Goal: Complete Application Form: Complete application form

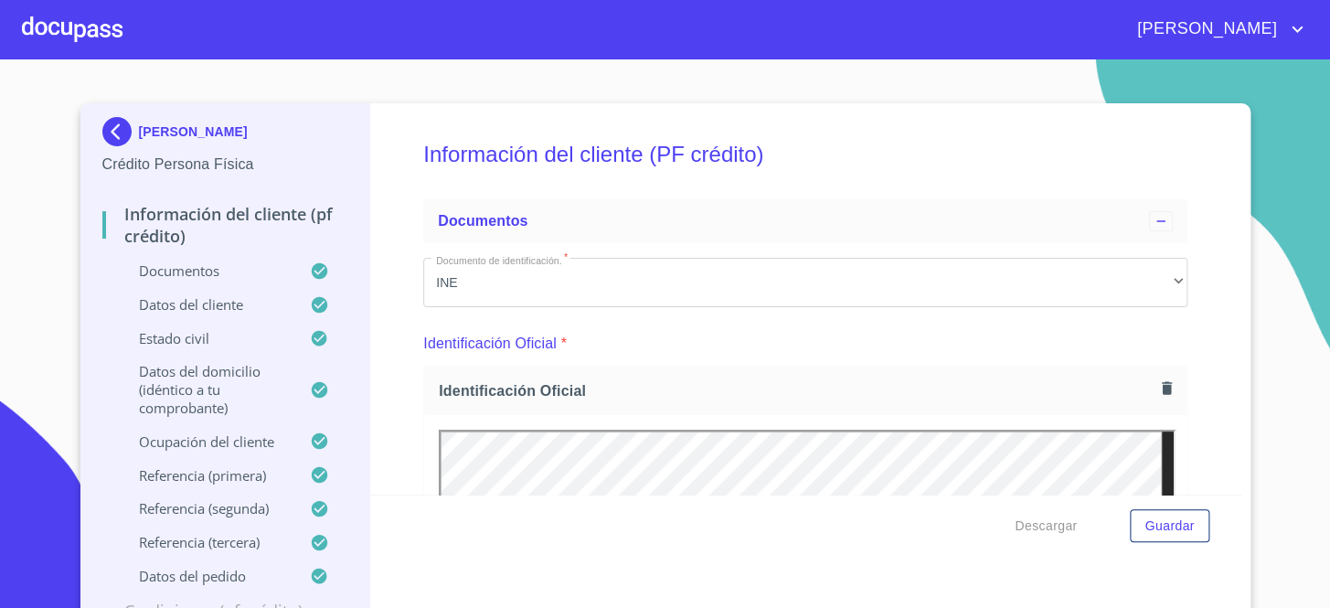
scroll to position [2161, 0]
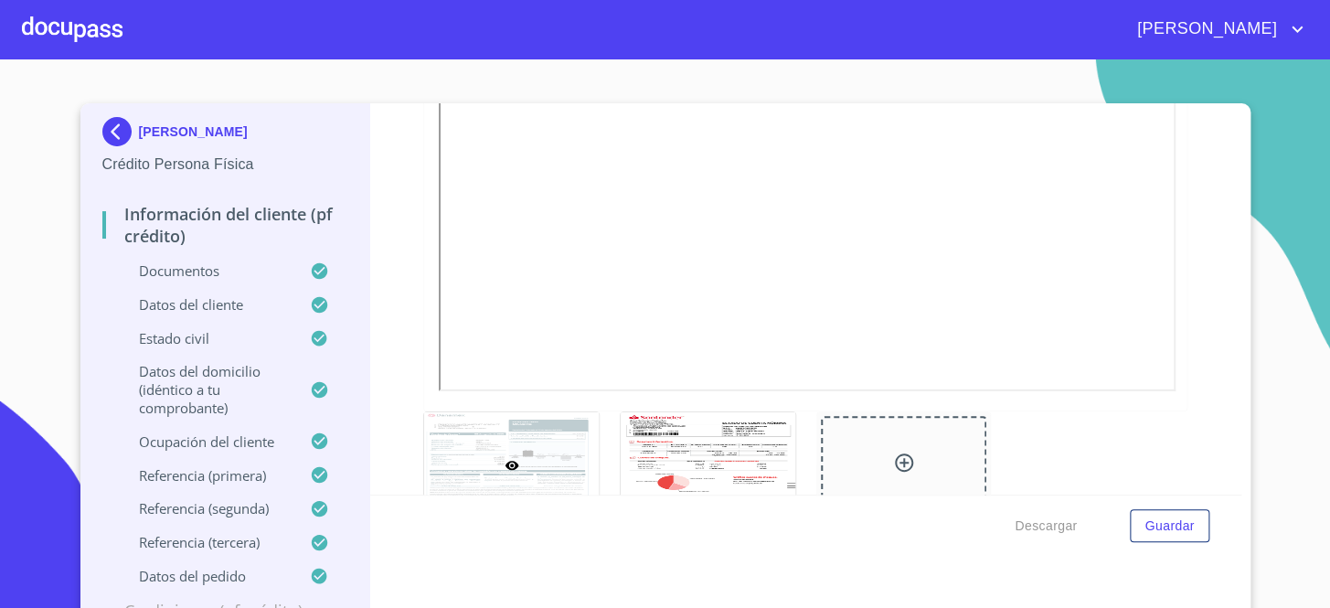
click at [88, 20] on div at bounding box center [72, 29] width 101 height 59
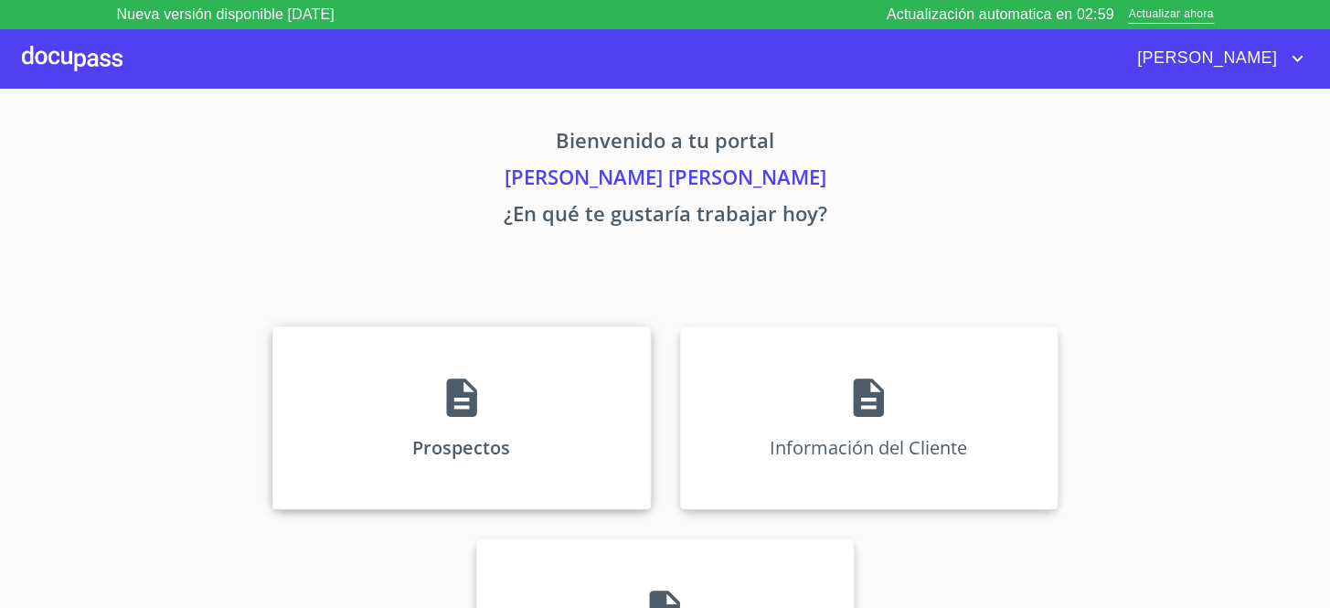
click at [514, 401] on div "Prospectos" at bounding box center [461, 417] width 378 height 183
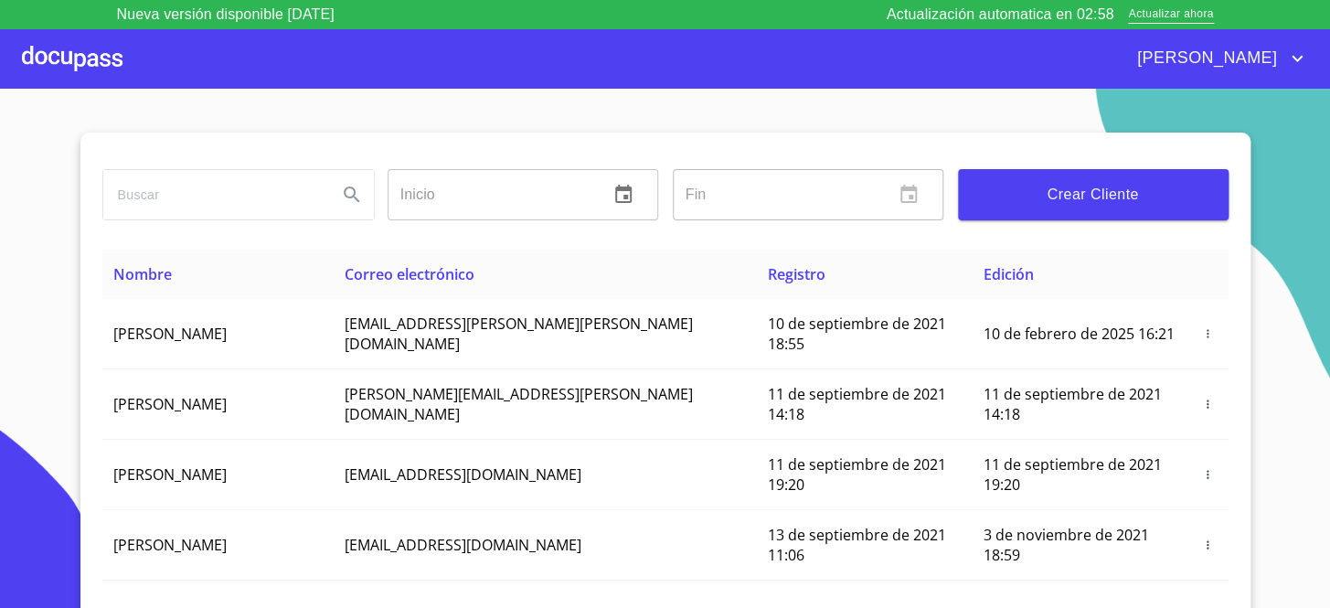
click at [1089, 194] on span "Crear Cliente" at bounding box center [1093, 195] width 241 height 26
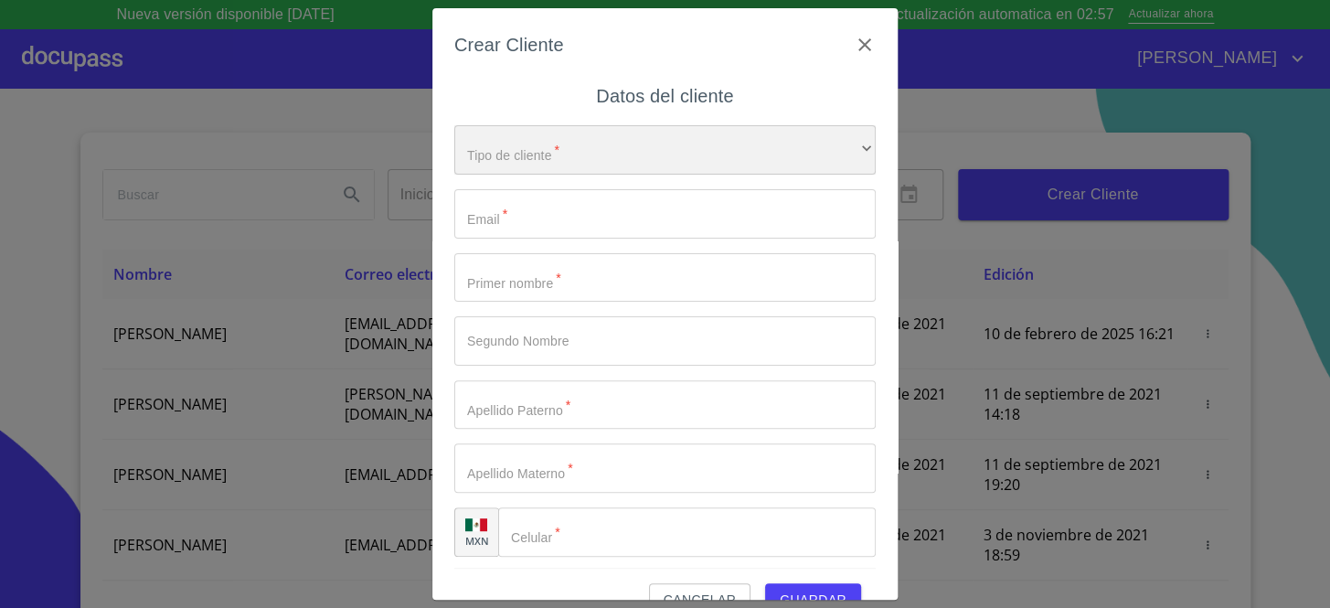
click at [593, 140] on div "​" at bounding box center [665, 149] width 422 height 49
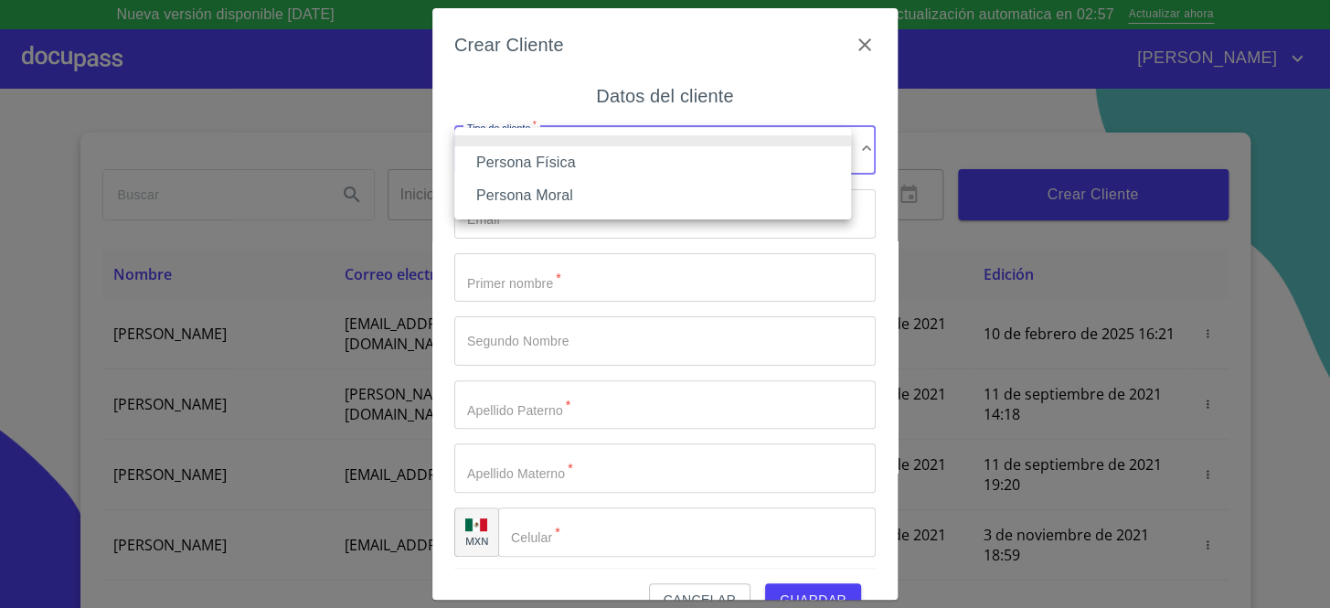
click at [579, 167] on li "Persona Física" at bounding box center [652, 162] width 397 height 33
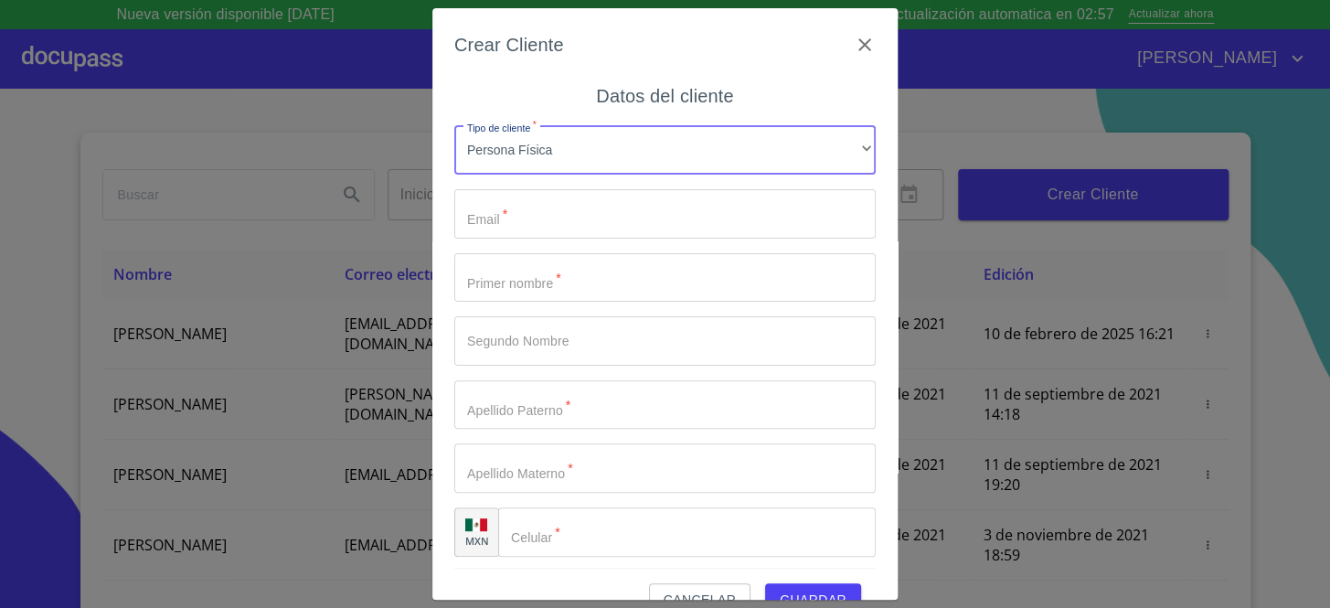
click at [591, 213] on input "Tipo de cliente   *" at bounding box center [665, 213] width 422 height 49
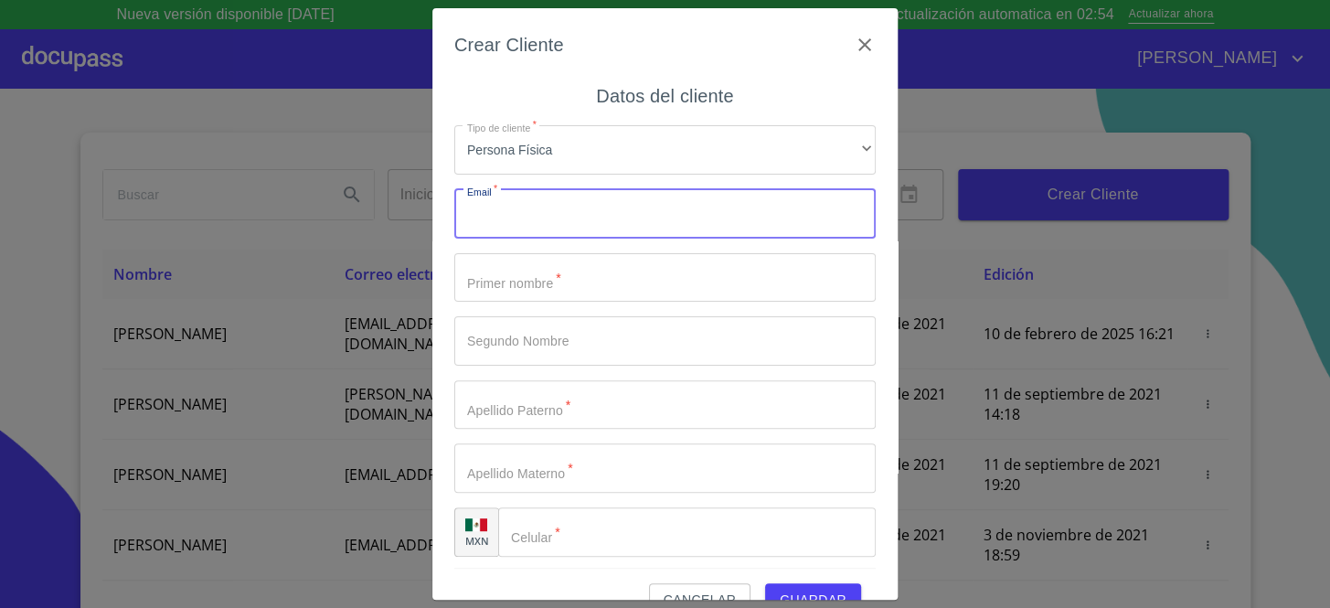
paste input "hmc_1983@hotmail.com"
type input "hmc_1983@hotmail.com"
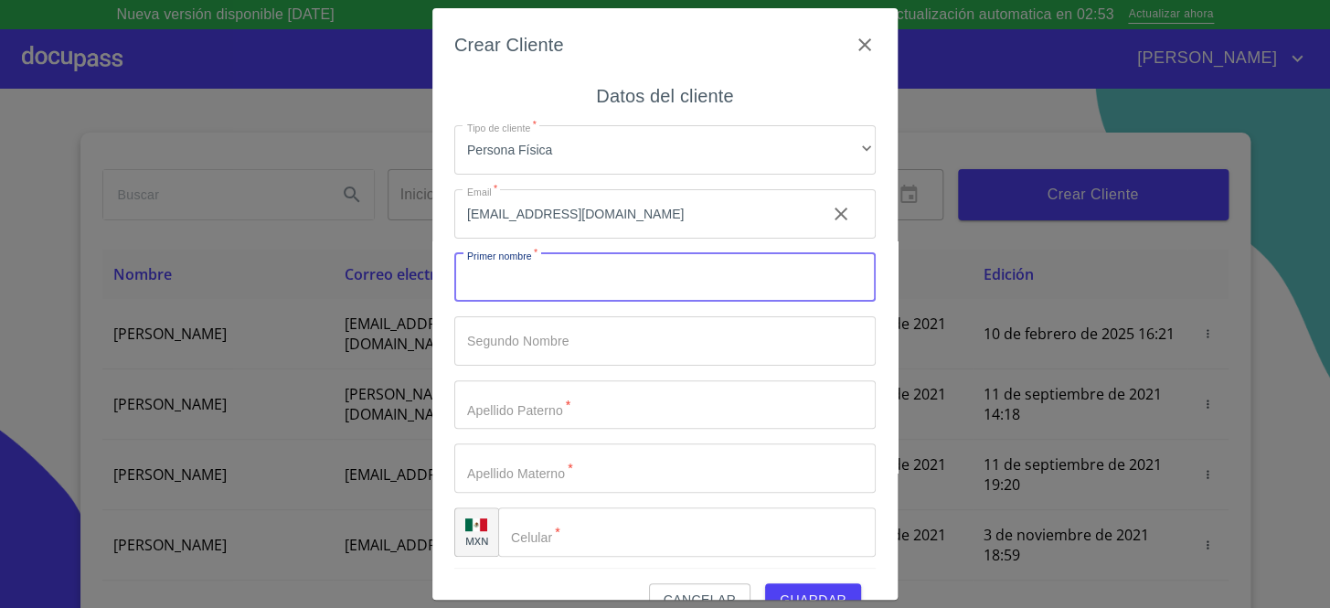
click at [612, 288] on input "Tipo de cliente   *" at bounding box center [665, 277] width 422 height 49
type input "[PERSON_NAME]"
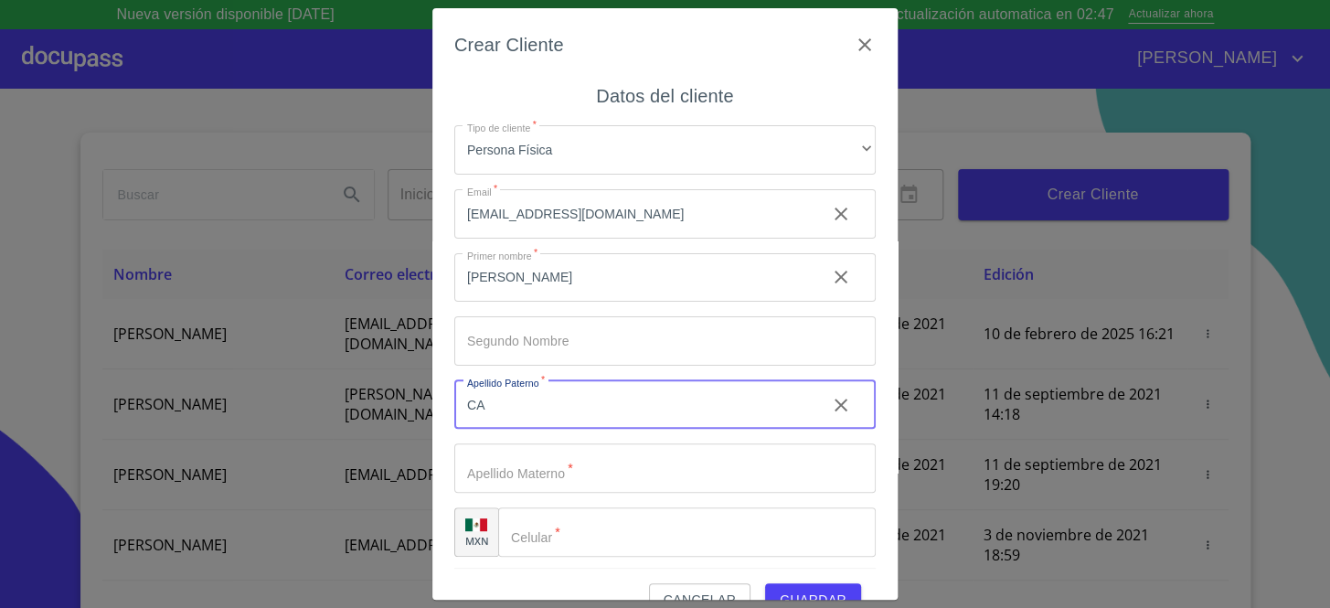
type input "C"
type input "MONTAÑO"
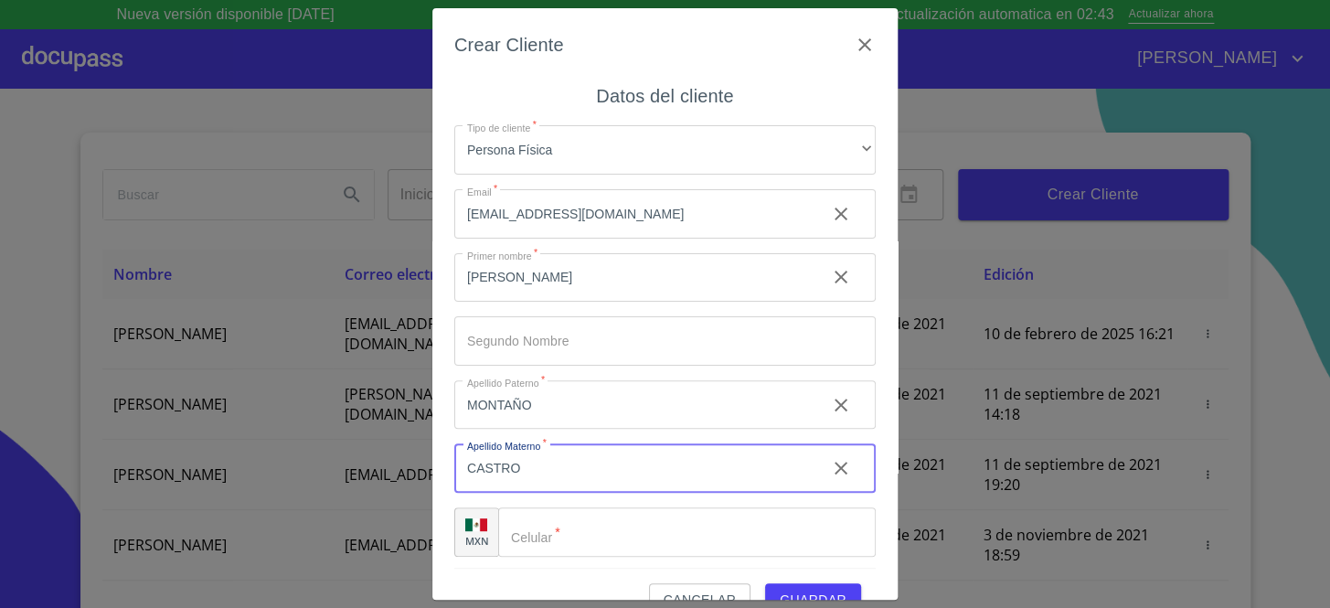
type input "CASTRO"
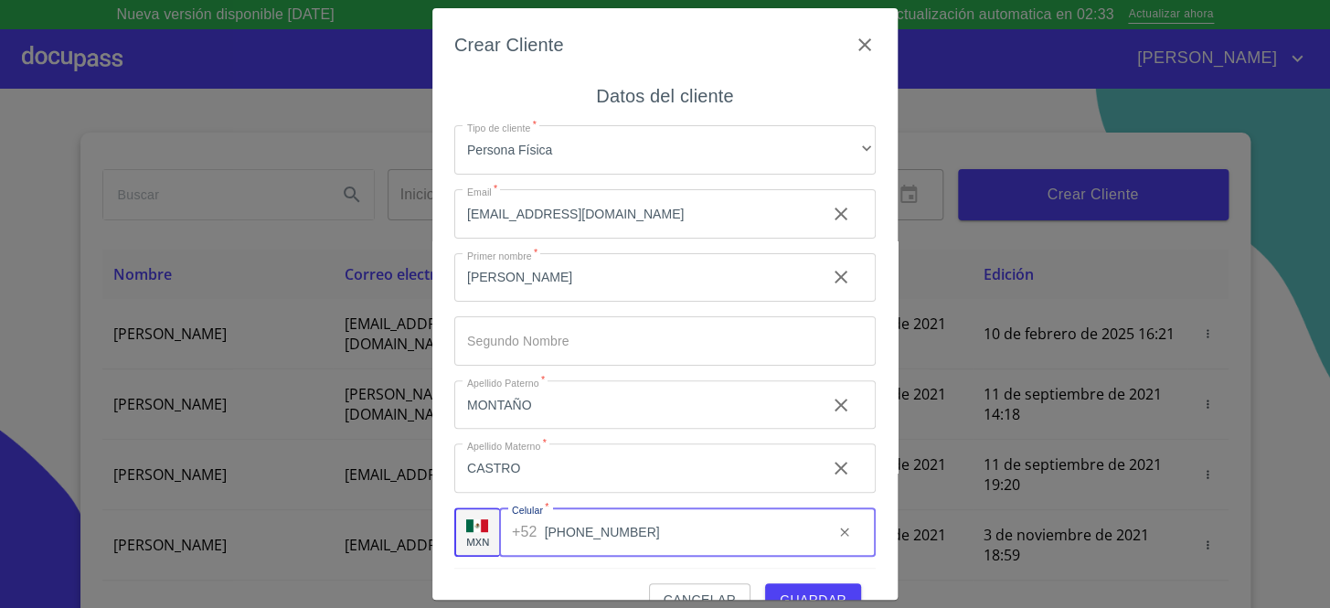
scroll to position [3, 0]
type input "[PHONE_NUMBER]"
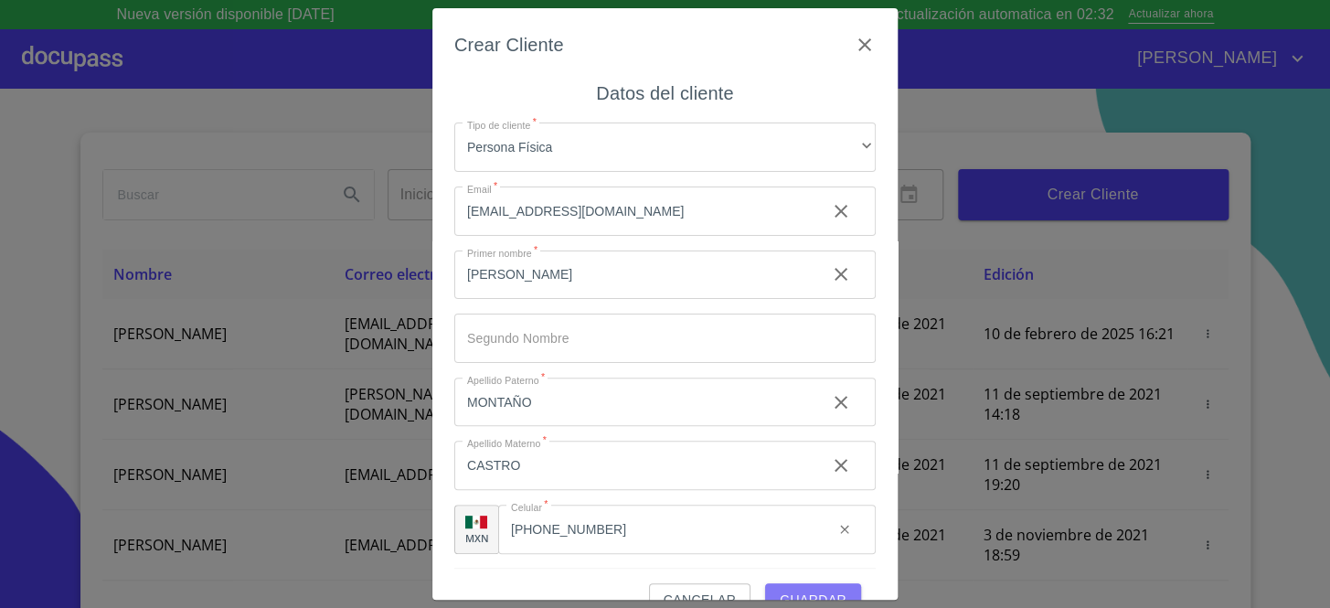
click at [831, 592] on span "Guardar" at bounding box center [813, 600] width 67 height 23
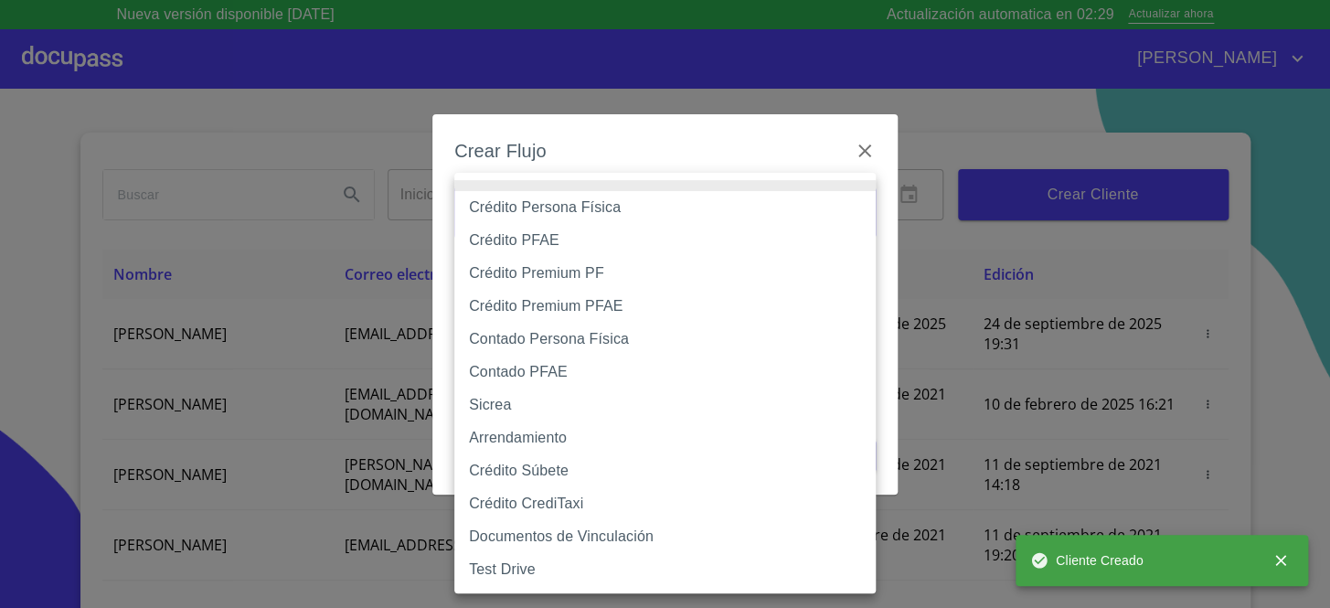
click at [557, 197] on body "Nueva versión disponible 4.02.08 Actualización automatica en 02:29 Actualizar a…" at bounding box center [665, 304] width 1330 height 608
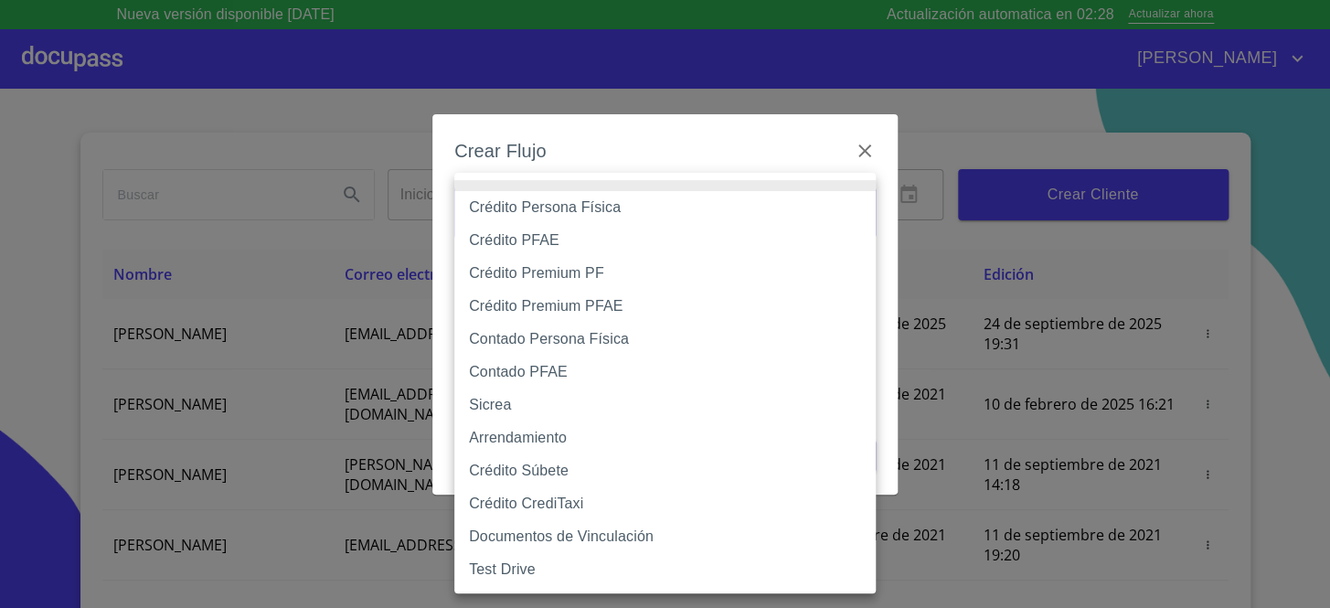
click at [549, 208] on li "Crédito Persona Física" at bounding box center [665, 207] width 422 height 33
type input "6009fb3c7d1714eb8809aa97"
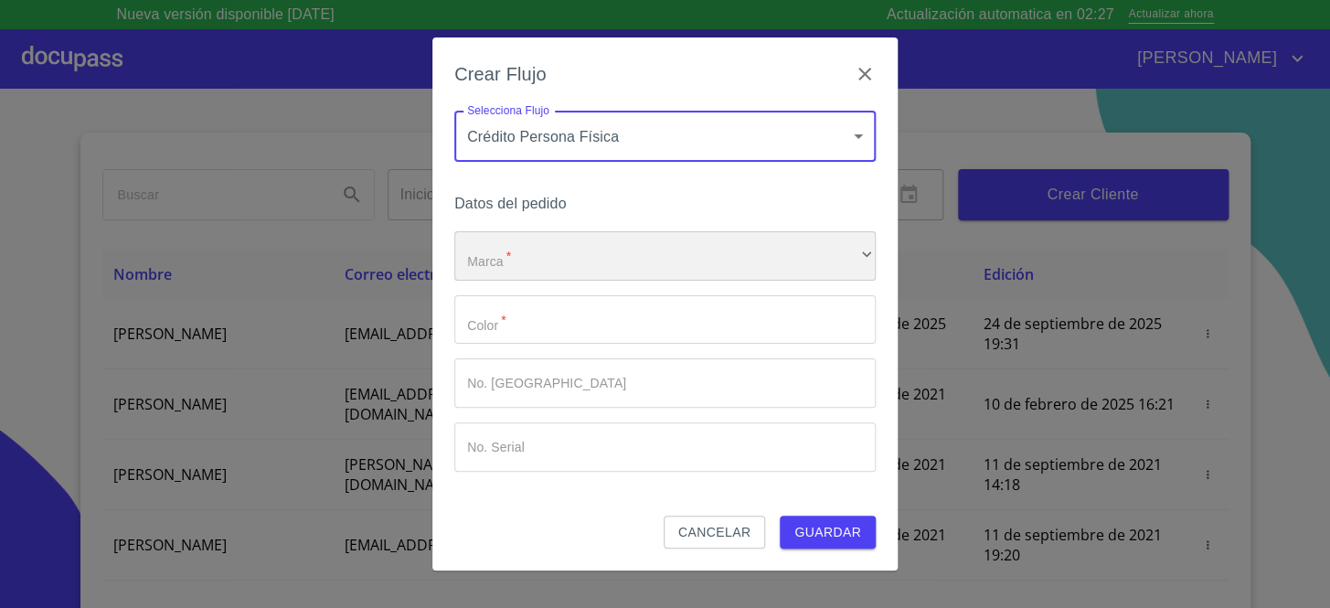
click at [530, 261] on div "​" at bounding box center [665, 255] width 422 height 49
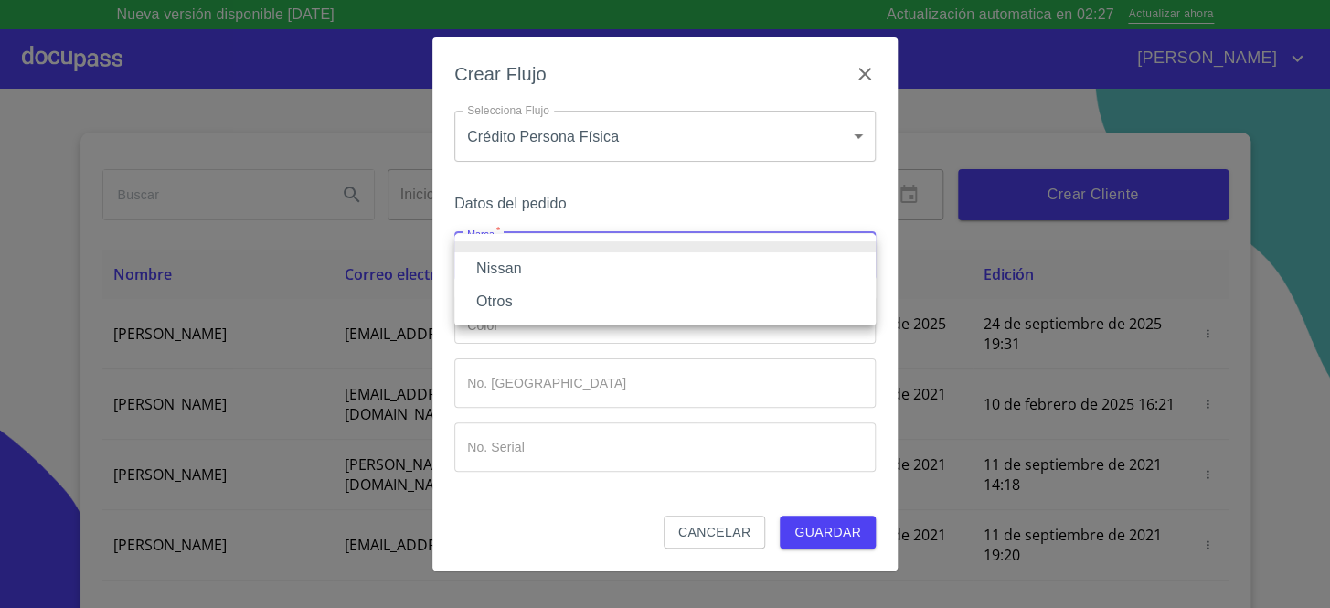
click at [531, 263] on li "Nissan" at bounding box center [665, 268] width 422 height 33
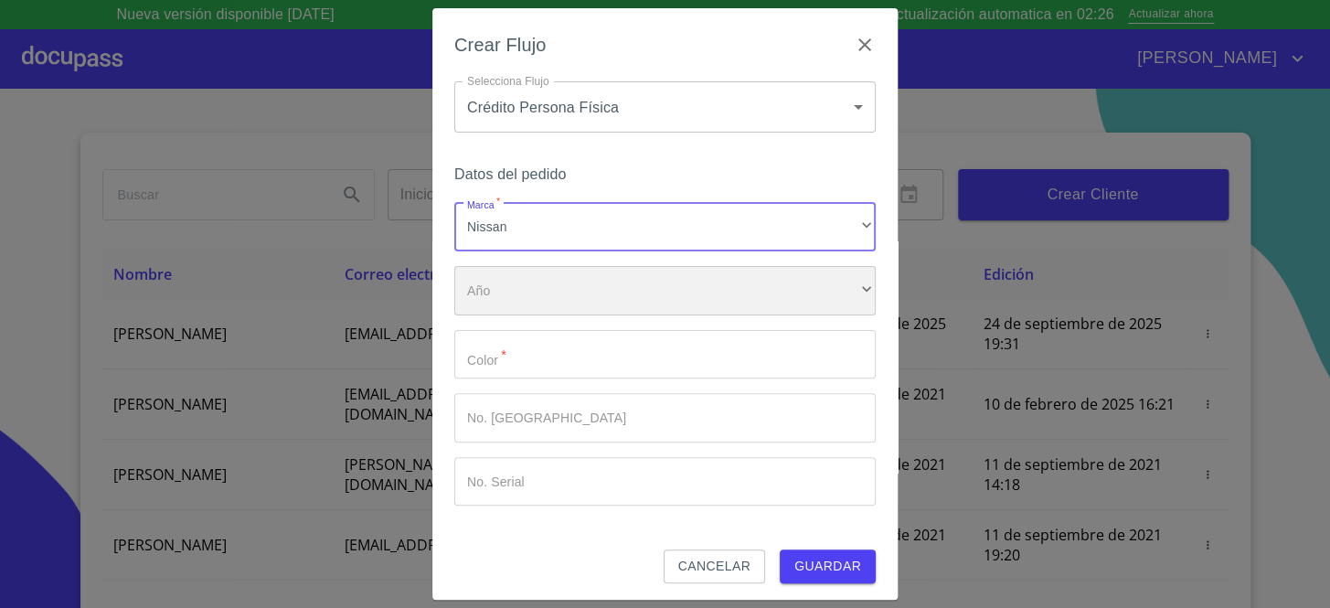
click at [521, 302] on div "​" at bounding box center [665, 290] width 422 height 49
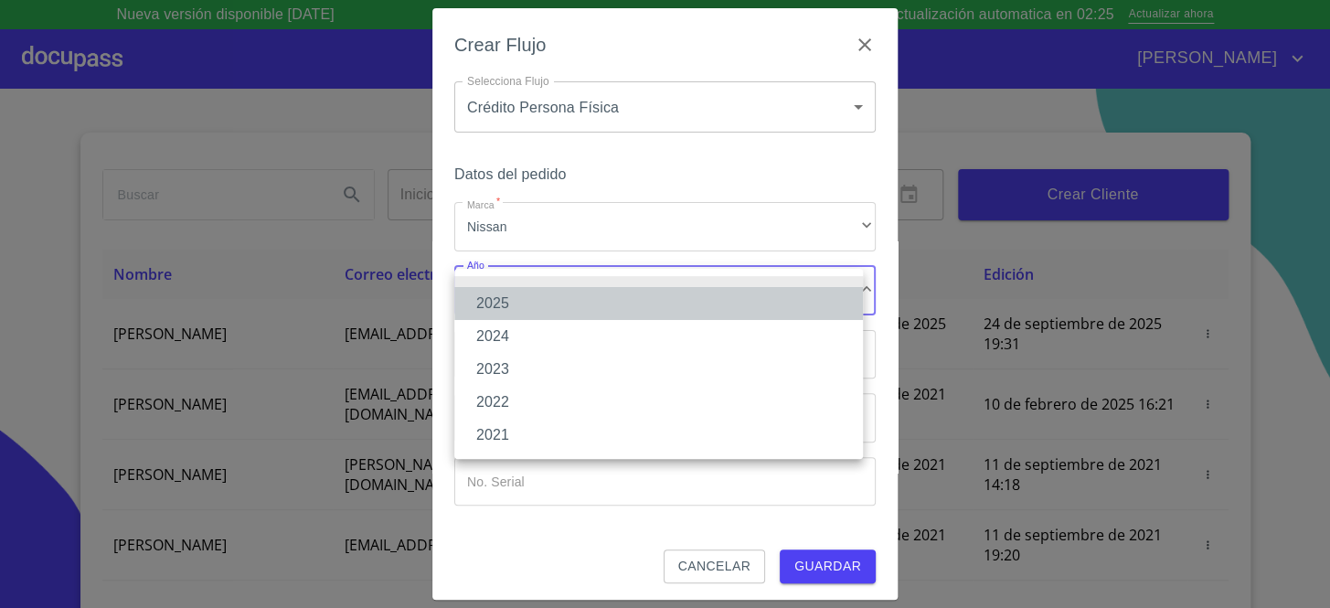
click at [529, 312] on li "2025" at bounding box center [658, 303] width 409 height 33
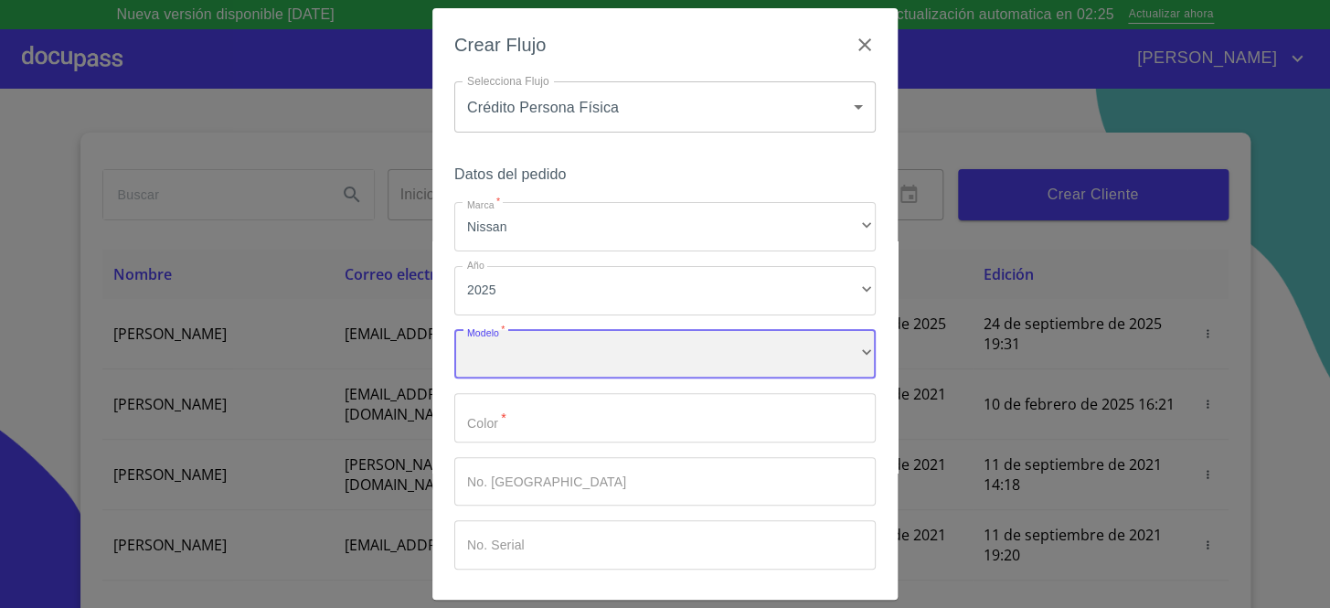
click at [539, 340] on div "​" at bounding box center [665, 354] width 422 height 49
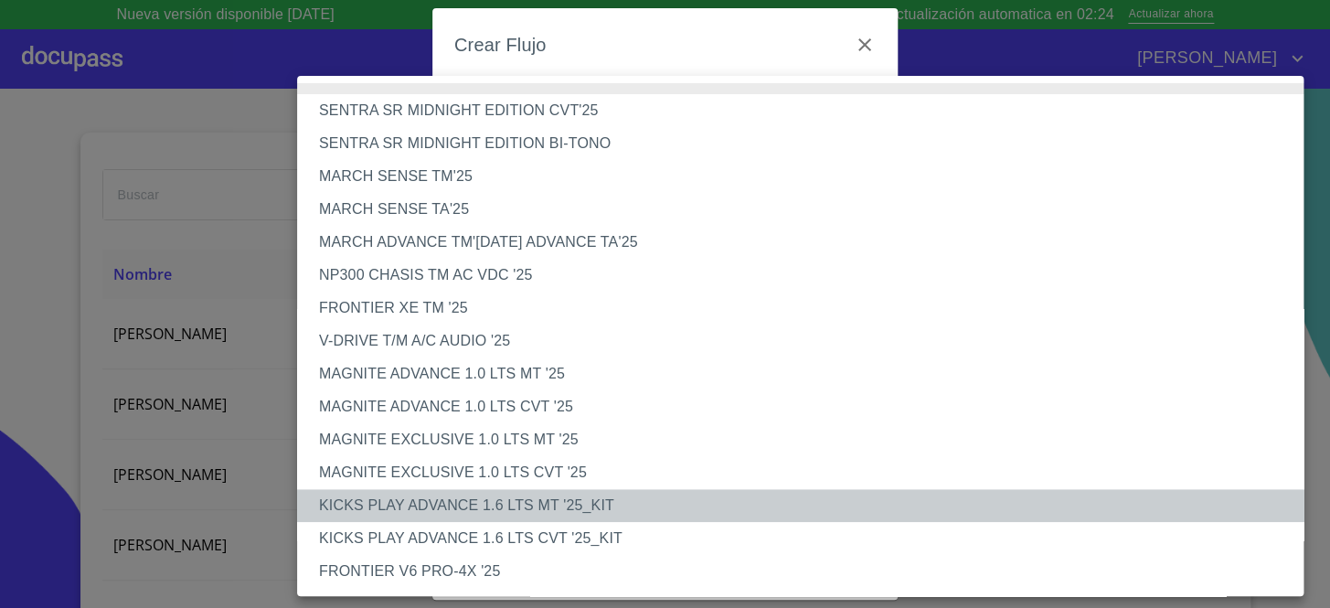
click at [432, 515] on li "KICKS PLAY ADVANCE 1.6 LTS MT '25_KIT" at bounding box center [806, 505] width 1019 height 33
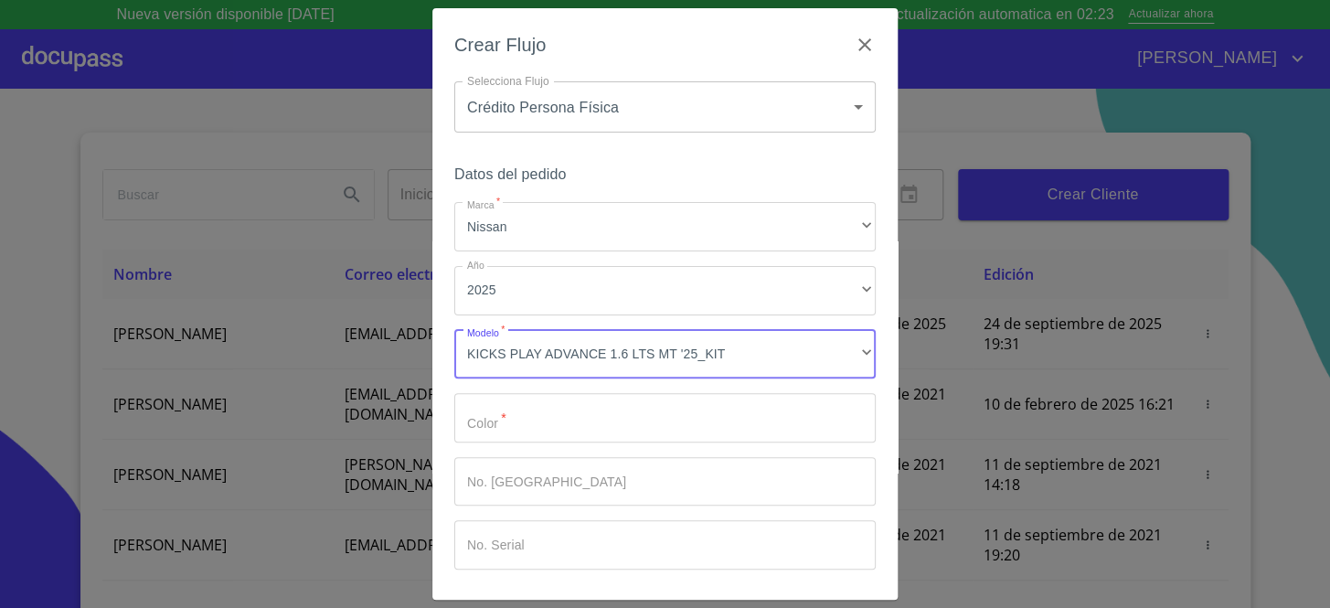
click at [514, 429] on input "Marca   *" at bounding box center [665, 417] width 422 height 49
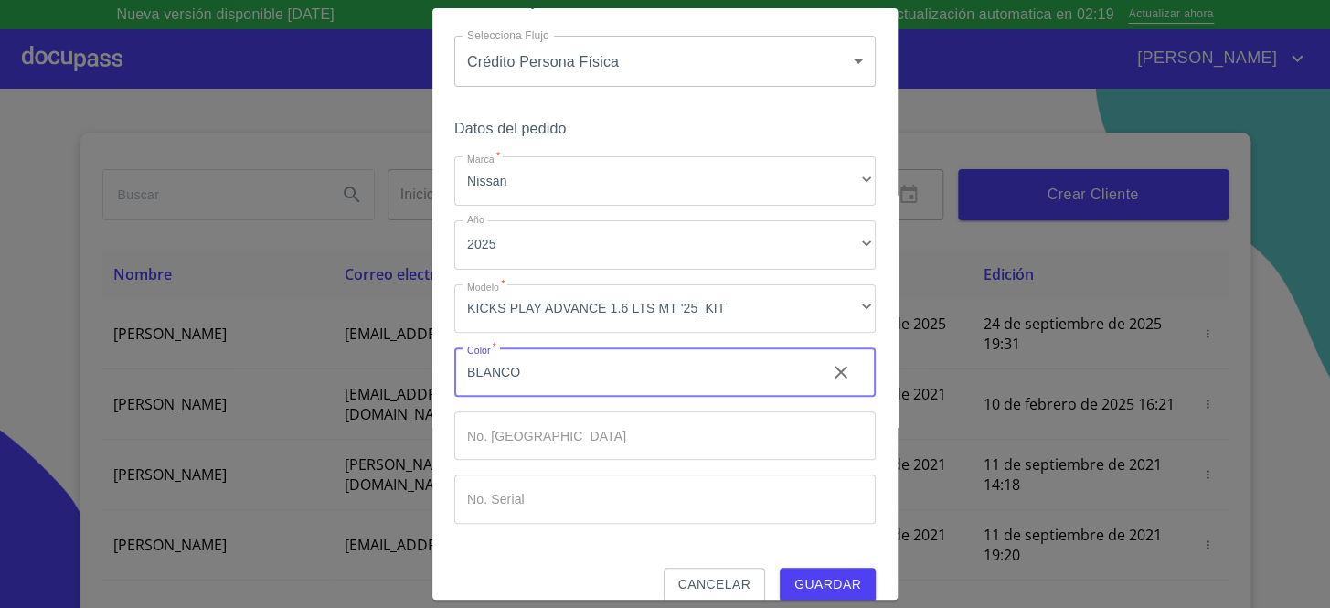
scroll to position [69, 0]
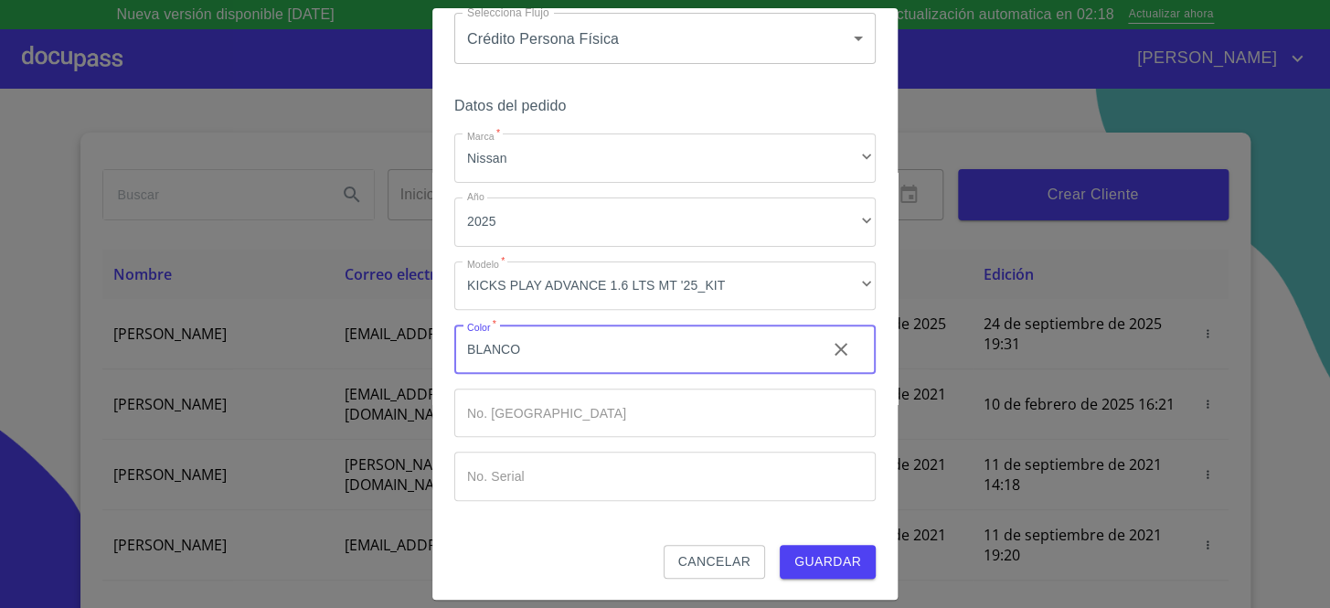
type input "BLANCO"
click at [825, 552] on span "Guardar" at bounding box center [828, 561] width 67 height 23
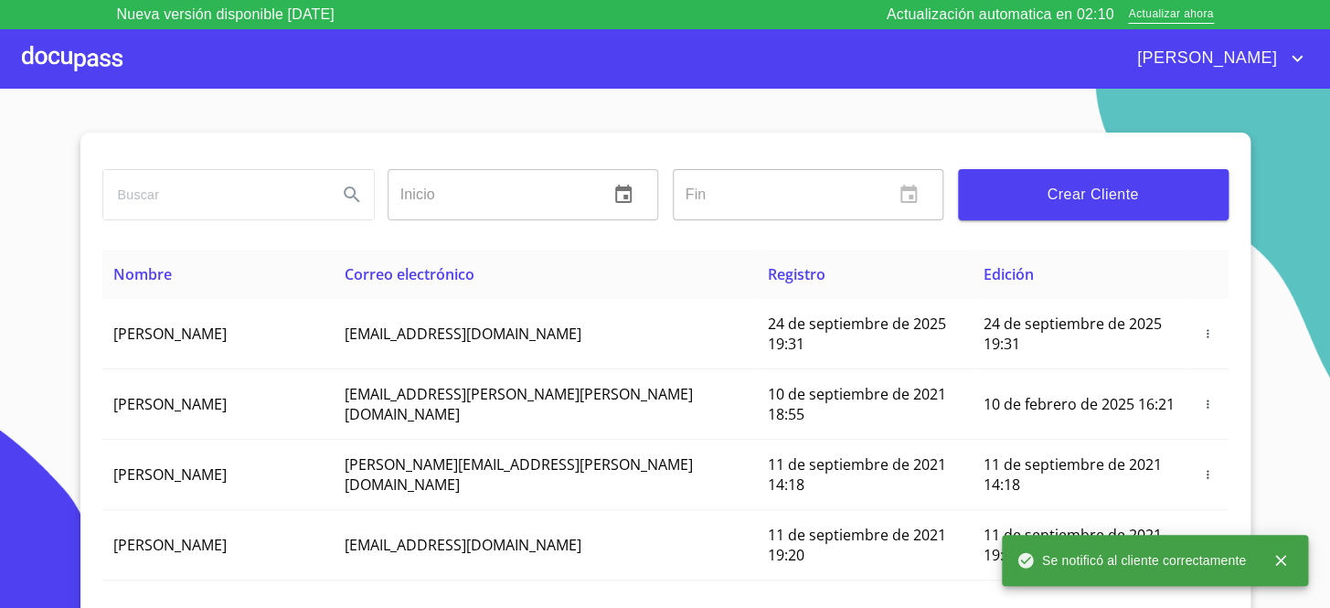
click at [118, 58] on div at bounding box center [72, 58] width 101 height 59
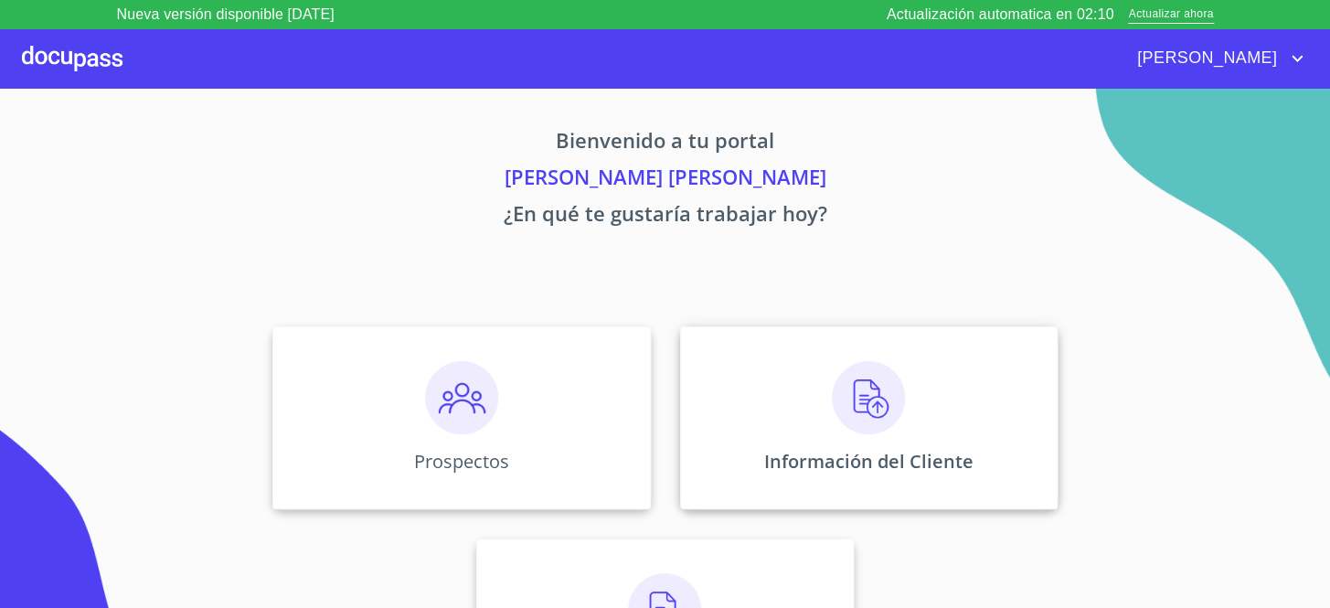
click at [776, 326] on div "Información del Cliente" at bounding box center [869, 417] width 378 height 183
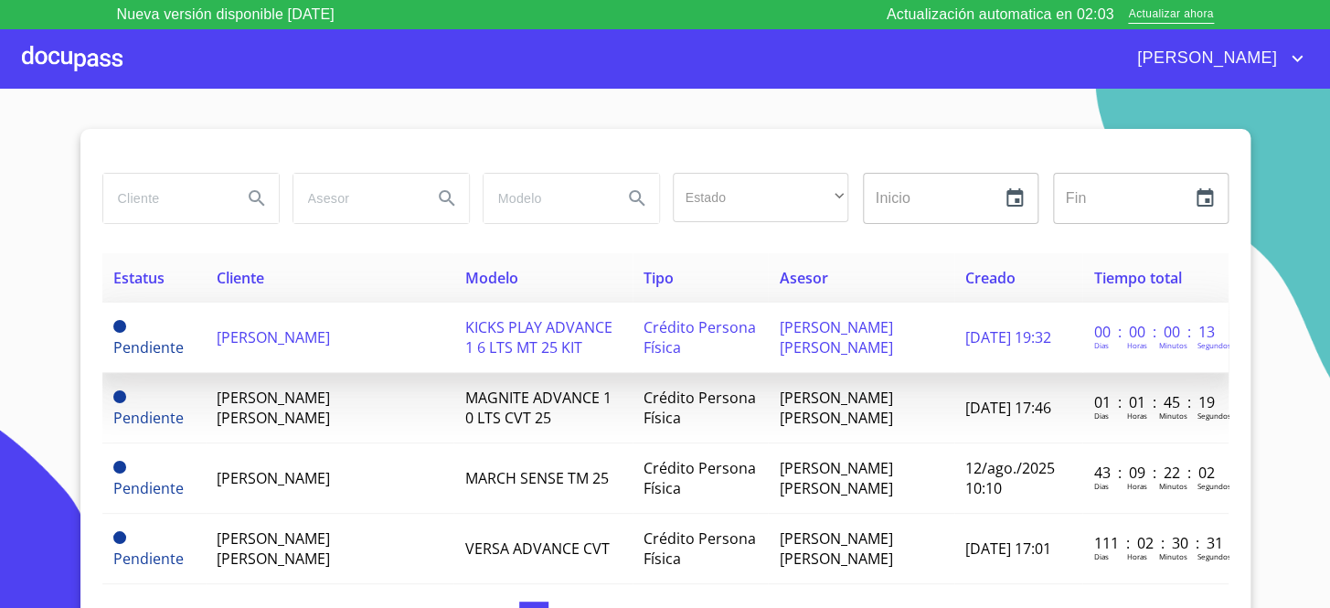
click at [323, 330] on span "[PERSON_NAME]" at bounding box center [273, 337] width 113 height 20
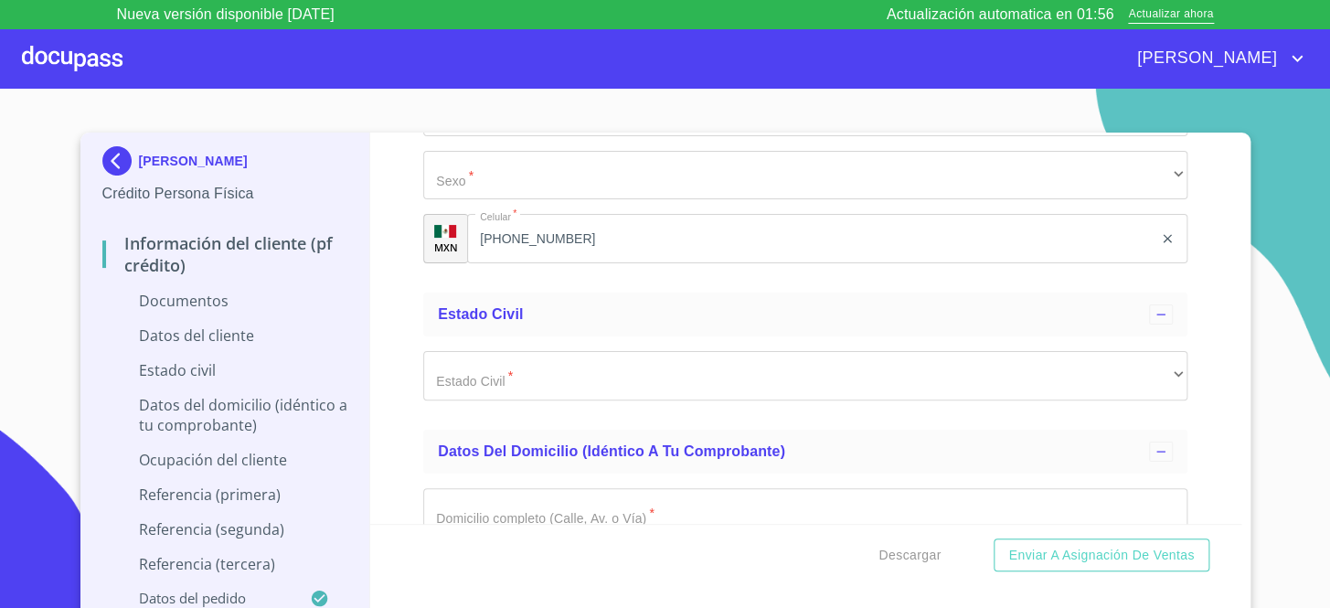
scroll to position [3075, 0]
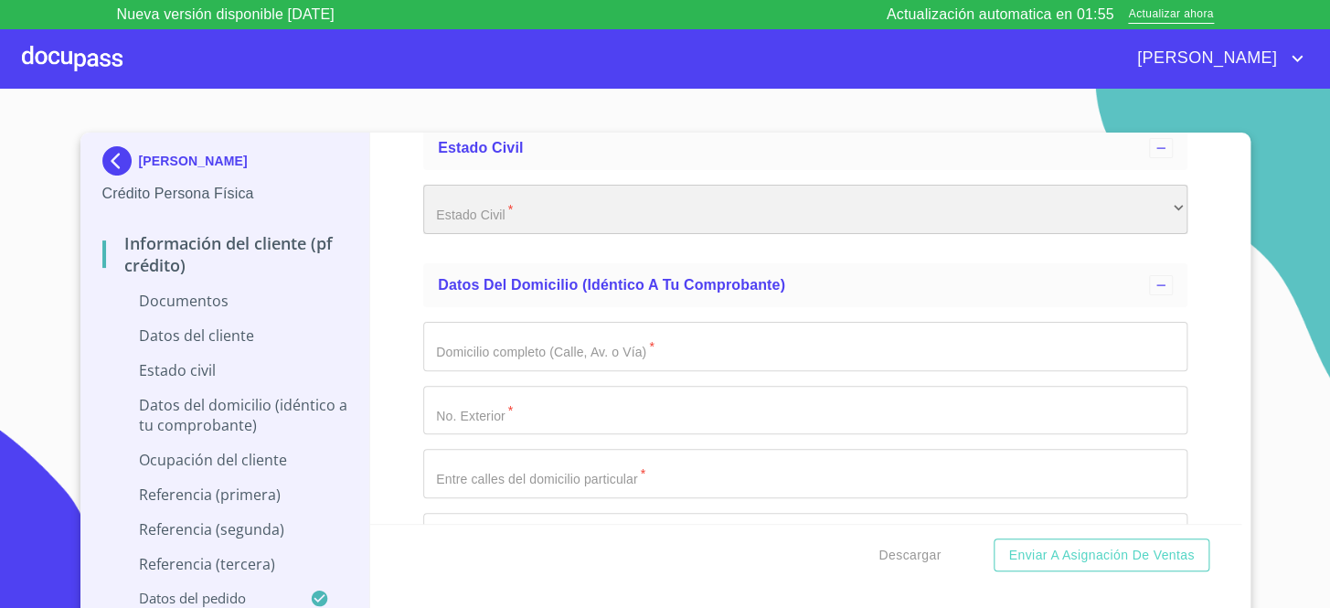
click at [518, 196] on div "​" at bounding box center [805, 209] width 764 height 49
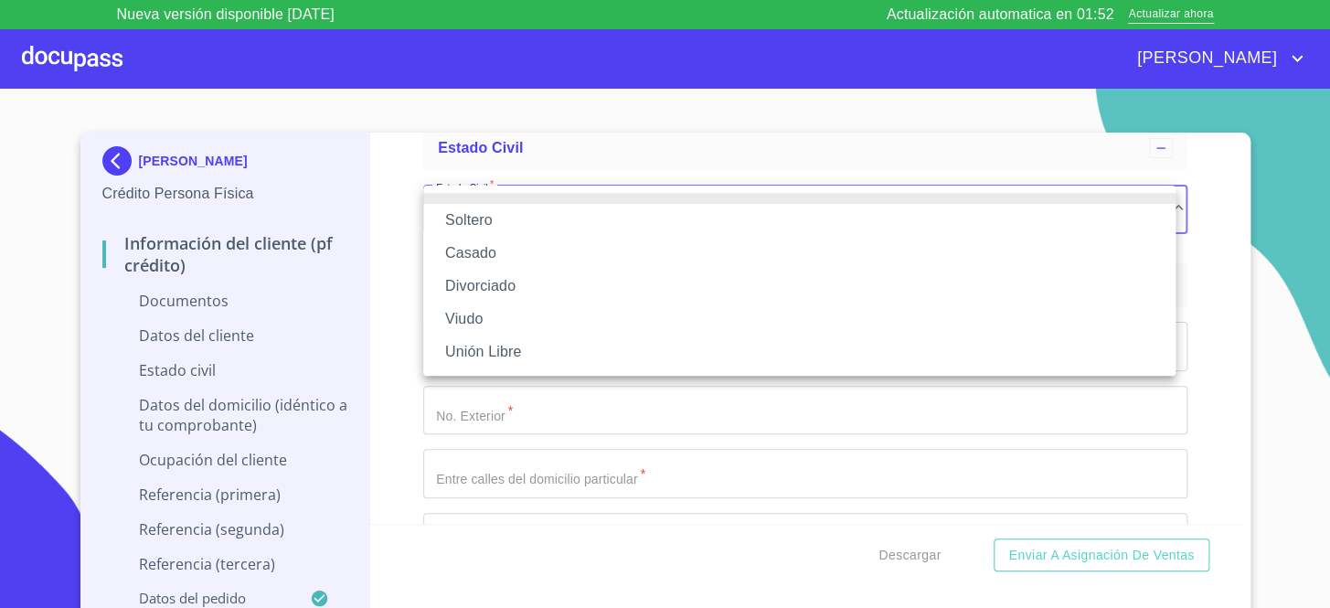
click at [513, 220] on li "Soltero" at bounding box center [799, 220] width 752 height 33
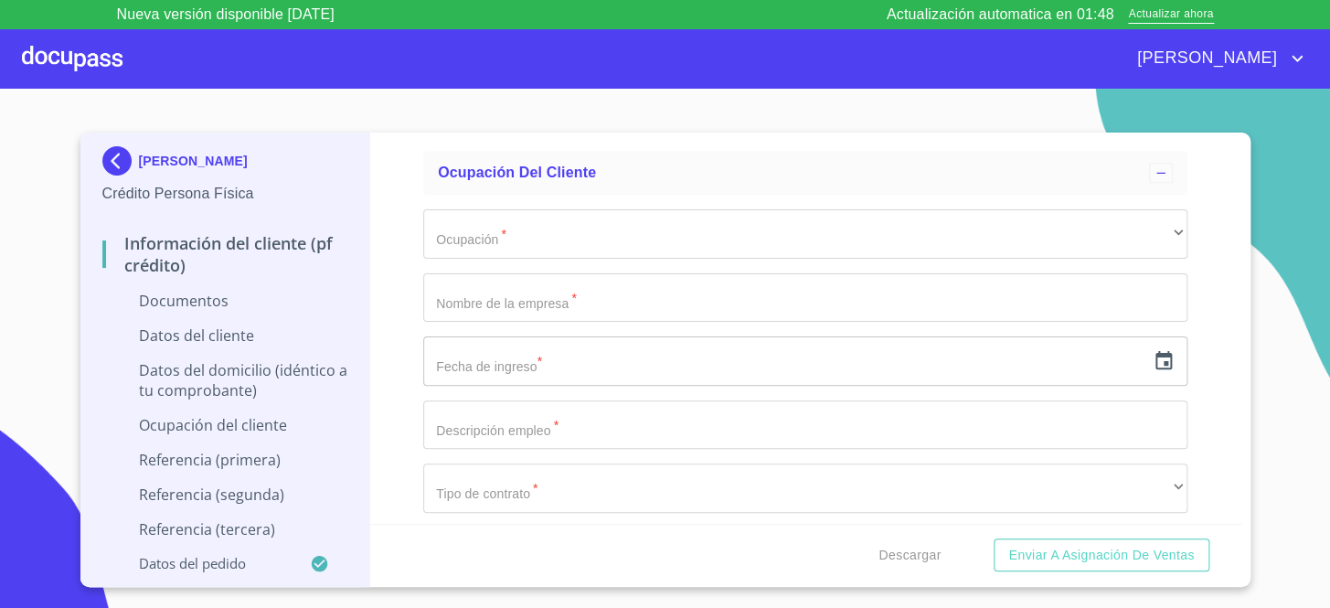
scroll to position [3989, 0]
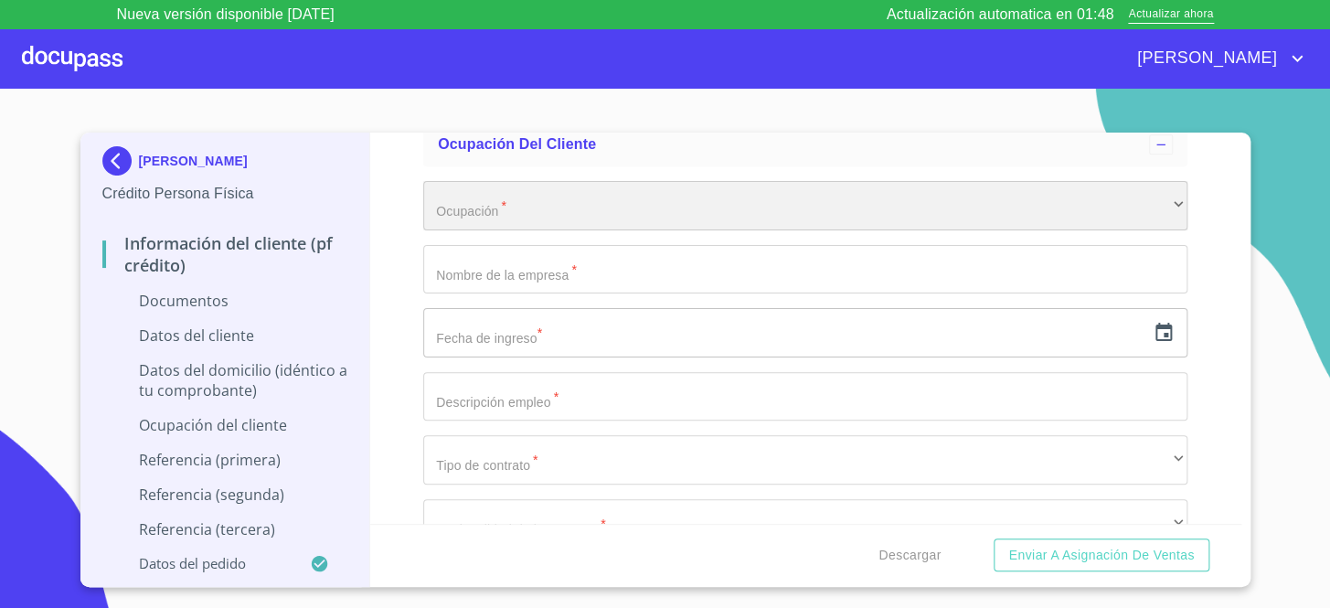
click at [514, 204] on div "​" at bounding box center [805, 205] width 764 height 49
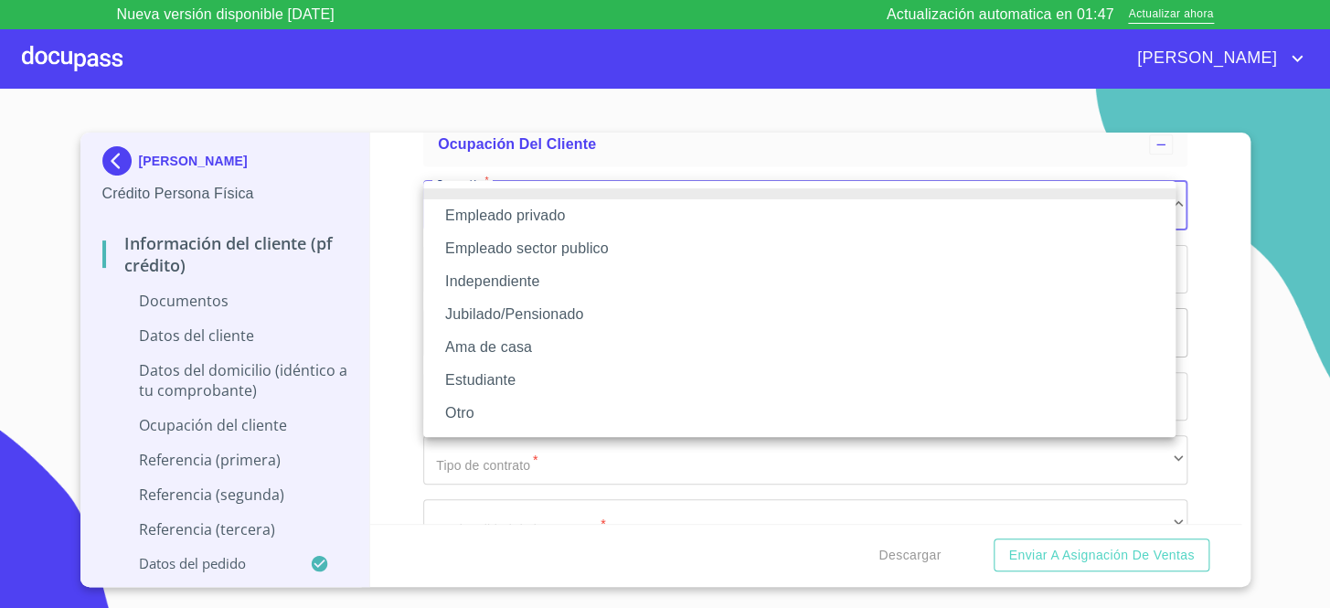
click at [542, 283] on li "Independiente" at bounding box center [799, 281] width 752 height 33
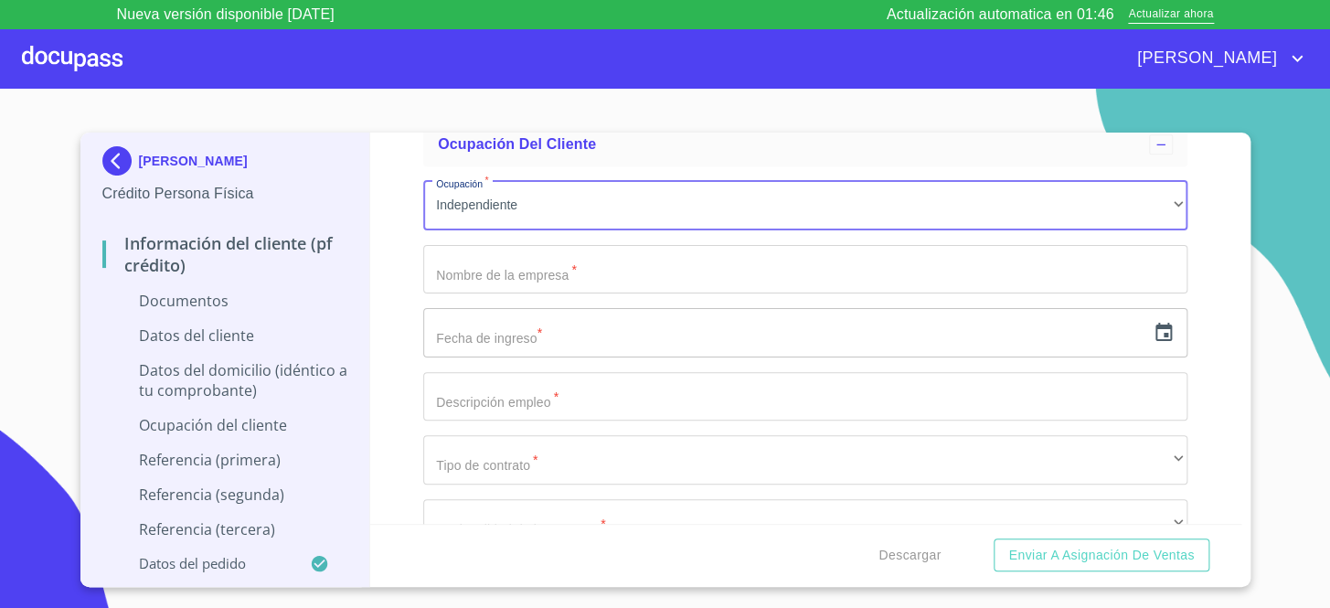
click at [544, 276] on input "Documento de identificación.   *" at bounding box center [805, 269] width 764 height 49
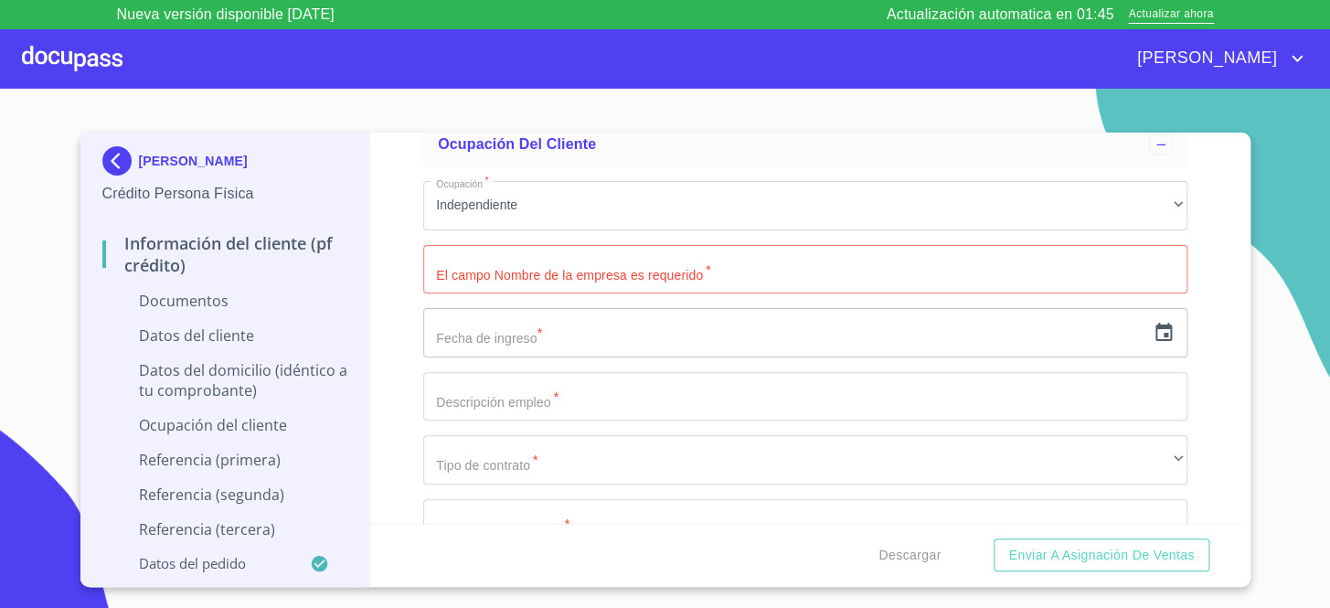
click at [416, 247] on div "Información del cliente (PF crédito) Documentos Documento de identificación.   …" at bounding box center [805, 328] width 871 height 391
click at [467, 254] on input "Documento de identificación.   *" at bounding box center [805, 269] width 764 height 49
type input "HECTOR MONTAÑO"
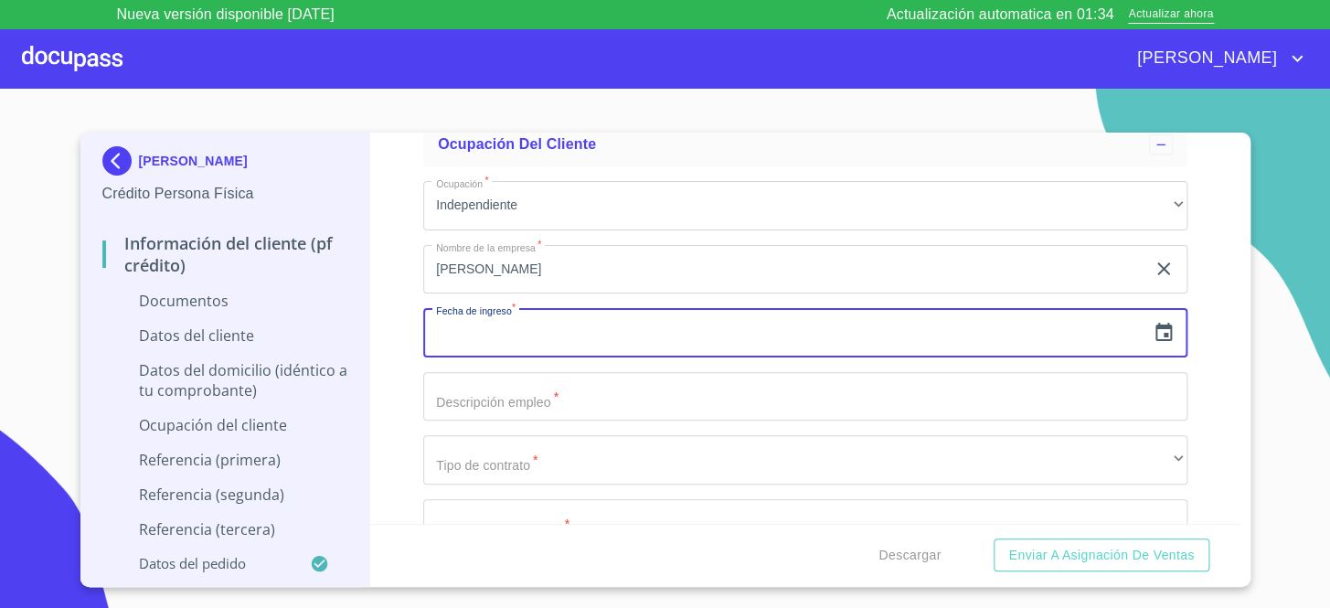
click at [594, 266] on input "HECTOR MONTAÑO" at bounding box center [784, 269] width 722 height 49
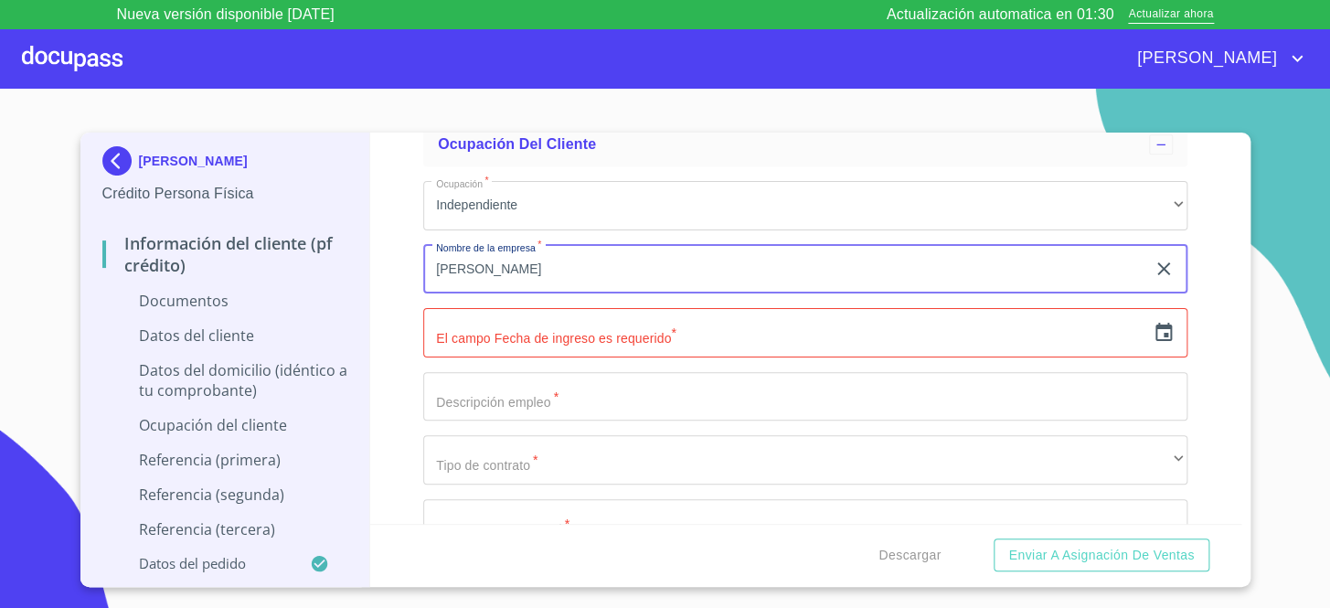
type input "[PERSON_NAME]"
click at [1153, 333] on icon "button" at bounding box center [1164, 333] width 22 height 22
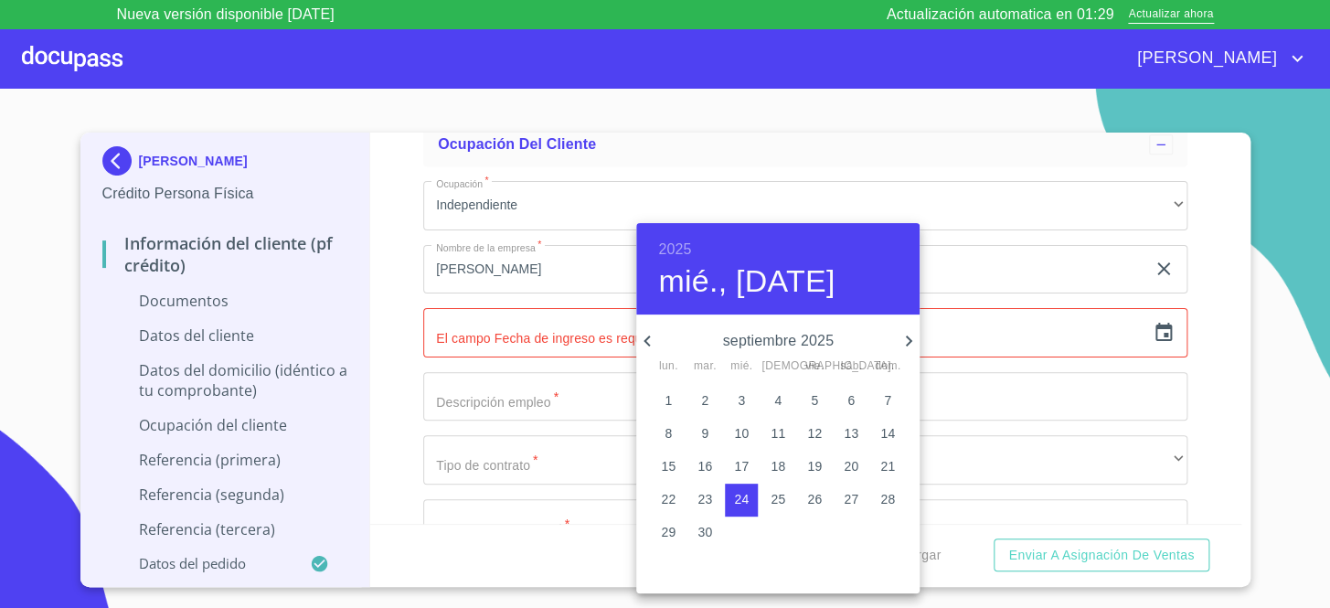
click at [668, 231] on div "2025 mié., sep. 24" at bounding box center [777, 268] width 283 height 91
click at [670, 241] on h6 "2025" at bounding box center [674, 250] width 33 height 26
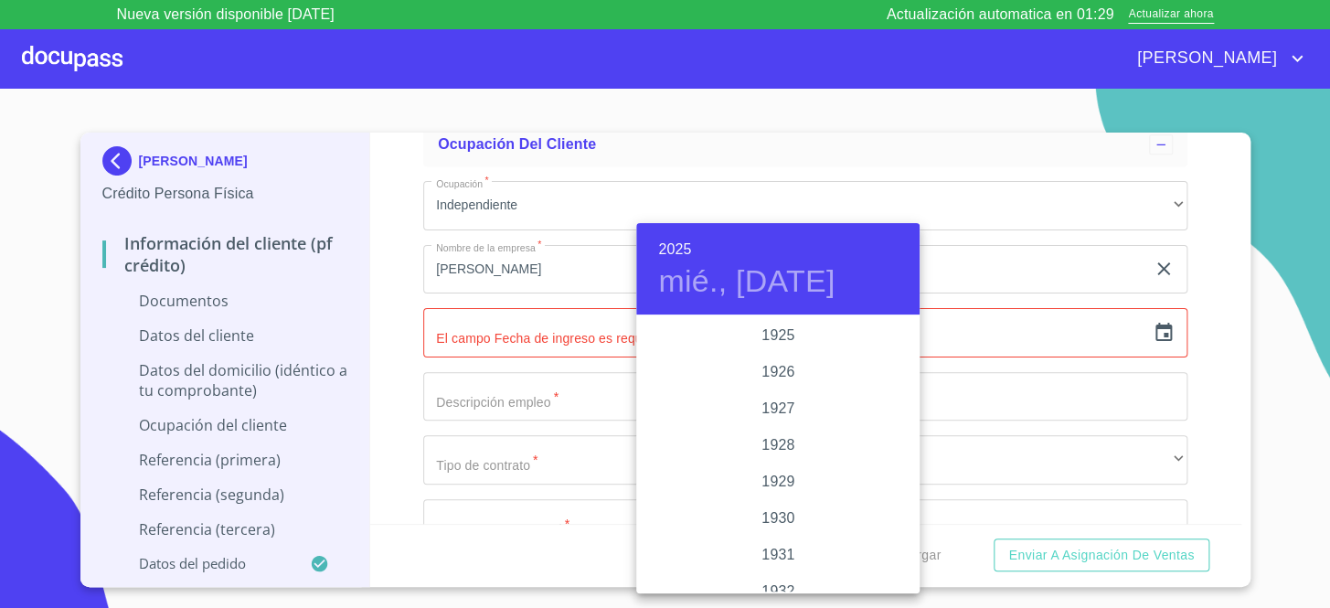
scroll to position [3548, 0]
click at [769, 380] on div "2023" at bounding box center [777, 372] width 283 height 37
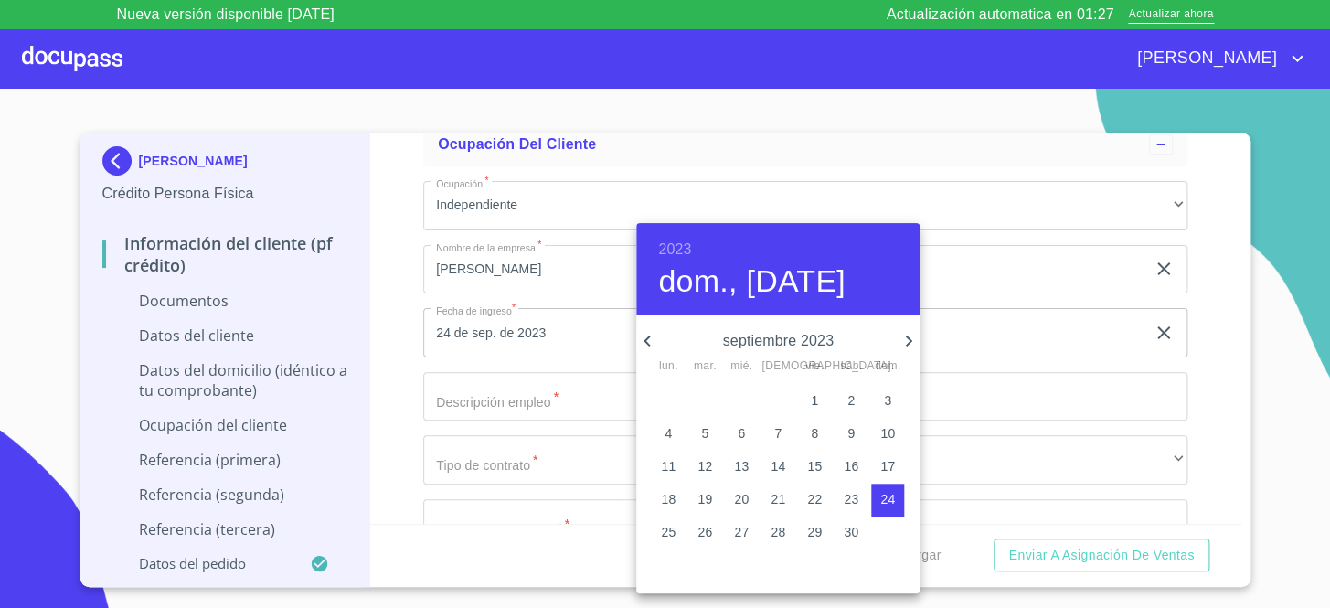
click at [749, 463] on p "13" at bounding box center [741, 466] width 15 height 18
type input "[DATE]"
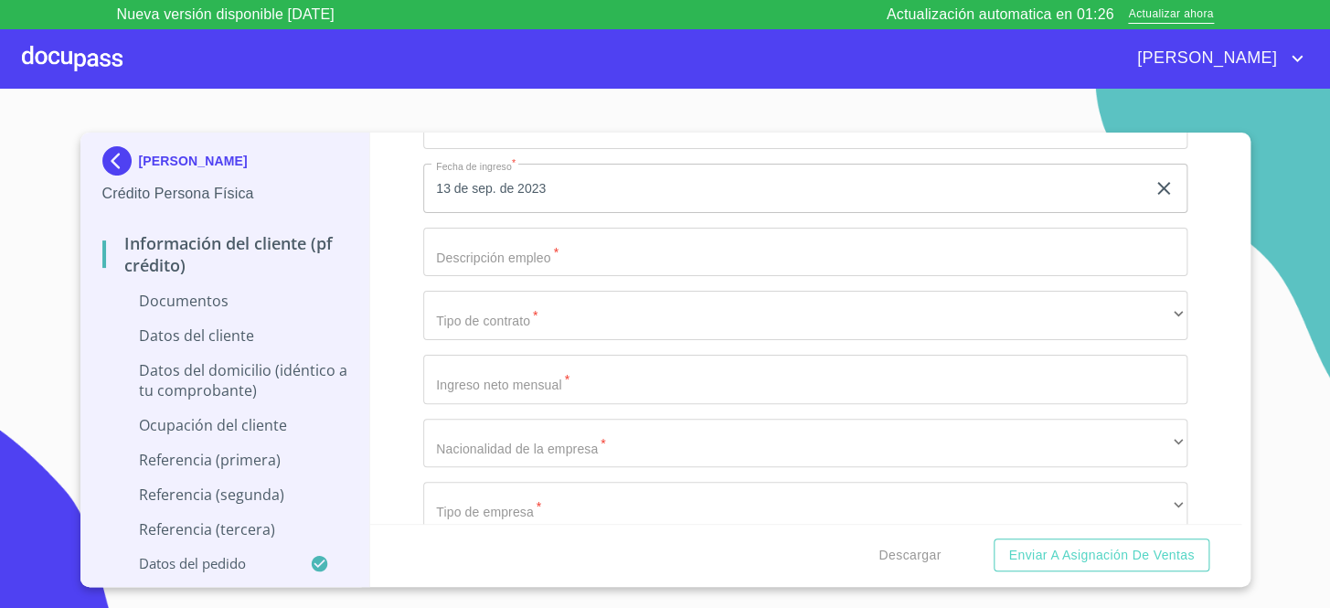
scroll to position [4156, 0]
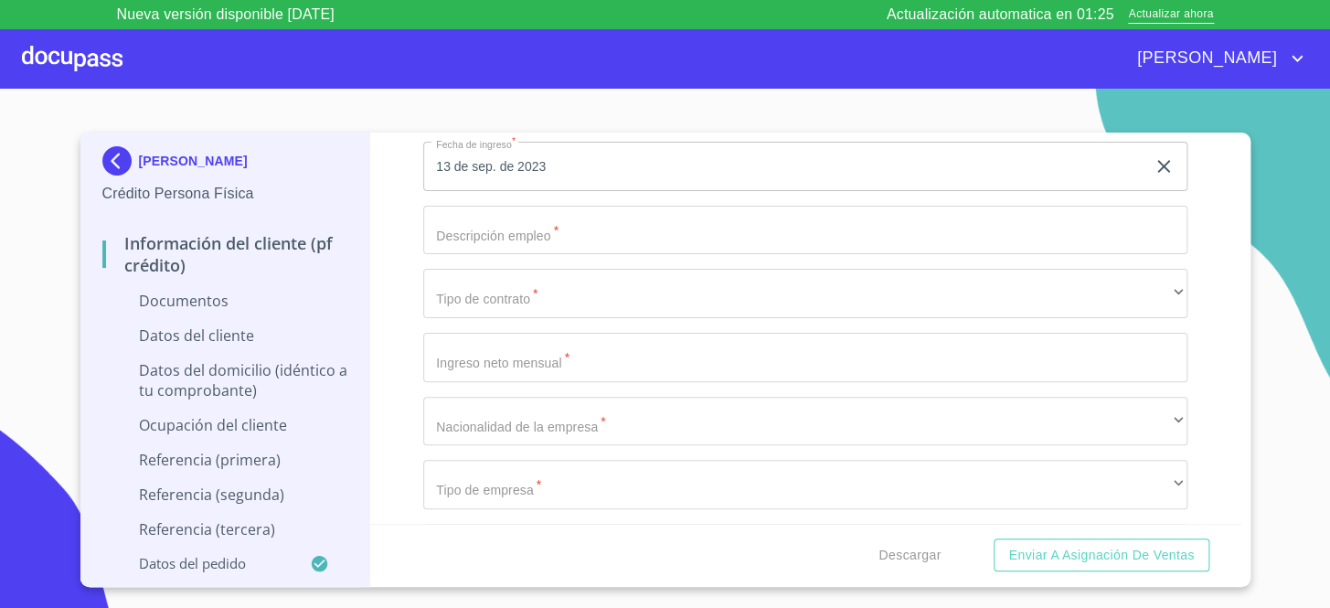
click at [480, 229] on input "Documento de identificación.   *" at bounding box center [805, 230] width 764 height 49
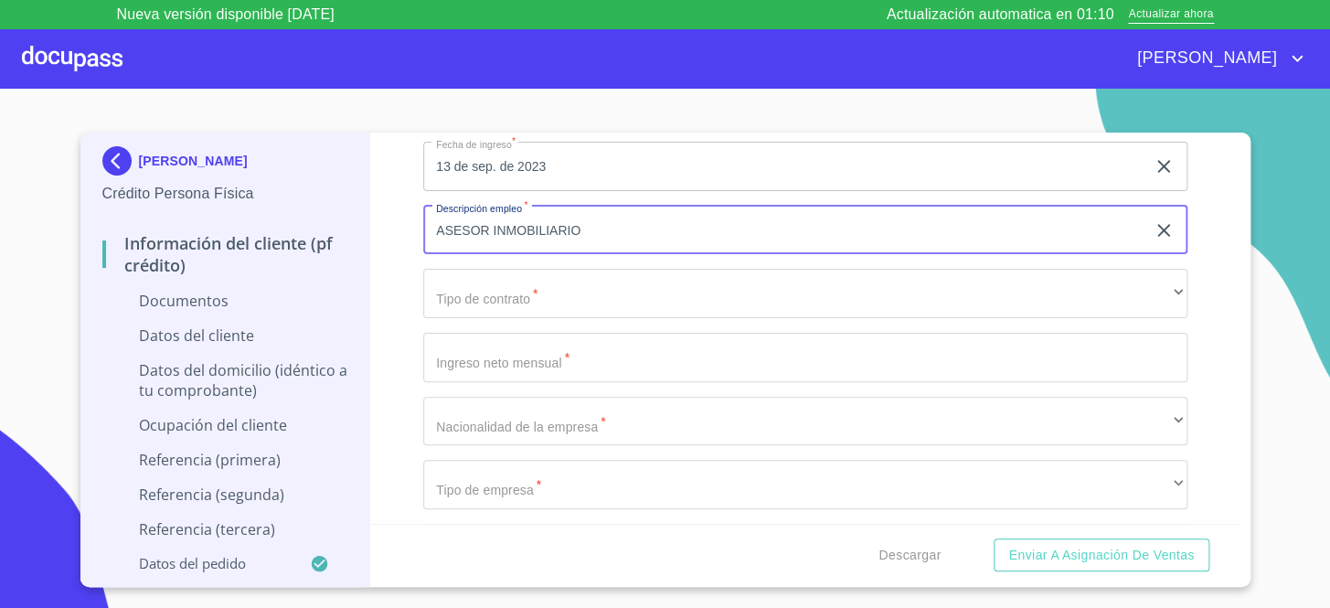
type input "ASESOR INMOBILIARIO"
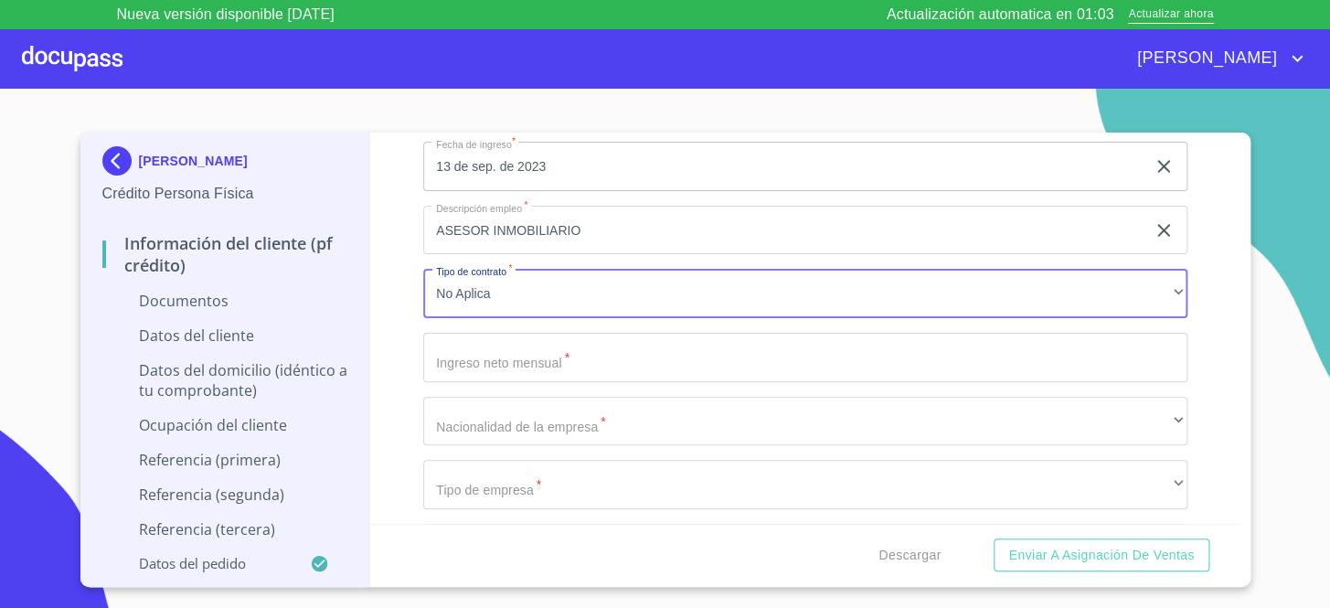
click at [730, 358] on input "Documento de identificación.   *" at bounding box center [805, 357] width 764 height 49
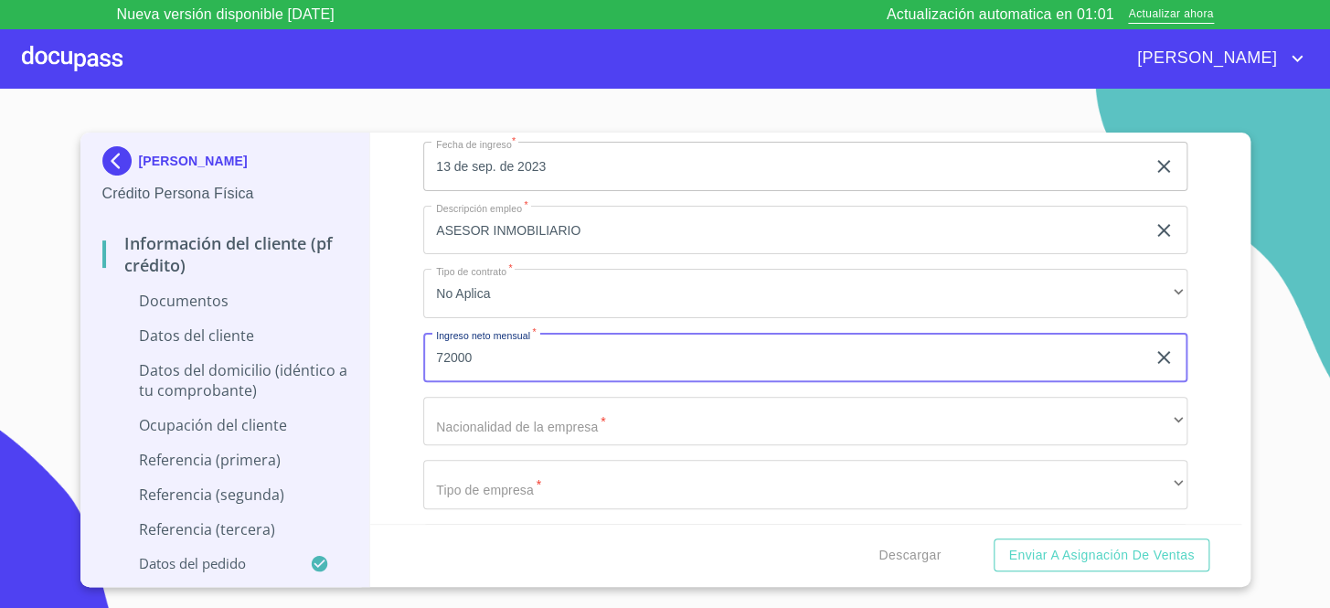
type input "72000"
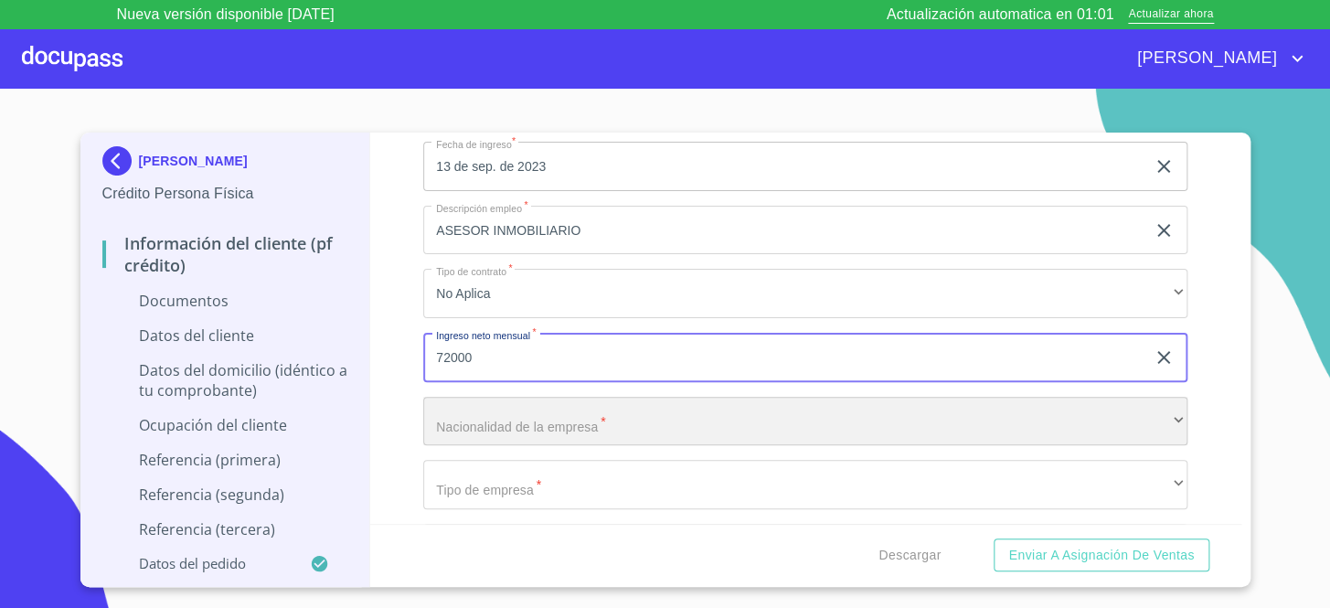
click at [687, 424] on div "​" at bounding box center [805, 421] width 764 height 49
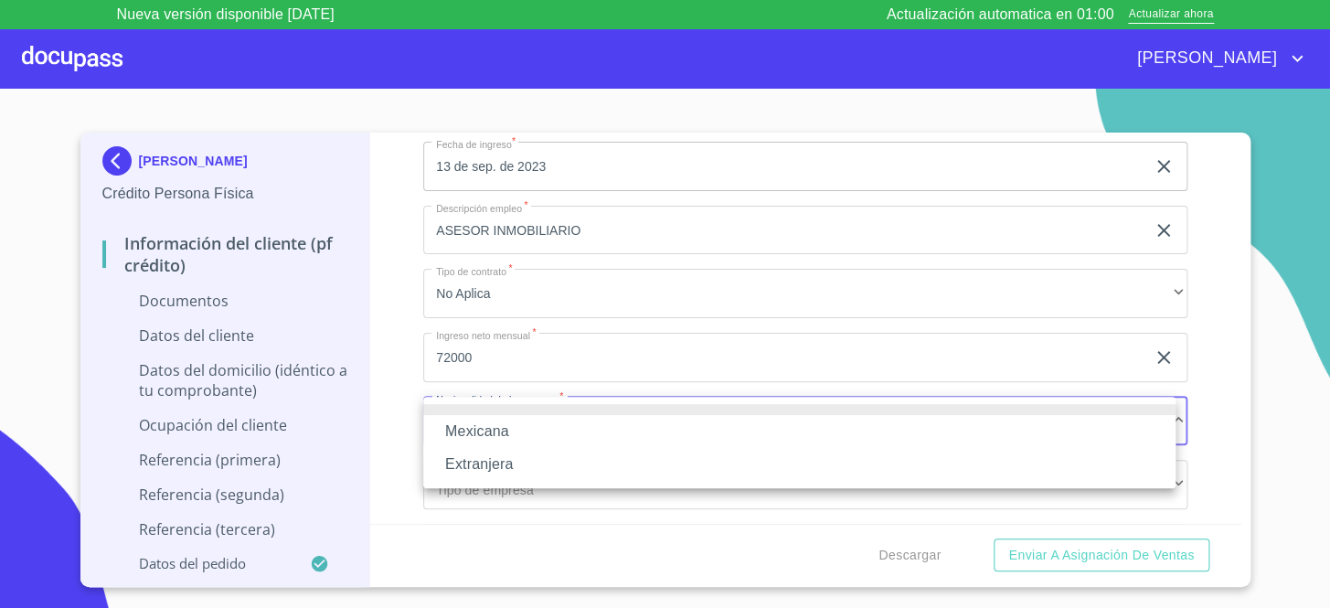
click at [496, 429] on li "Mexicana" at bounding box center [799, 431] width 752 height 33
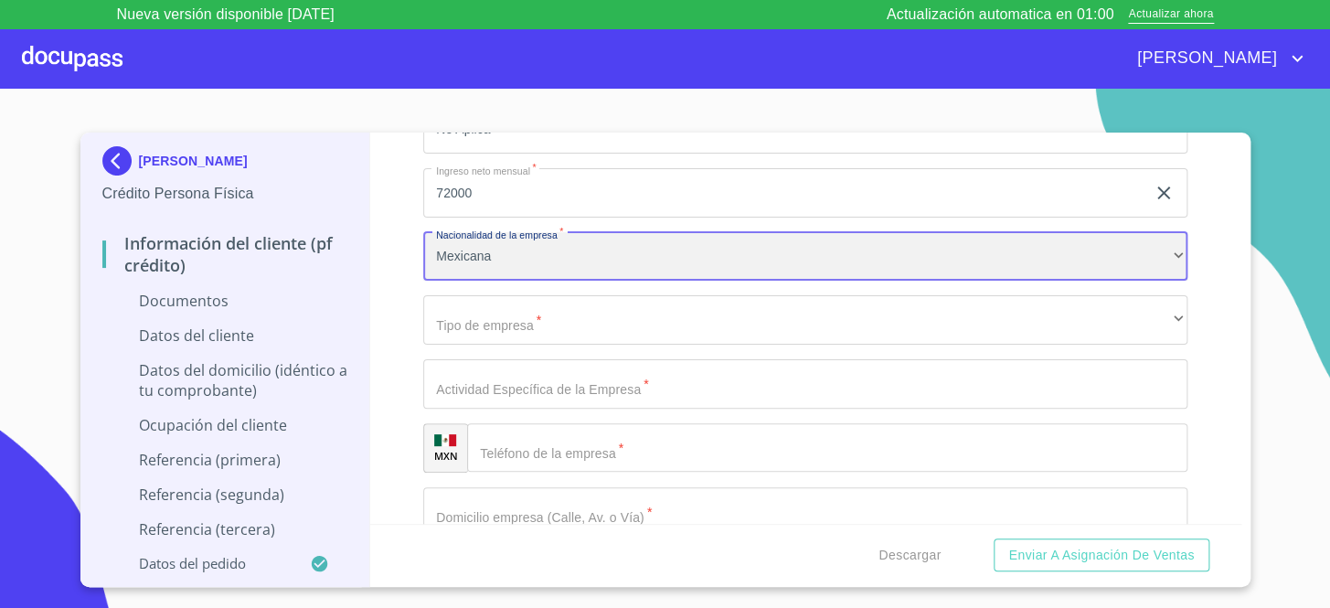
scroll to position [4322, 0]
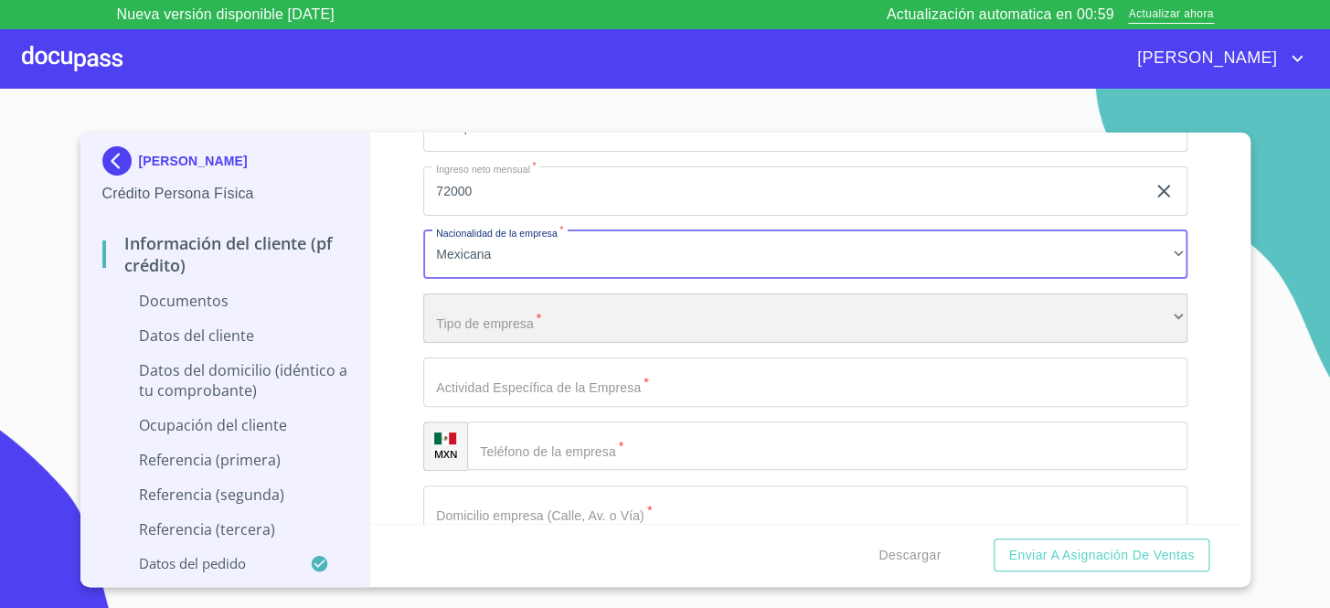
click at [508, 298] on div "​" at bounding box center [805, 317] width 764 height 49
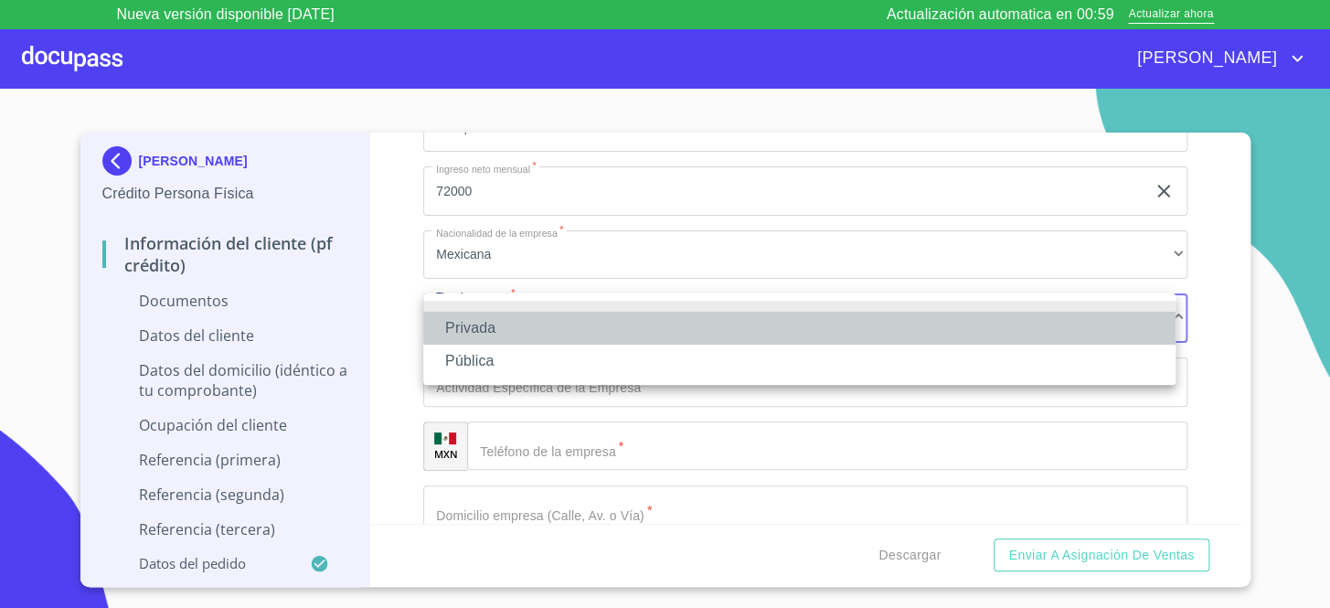
click at [538, 319] on li "Privada" at bounding box center [799, 328] width 752 height 33
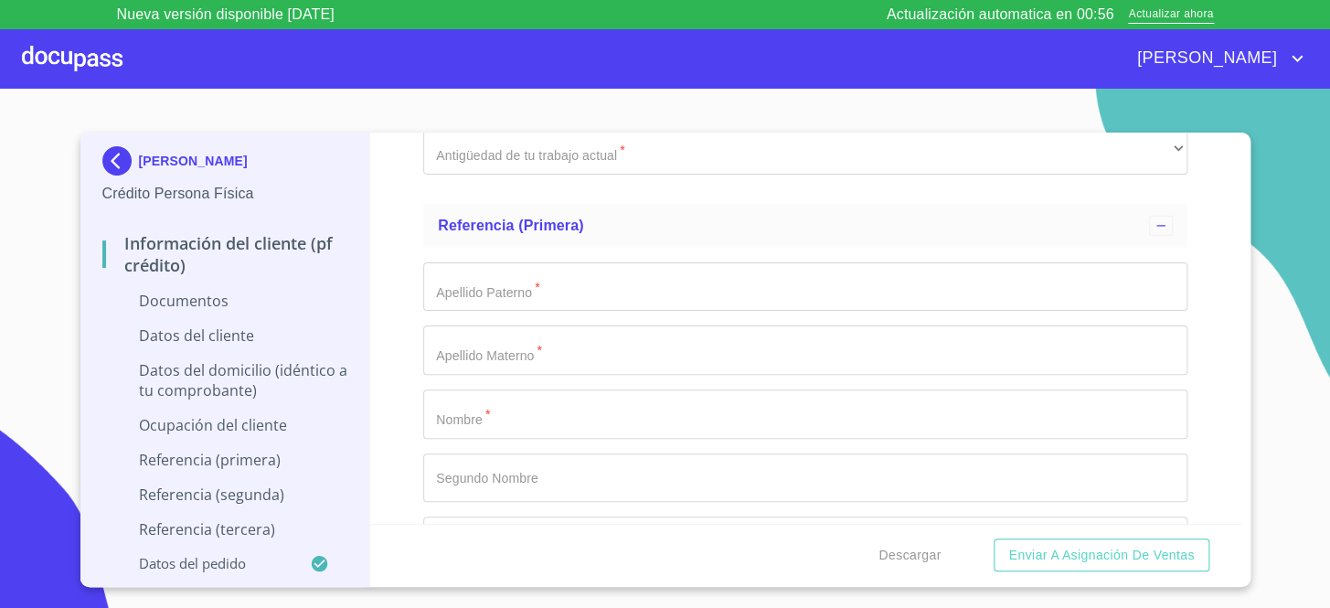
scroll to position [5403, 0]
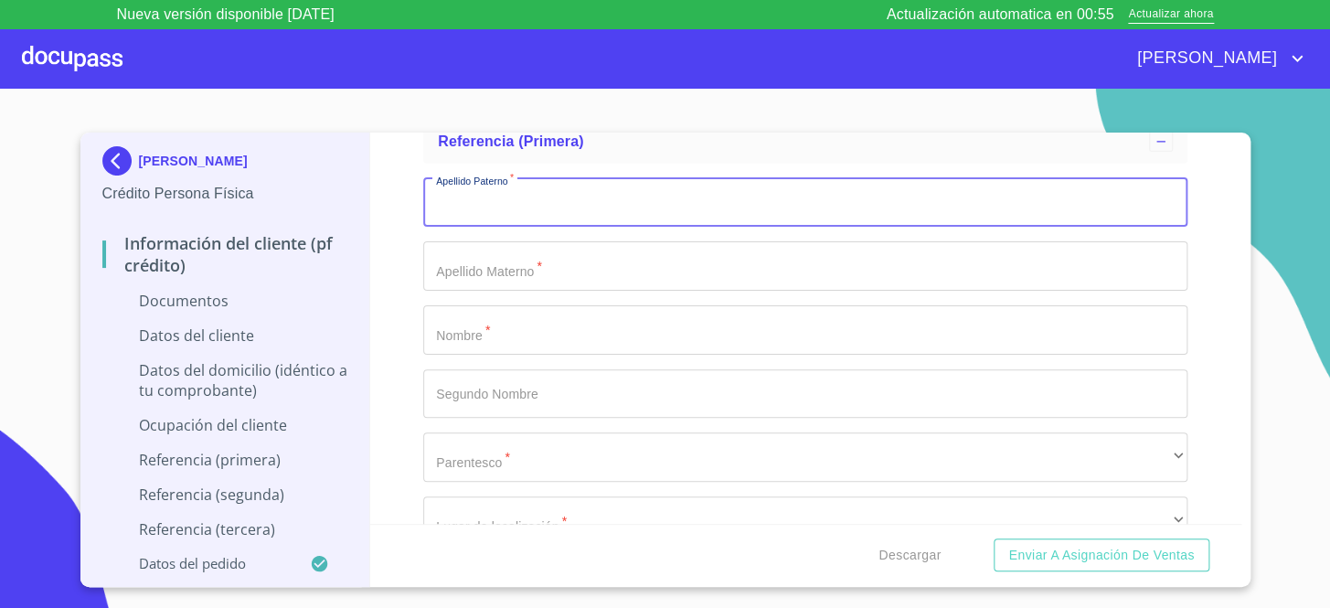
click at [444, 209] on input "Documento de identificación.   *" at bounding box center [805, 202] width 764 height 49
type input "MONTAÑO"
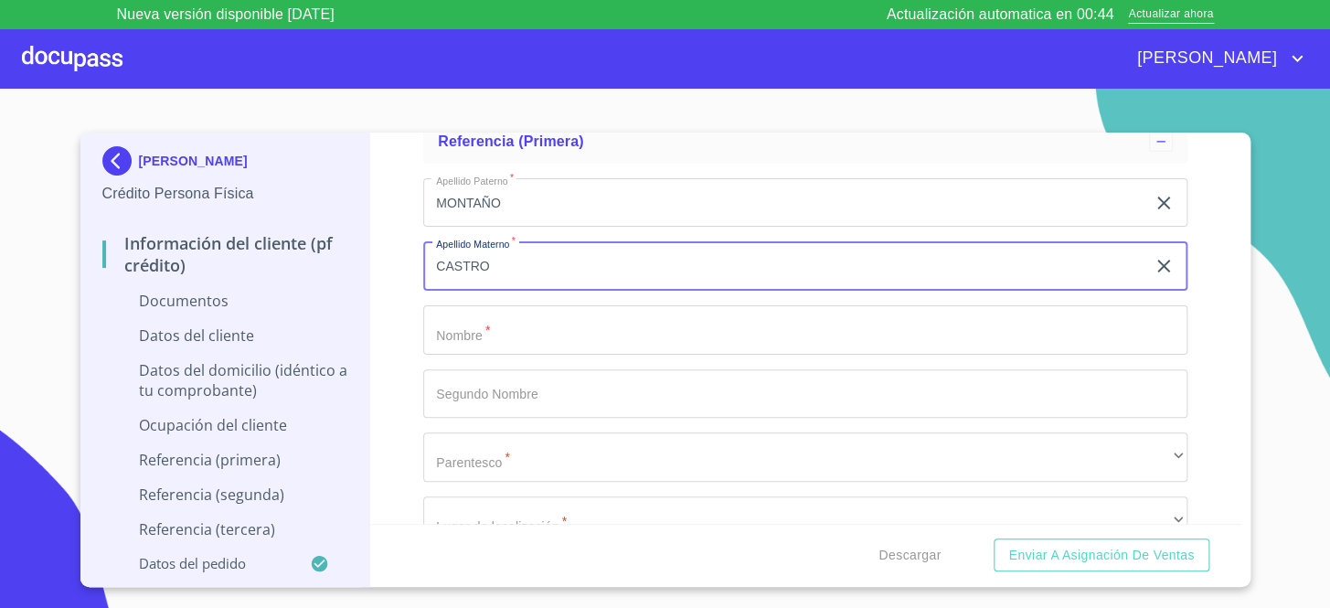
type input "CASTRO"
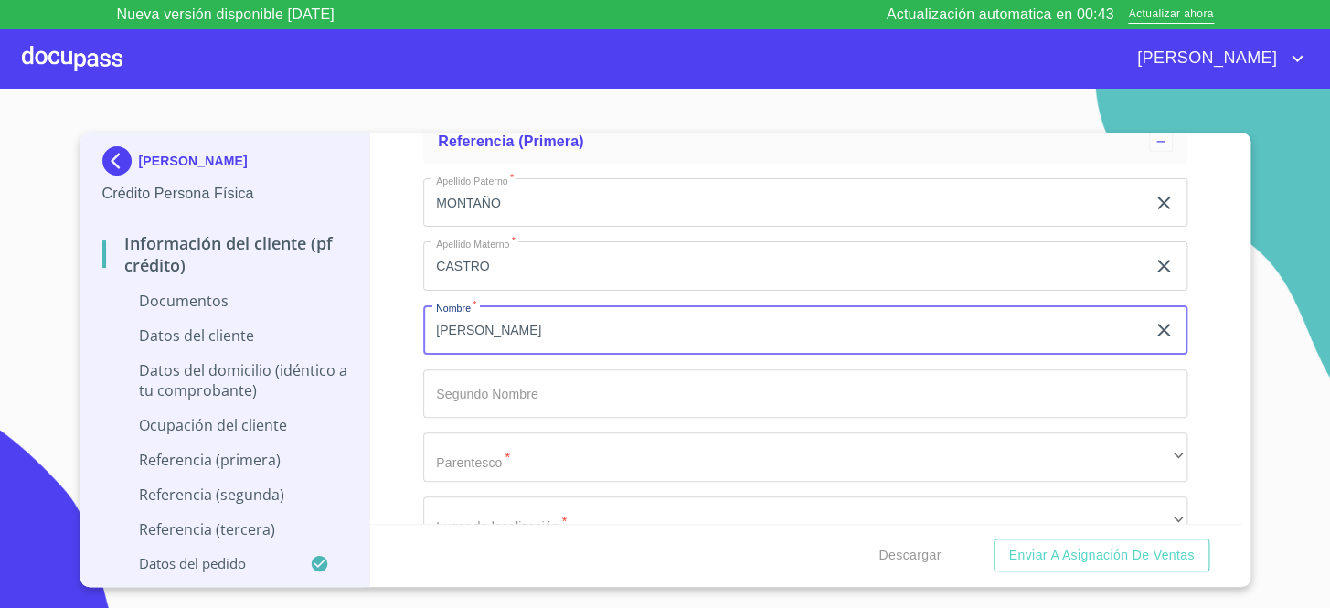
type input "[PERSON_NAME]"
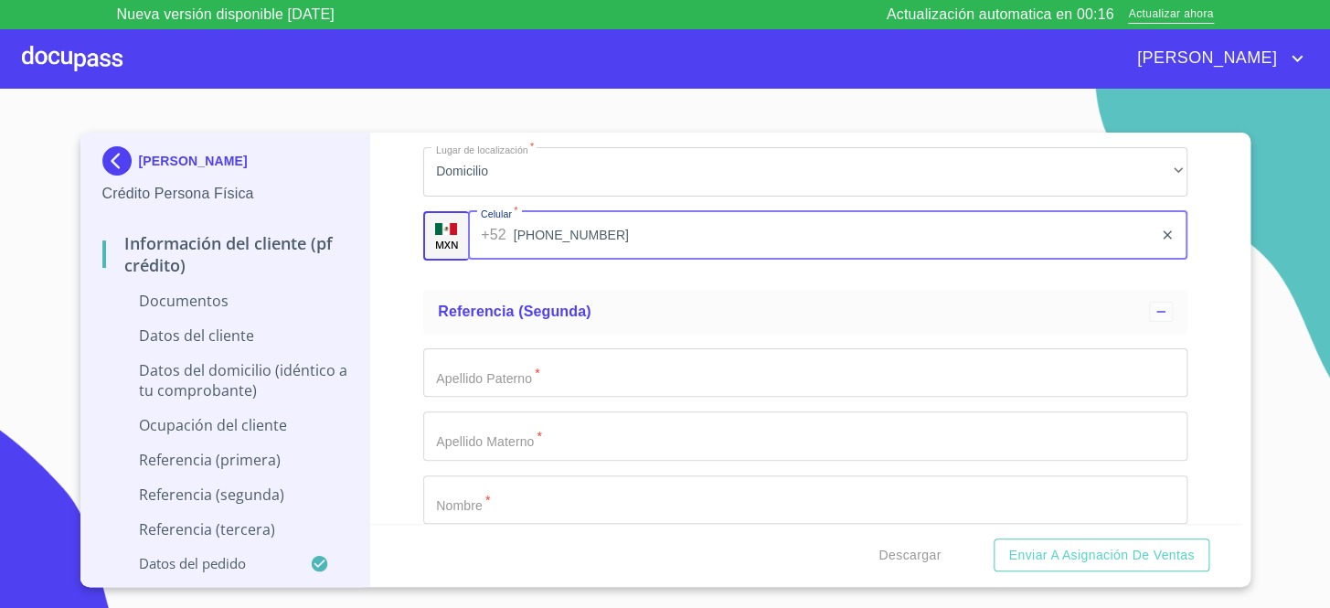
scroll to position [5906, 0]
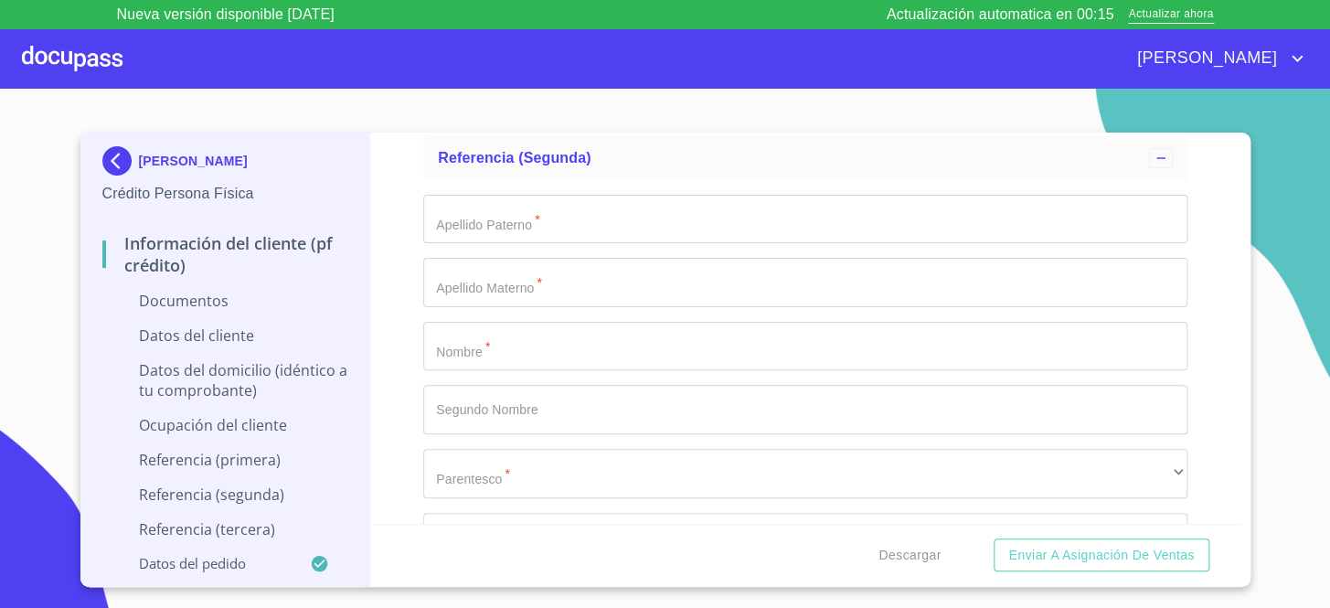
type input "[PHONE_NUMBER]"
click at [571, 209] on input "Documento de identificación.   *" at bounding box center [805, 219] width 764 height 49
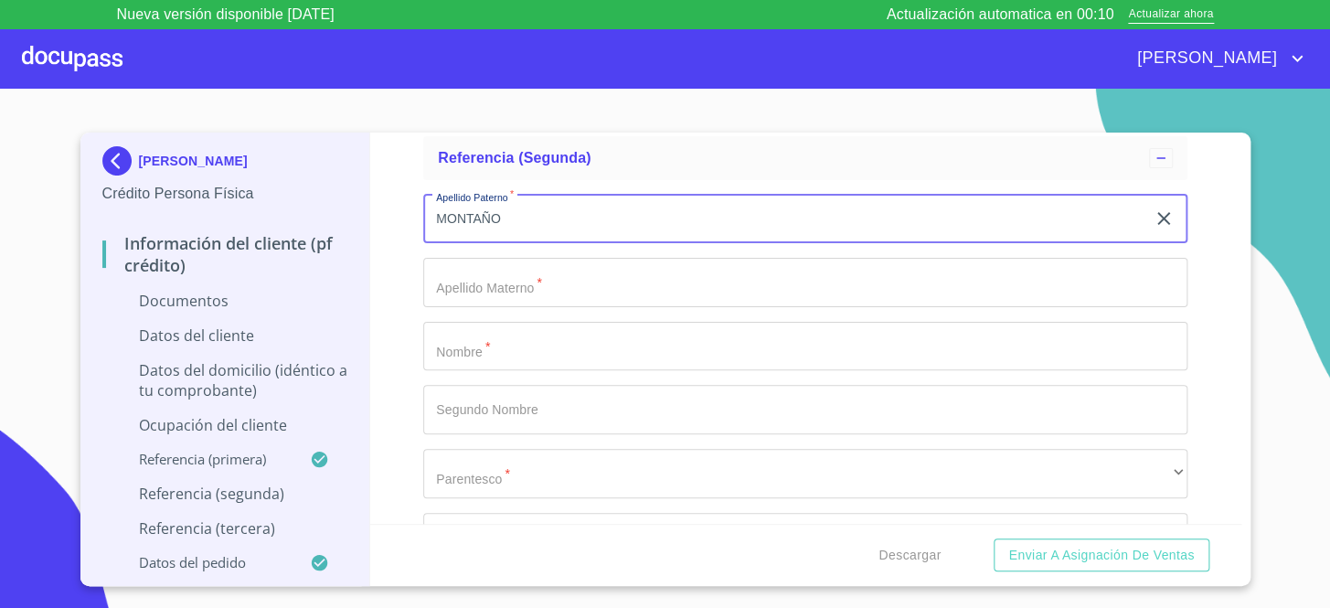
type input "MONTAÑO"
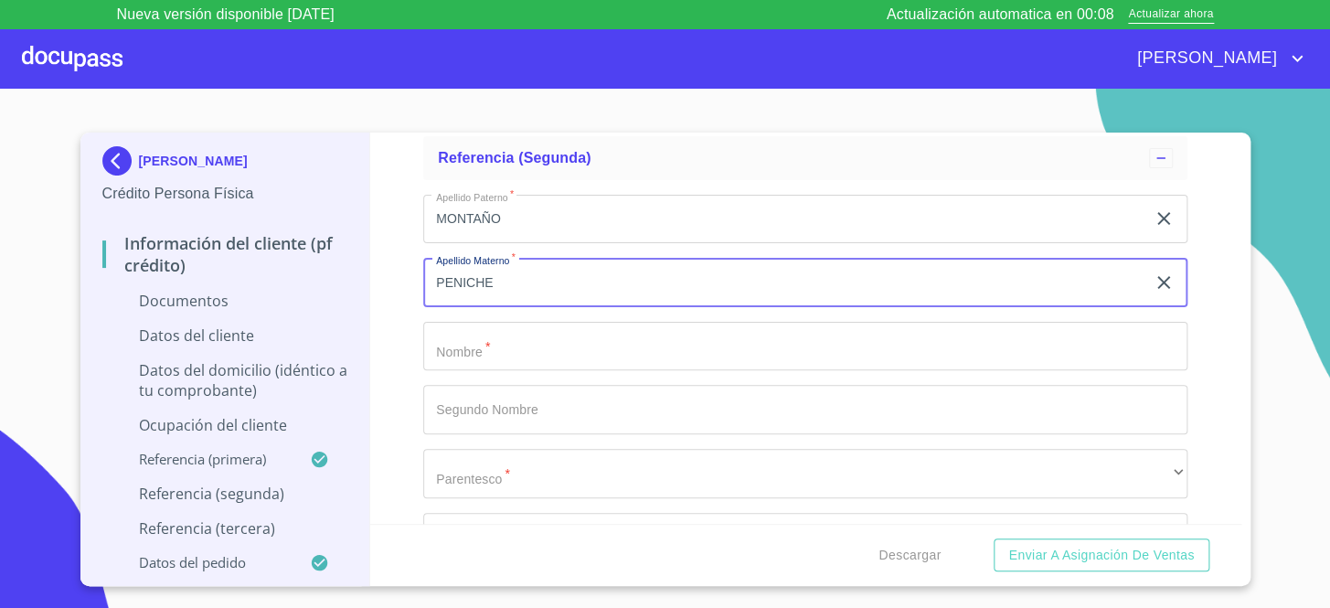
type input "PENICHE"
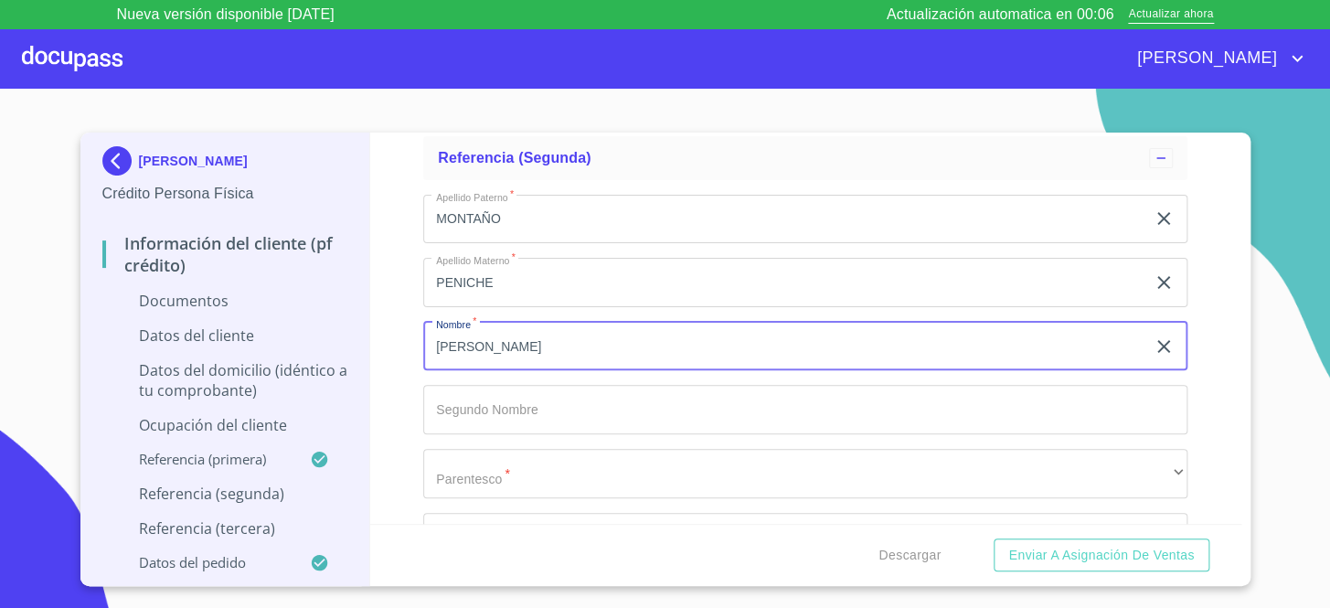
type input "[PERSON_NAME]"
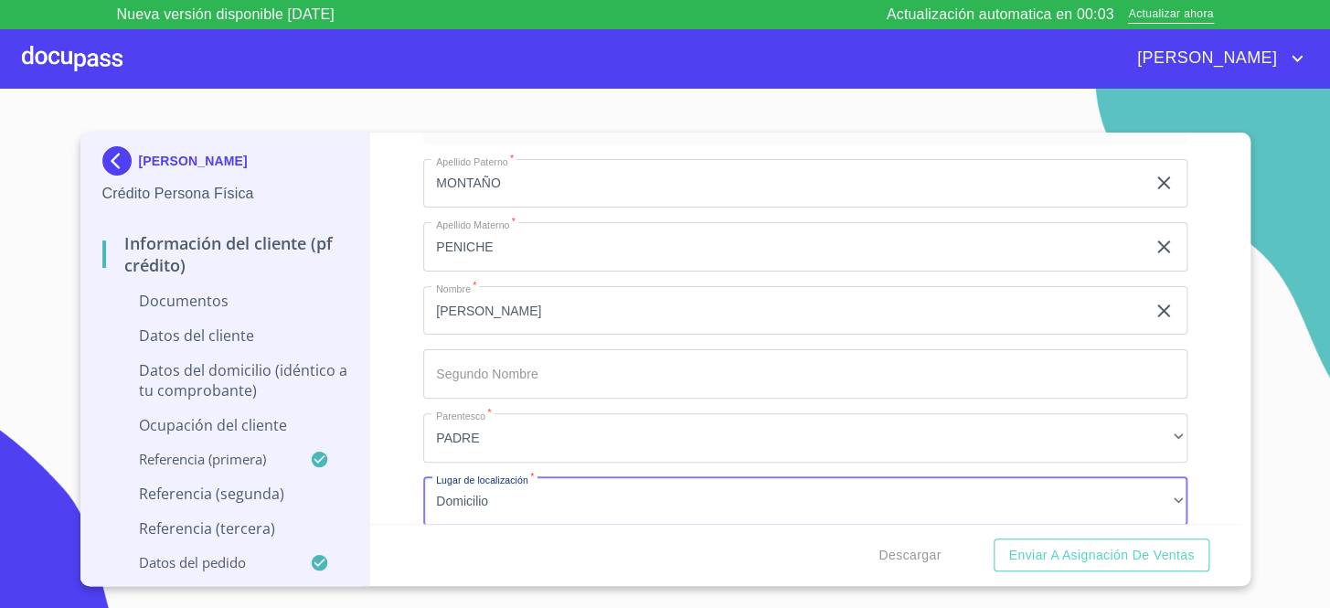
scroll to position [6175, 0]
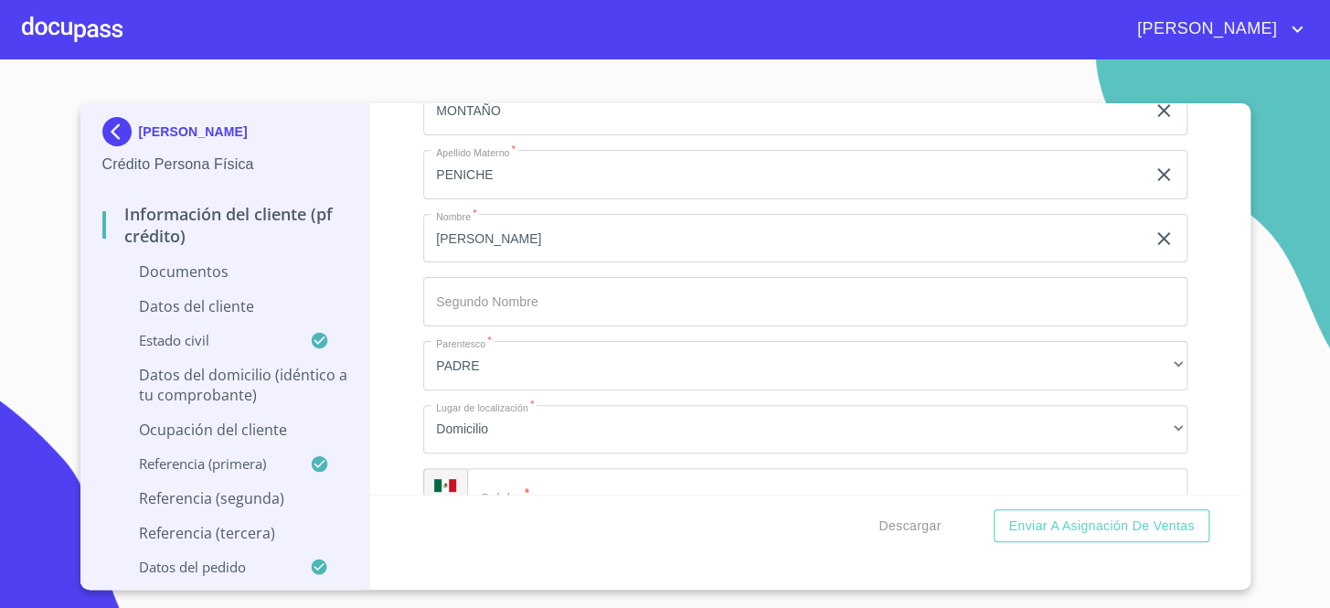
scroll to position [6067, 0]
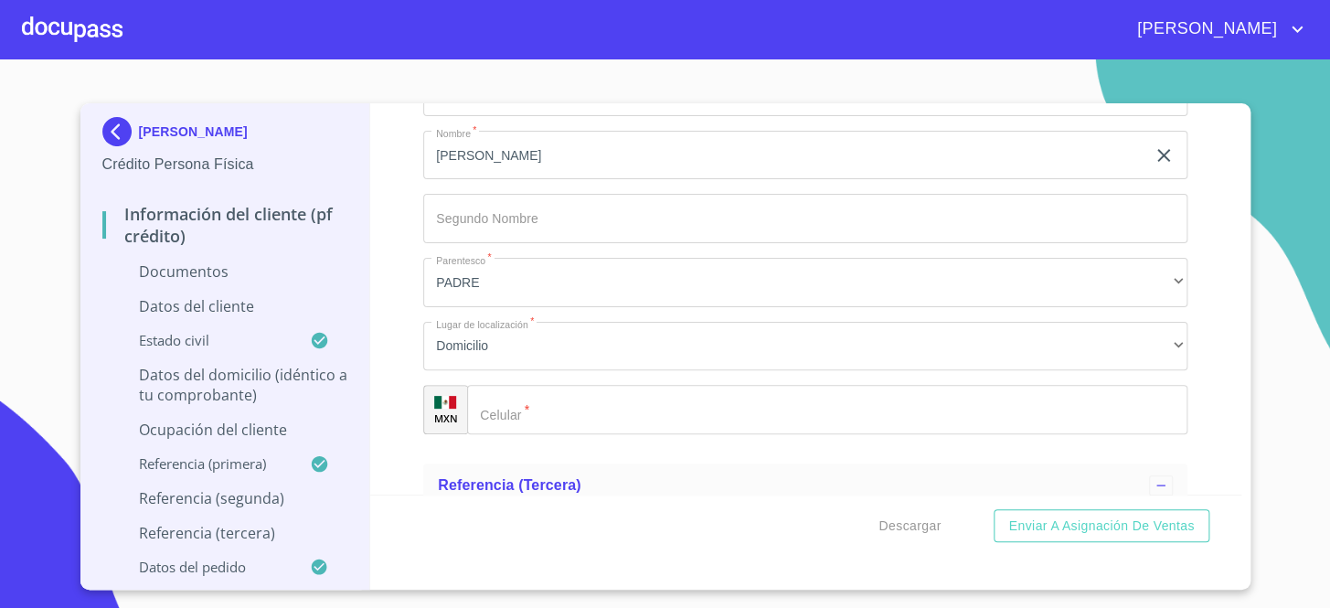
click at [648, 401] on input "Documento de identificación.   *" at bounding box center [827, 409] width 720 height 49
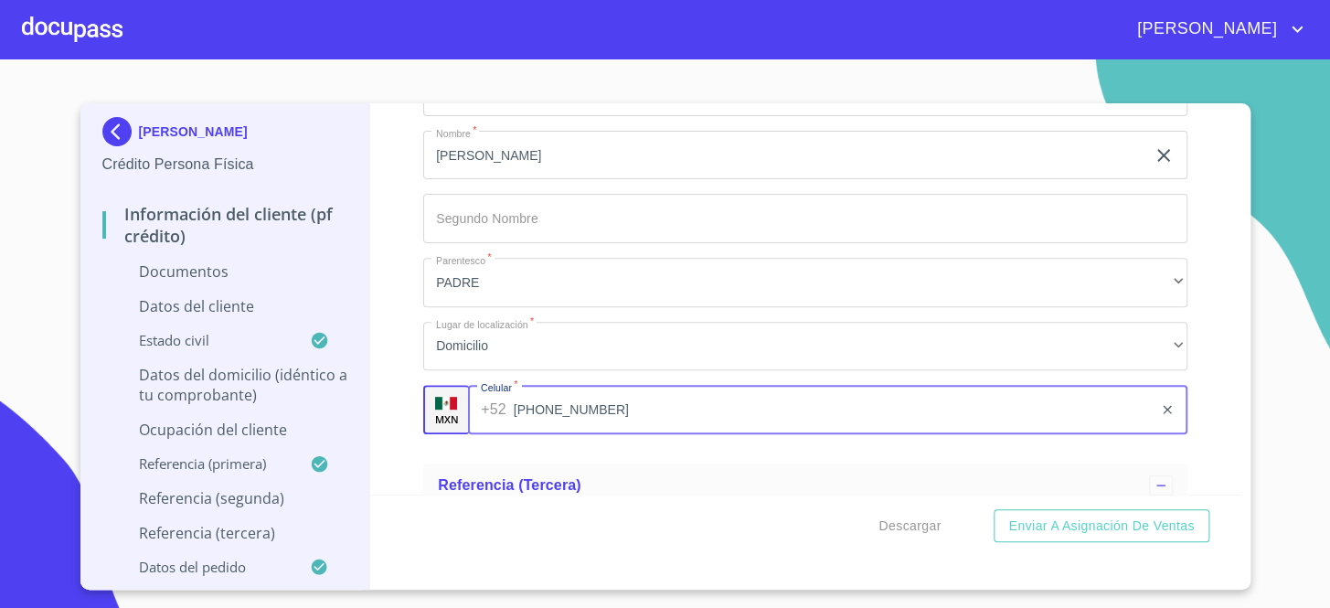
type input "[PHONE_NUMBER]"
click at [679, 442] on div "Apellido Paterno   * MONTAÑO ​ Apellido Materno   * PENICHE ​ Nombre   * [PERSO…" at bounding box center [805, 219] width 764 height 461
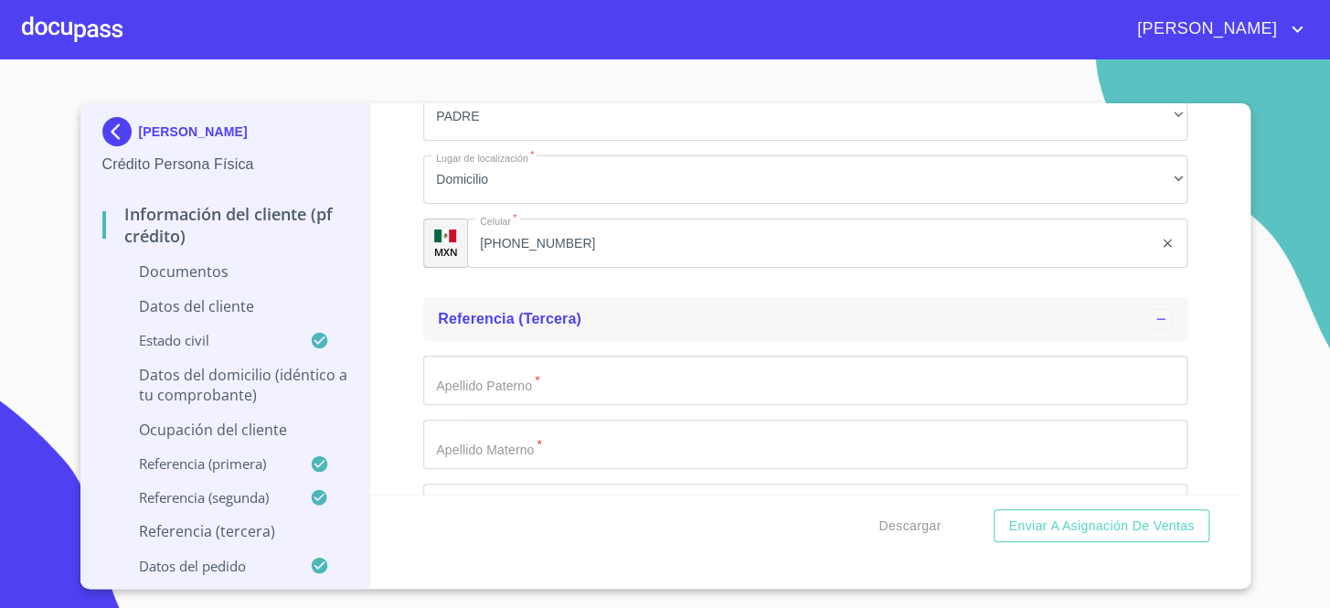
scroll to position [6317, 0]
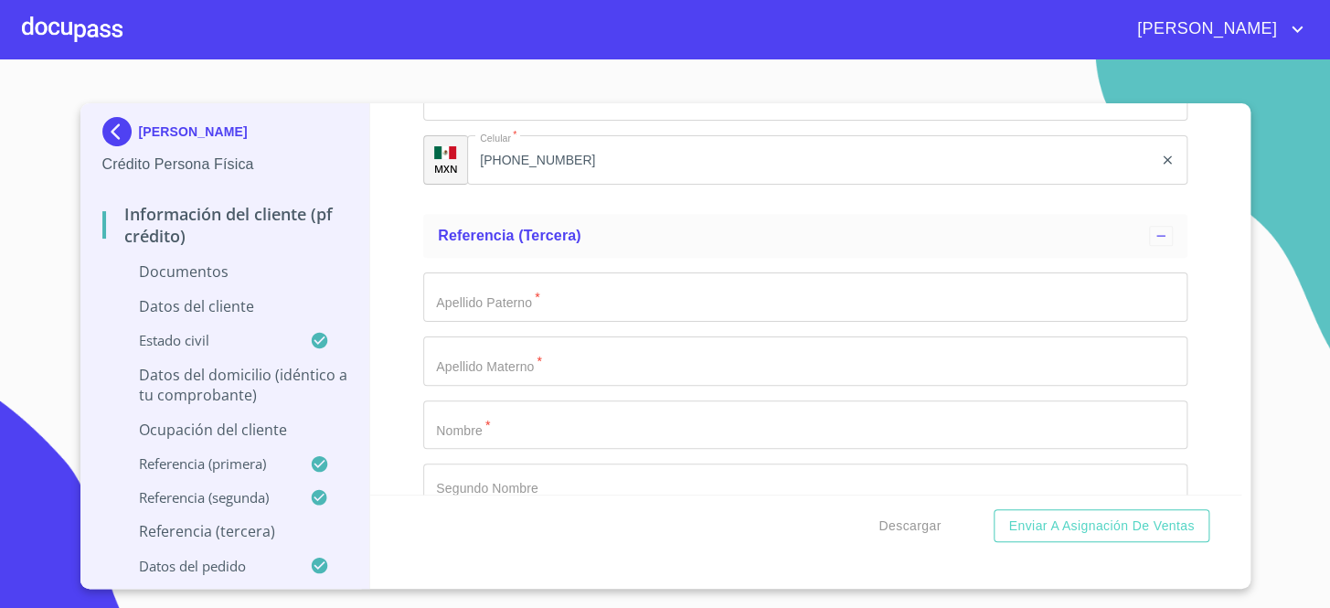
click at [545, 284] on input "Documento de identificación.   *" at bounding box center [805, 296] width 764 height 49
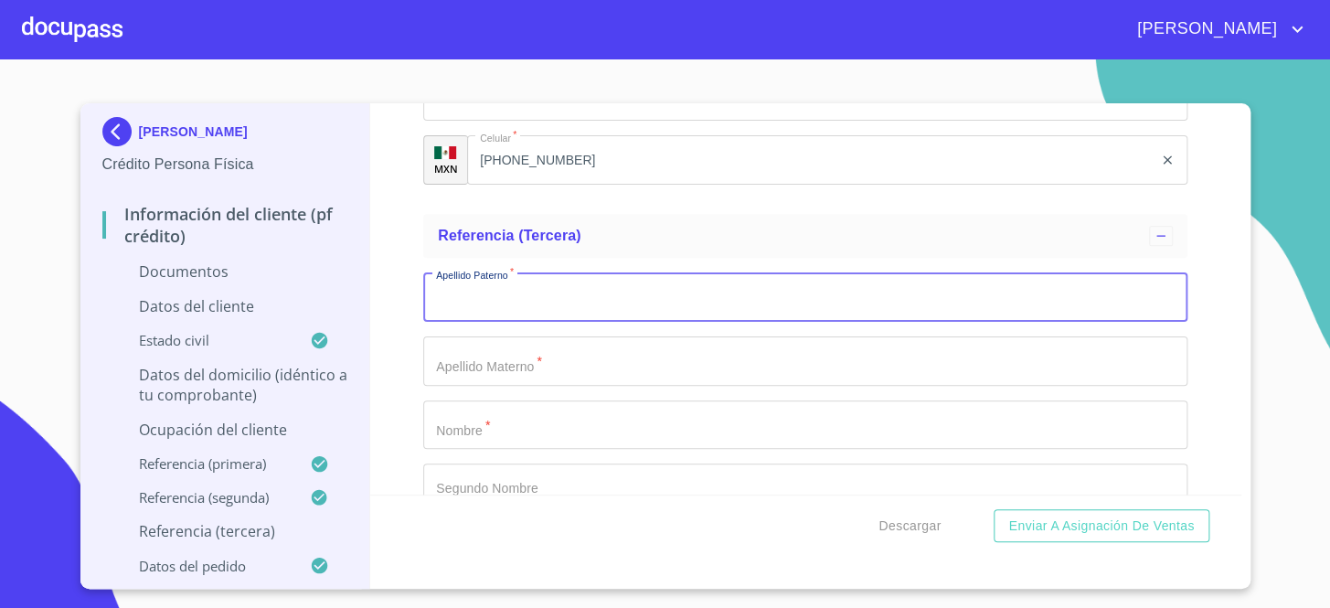
click at [537, 164] on input "[PHONE_NUMBER]" at bounding box center [810, 159] width 686 height 49
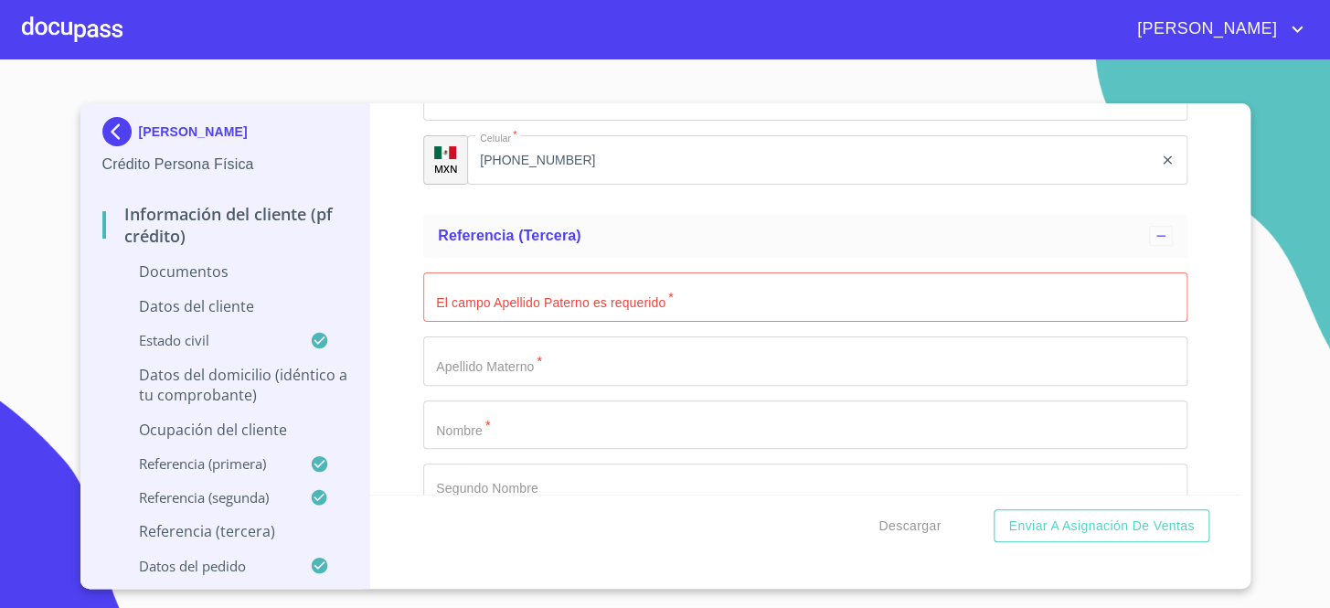
click at [543, 293] on input "Documento de identificación.   *" at bounding box center [805, 296] width 764 height 49
type input "[PERSON_NAME]"
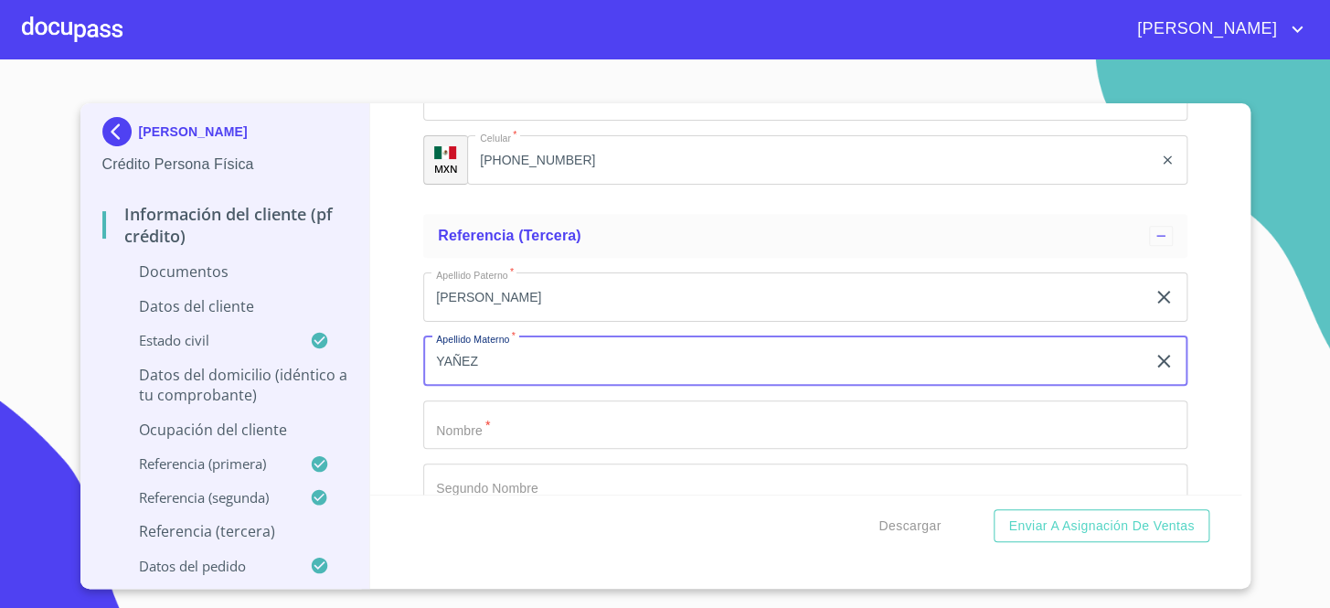
type input "YAÑEZ"
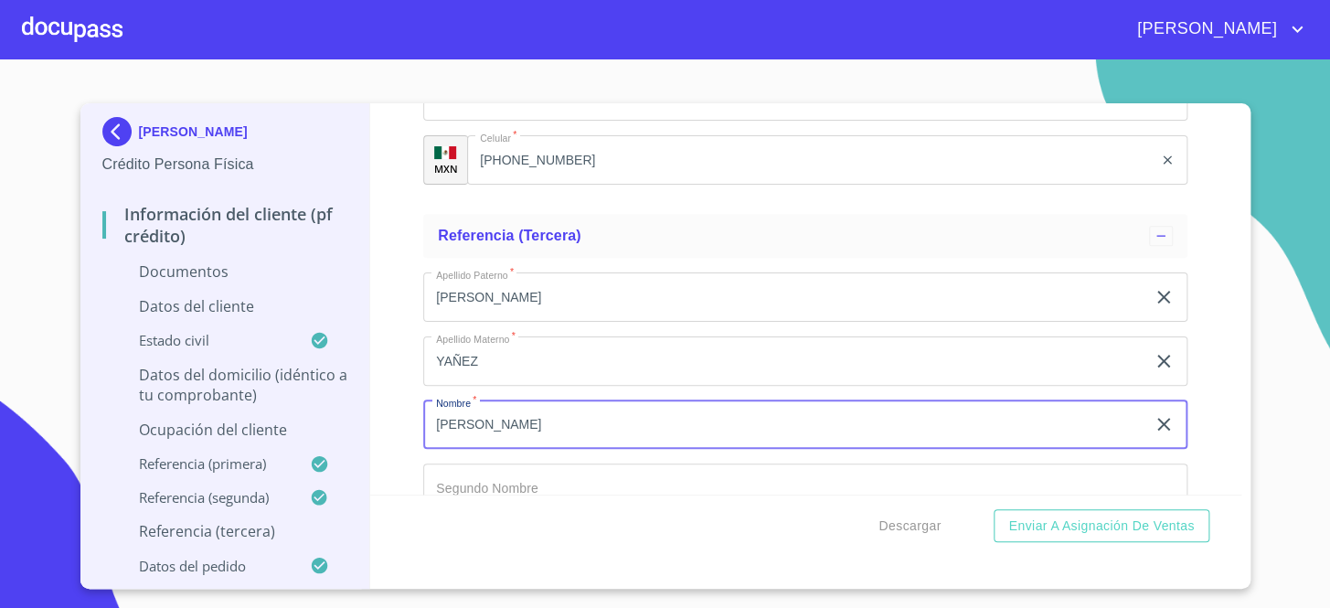
type input "[PERSON_NAME]"
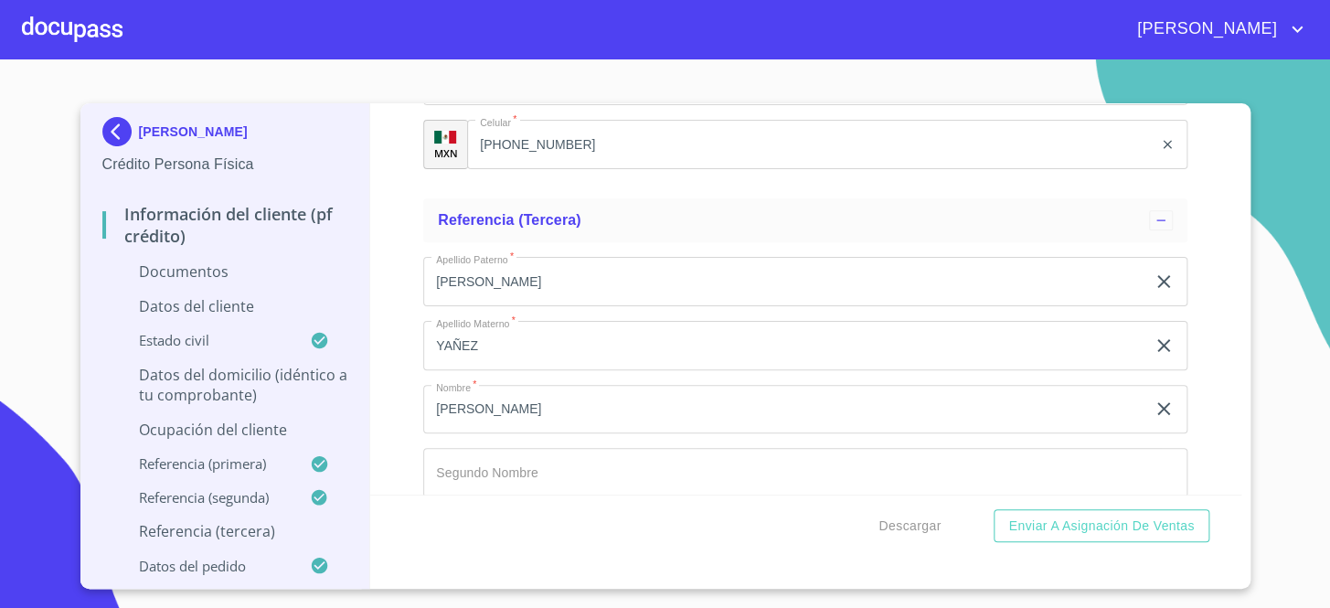
scroll to position [6567, 0]
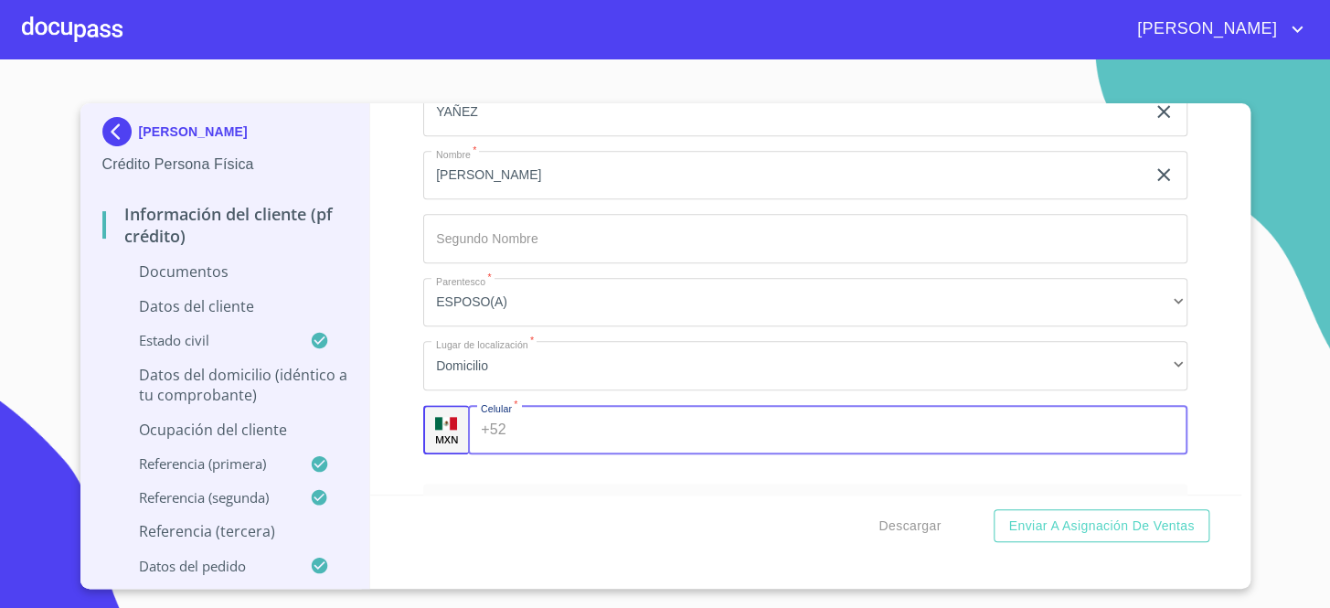
click at [445, 411] on div "MXN" at bounding box center [446, 429] width 46 height 49
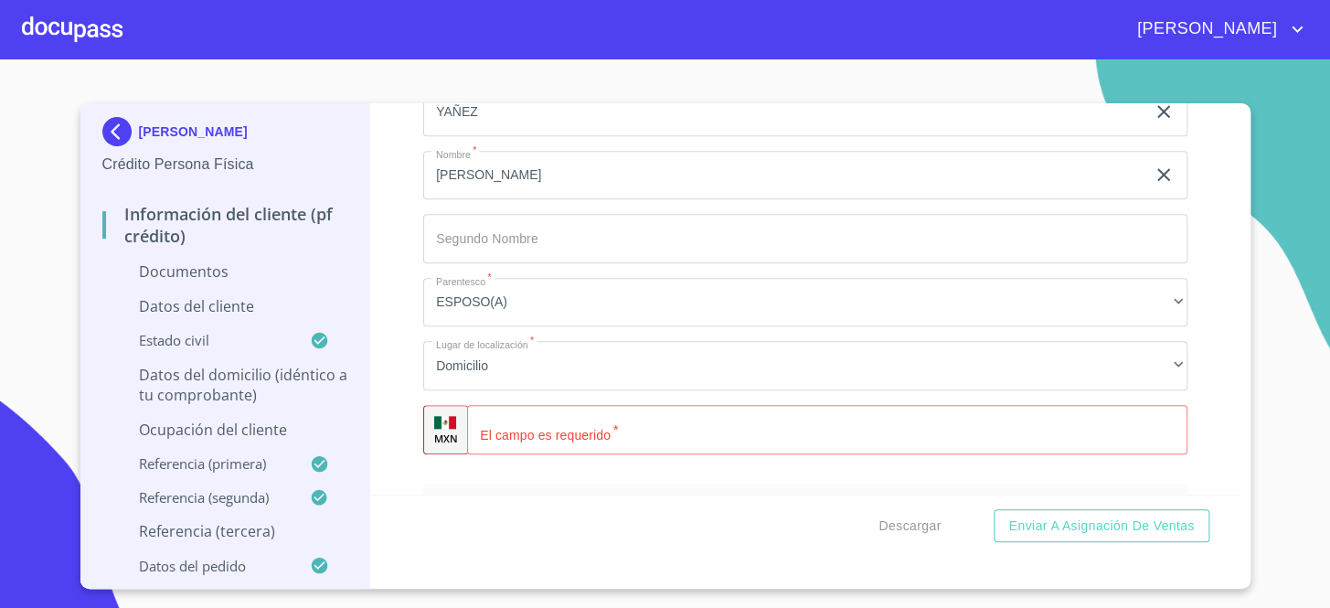
click at [539, 438] on input "Documento de identificación.   *" at bounding box center [827, 429] width 720 height 49
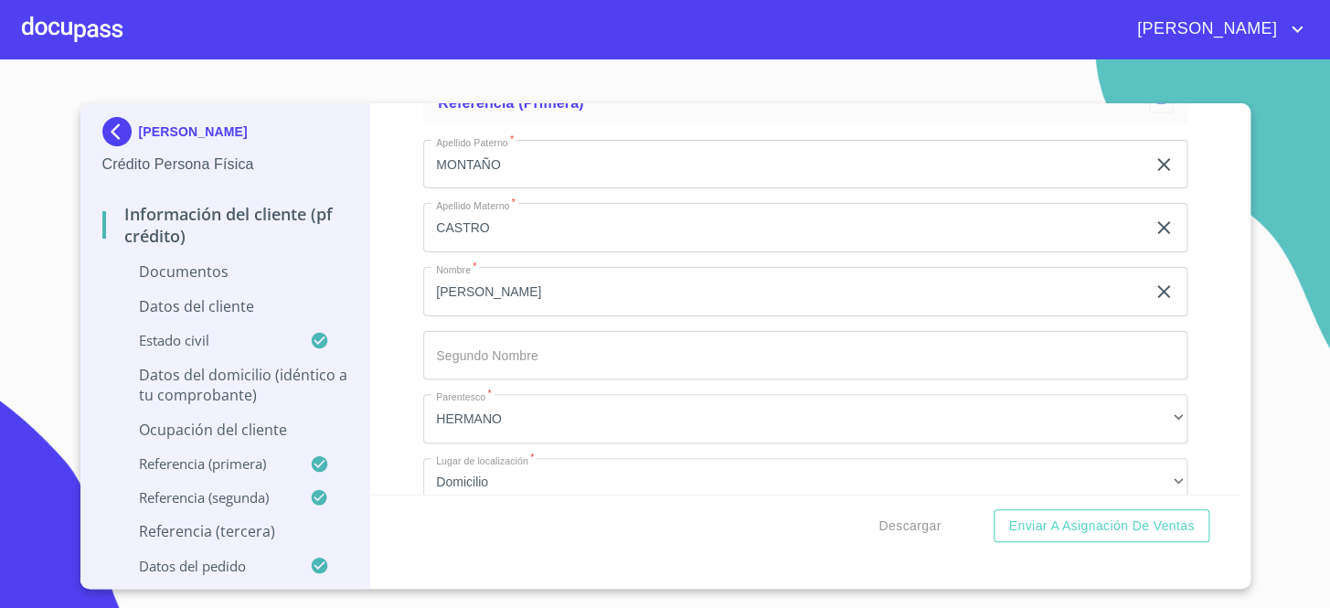
scroll to position [5440, 0]
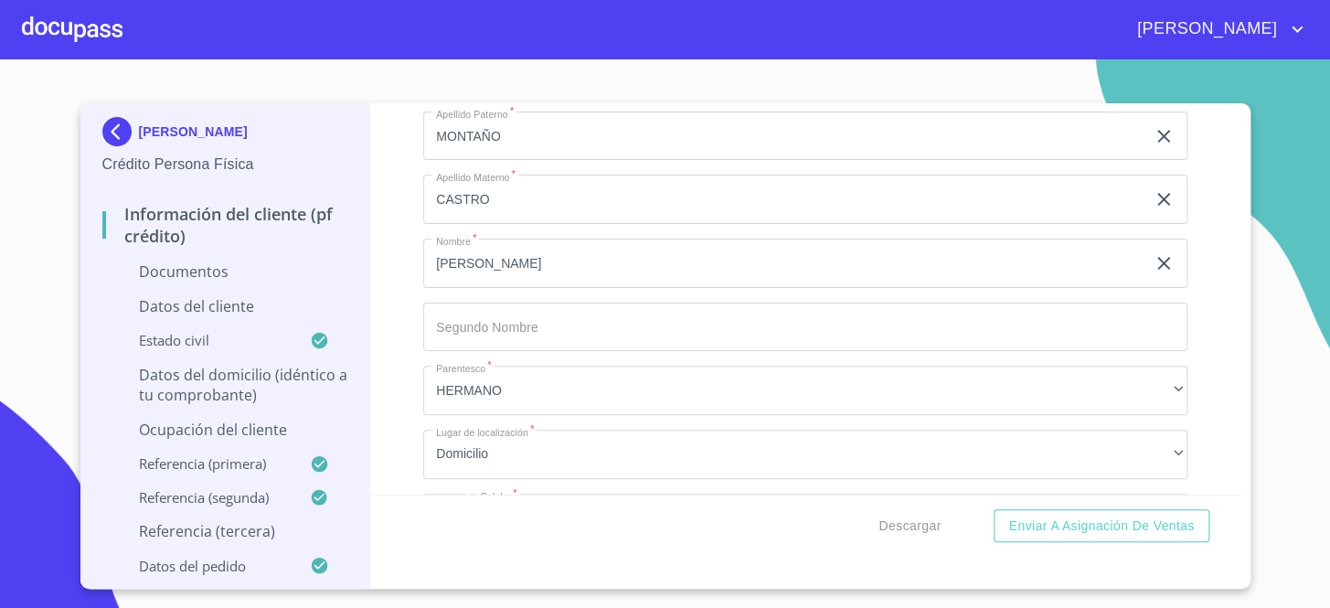
click at [583, 262] on input "[PERSON_NAME]" at bounding box center [784, 263] width 722 height 49
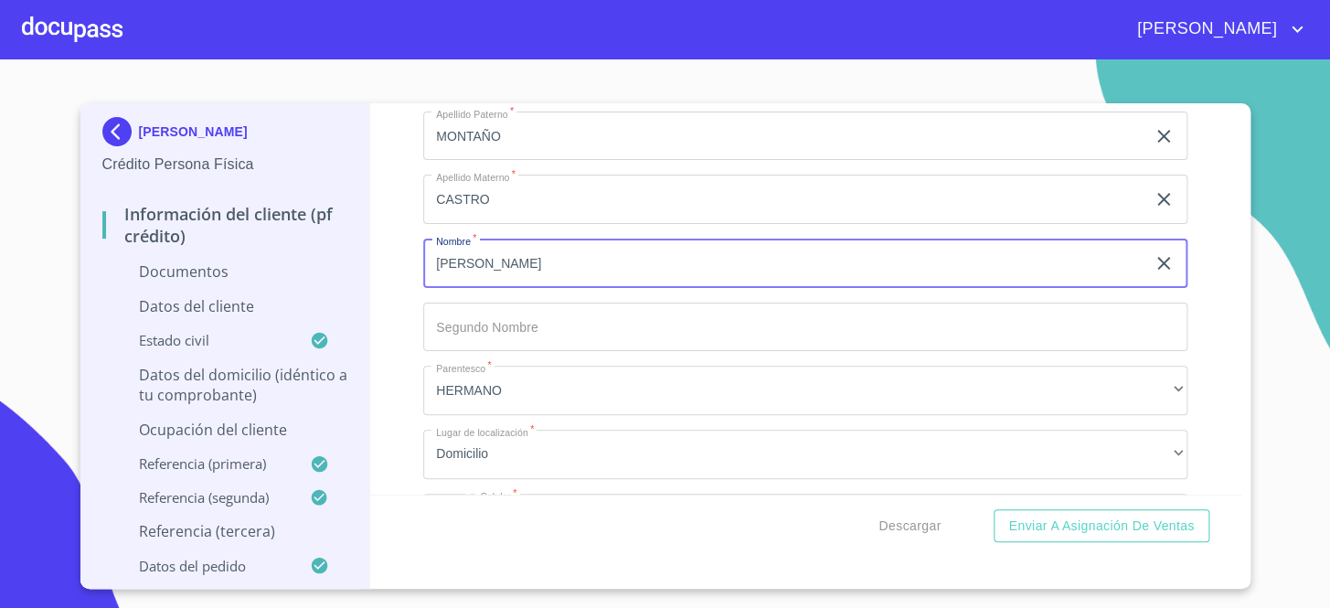
click at [583, 262] on input "[PERSON_NAME]" at bounding box center [784, 263] width 722 height 49
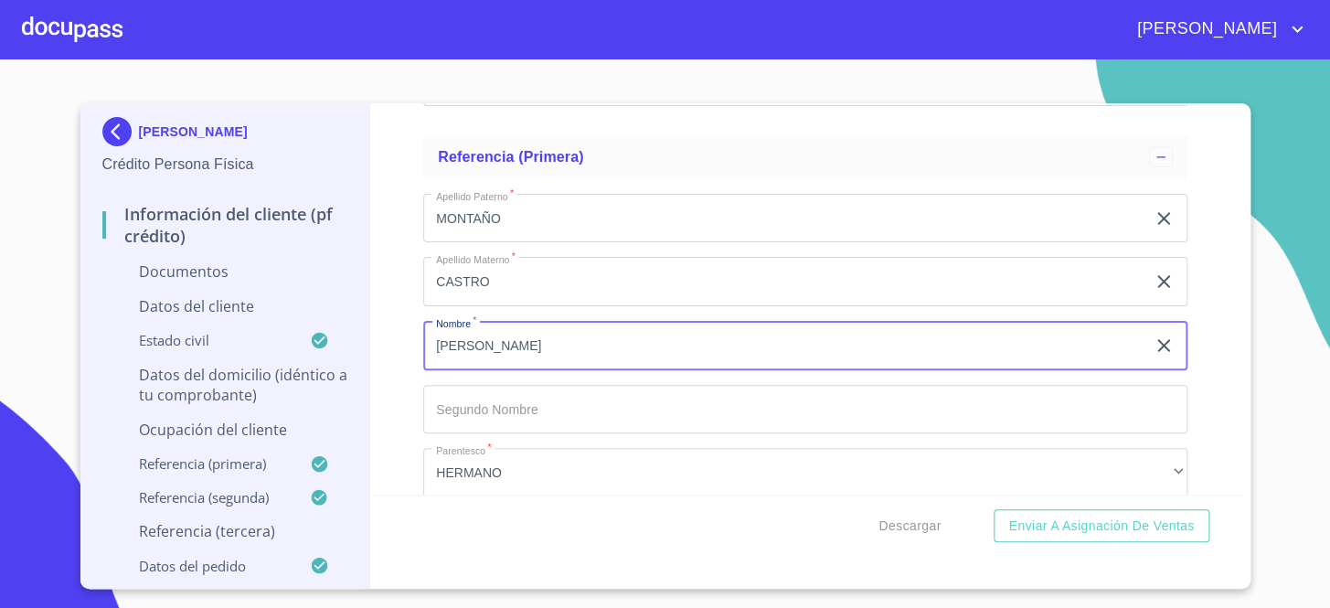
type input "[PERSON_NAME]"
click at [576, 215] on input "MONTAÑO" at bounding box center [784, 218] width 722 height 49
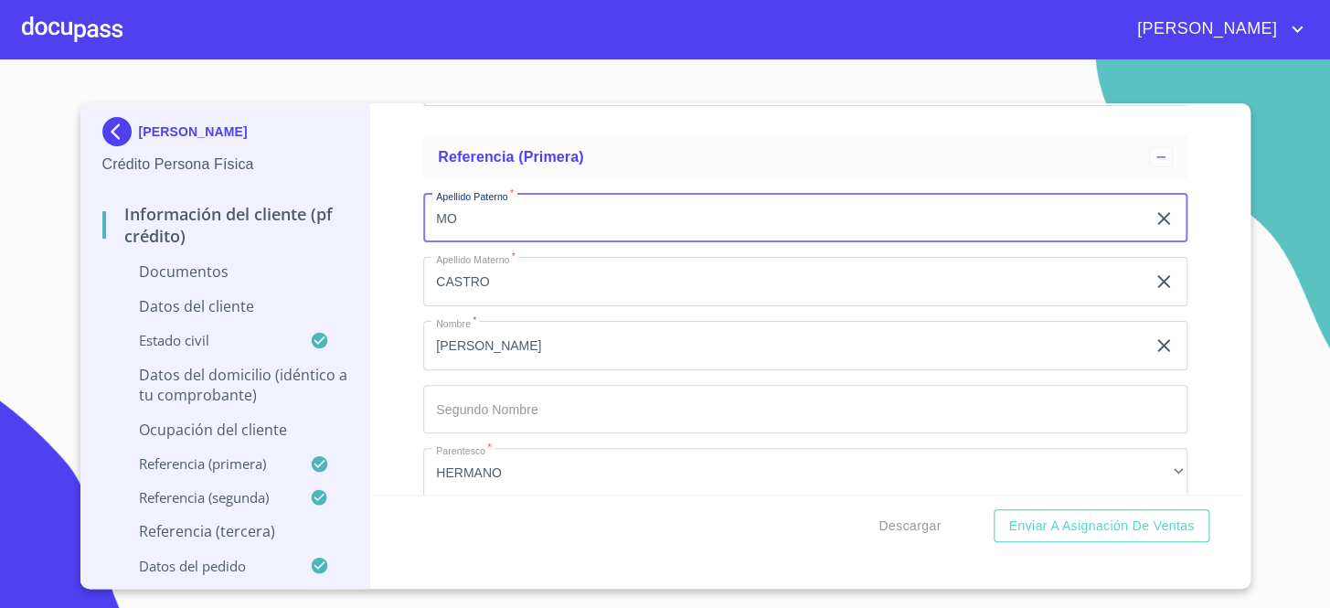
type input "M"
type input "SIQUEIROS"
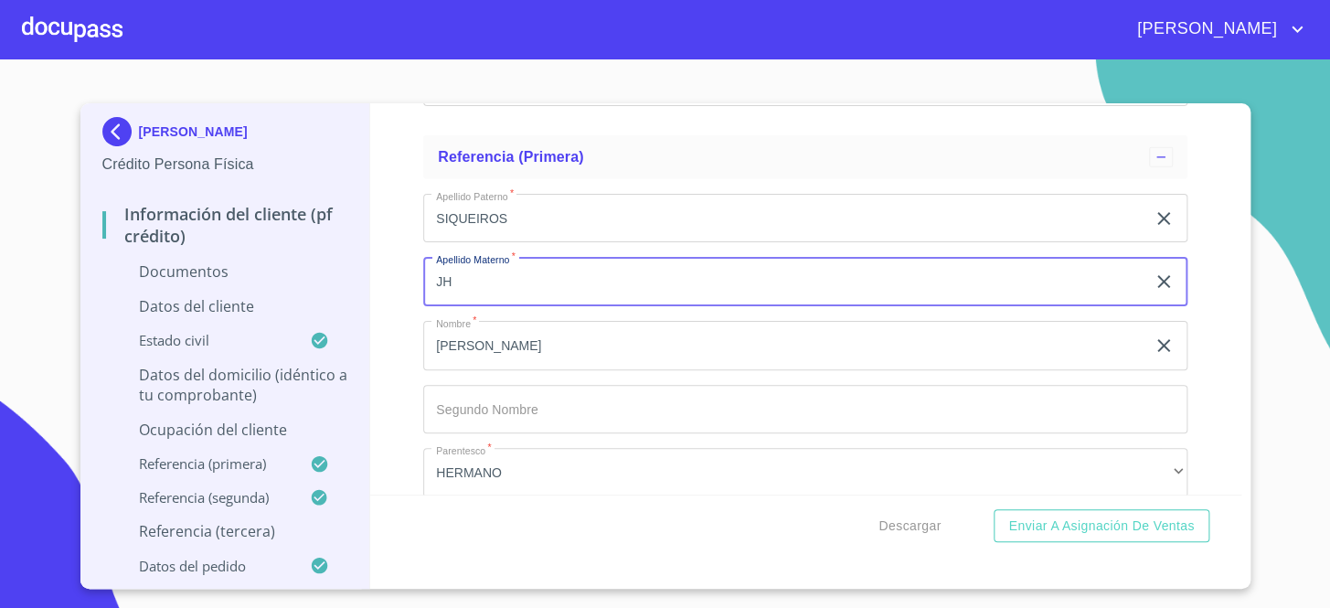
type input "J"
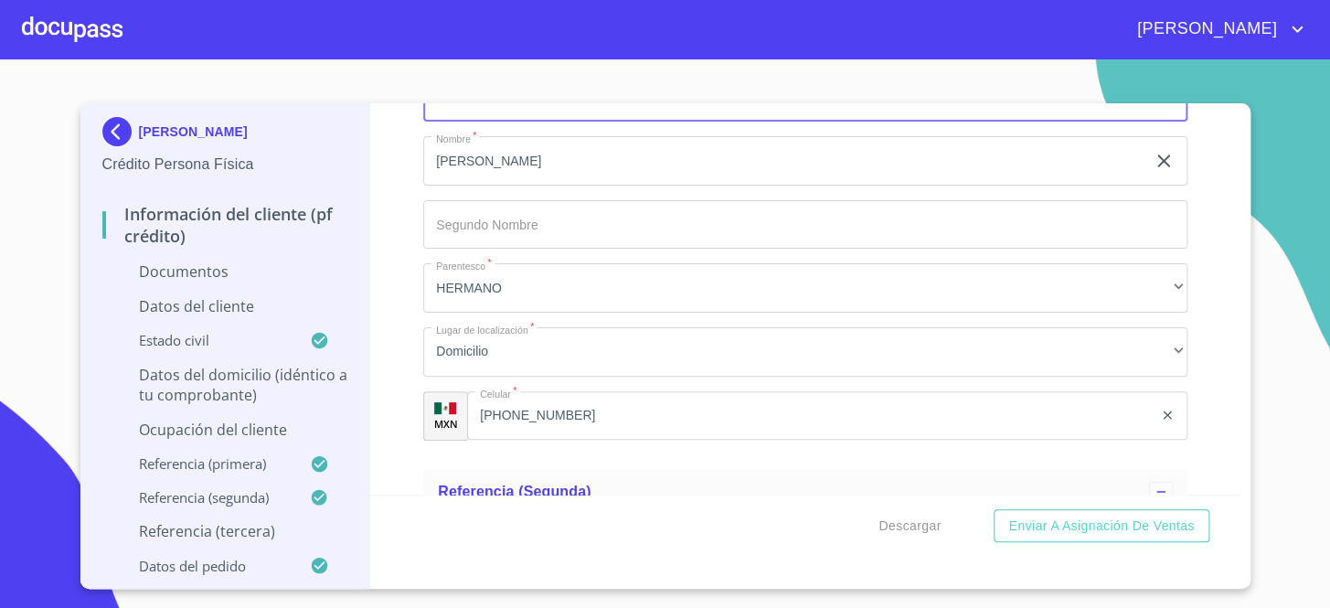
scroll to position [5607, 0]
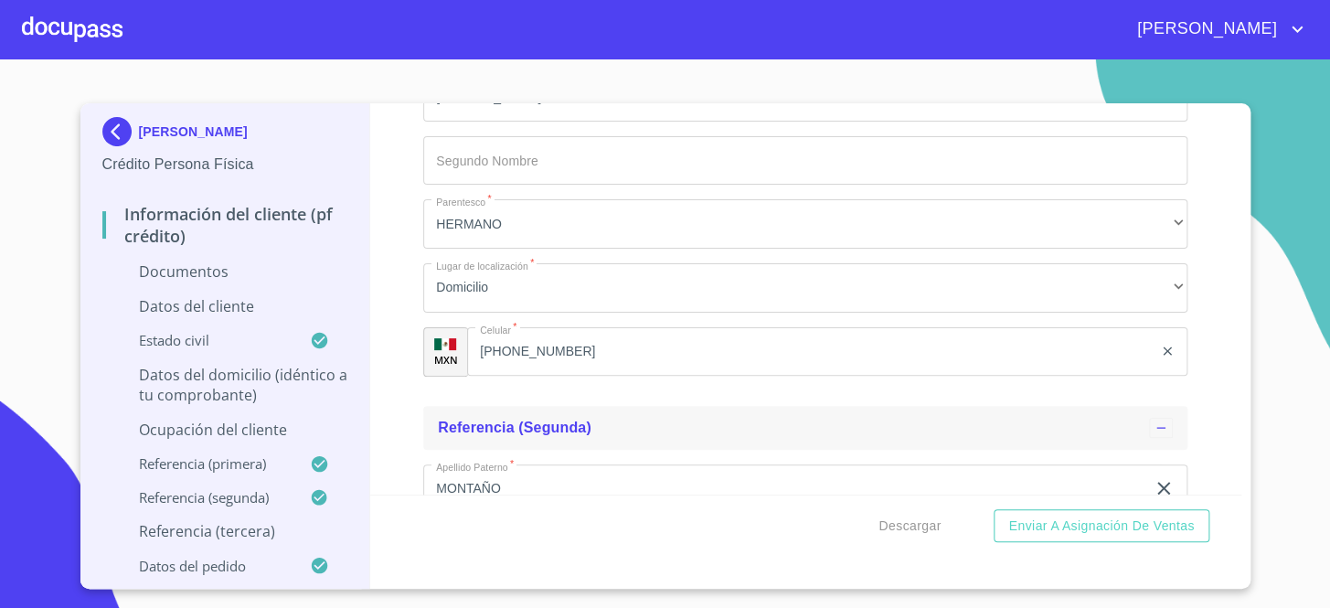
type input "HASS"
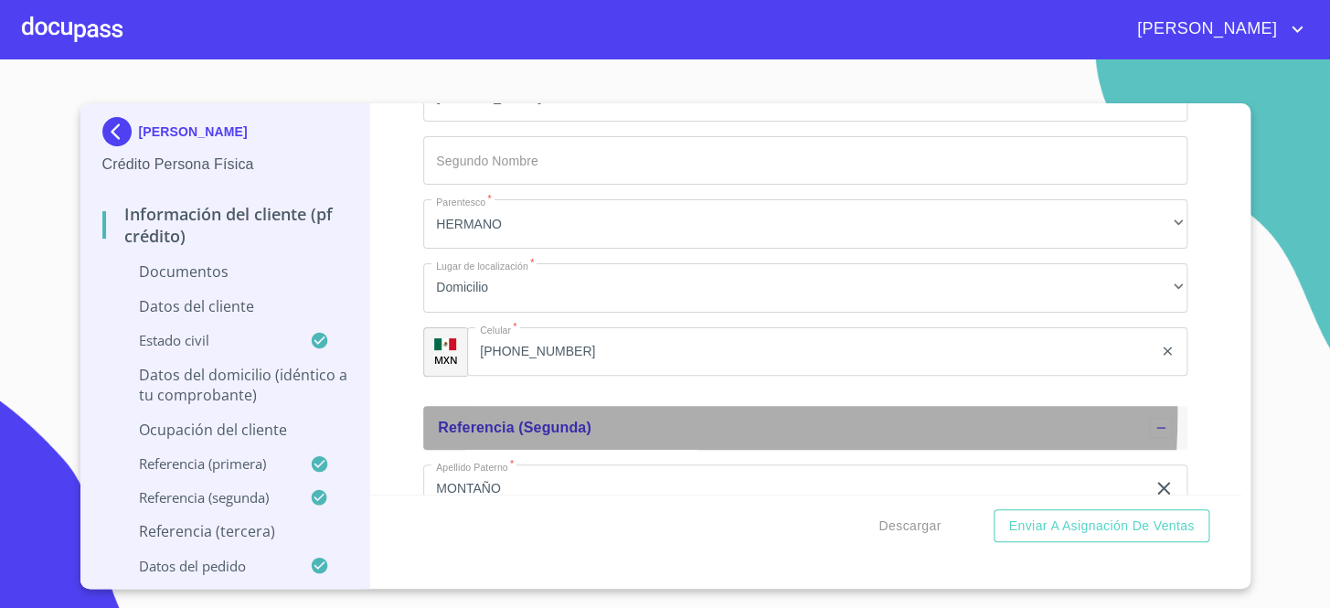
click at [509, 407] on div "Referencia (segunda)" at bounding box center [805, 428] width 764 height 44
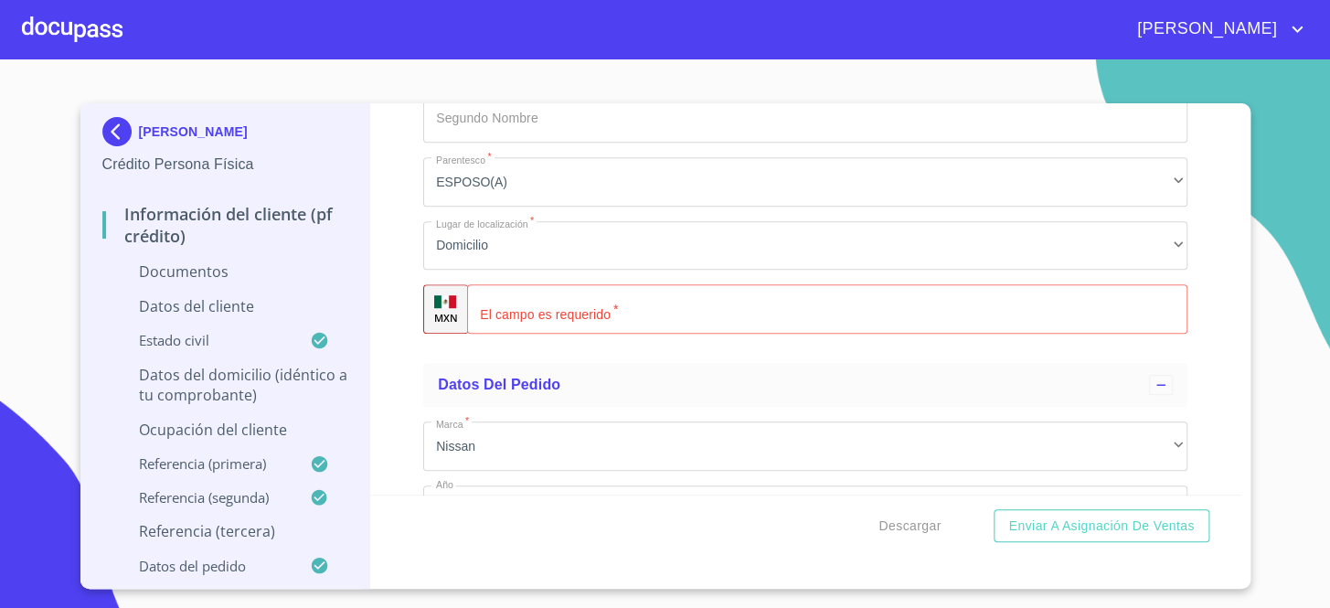
scroll to position [6476, 0]
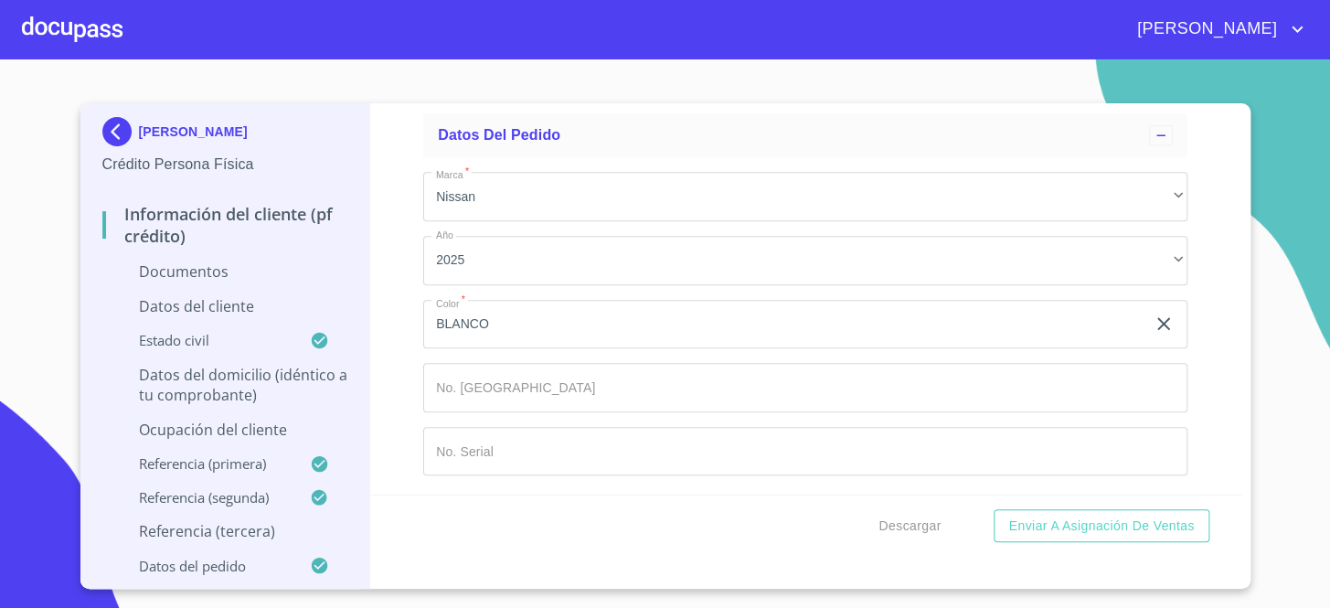
click at [395, 324] on div "Información del cliente (PF crédito) Documentos Documento de identificación.   …" at bounding box center [805, 298] width 871 height 391
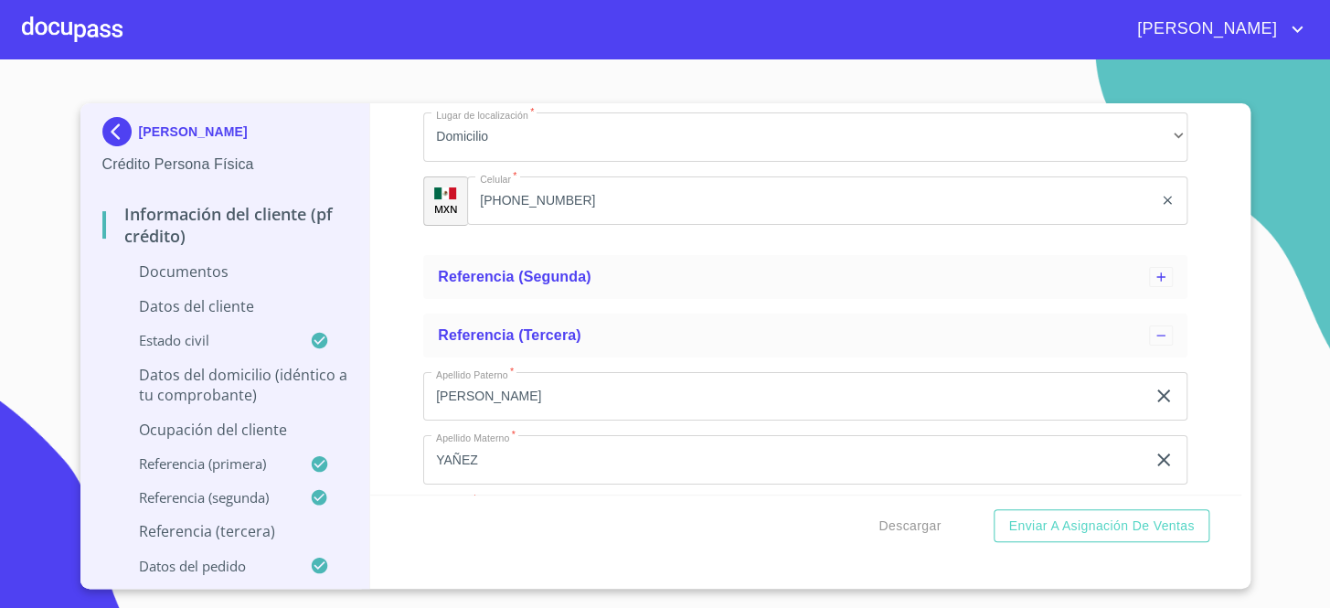
scroll to position [5728, 0]
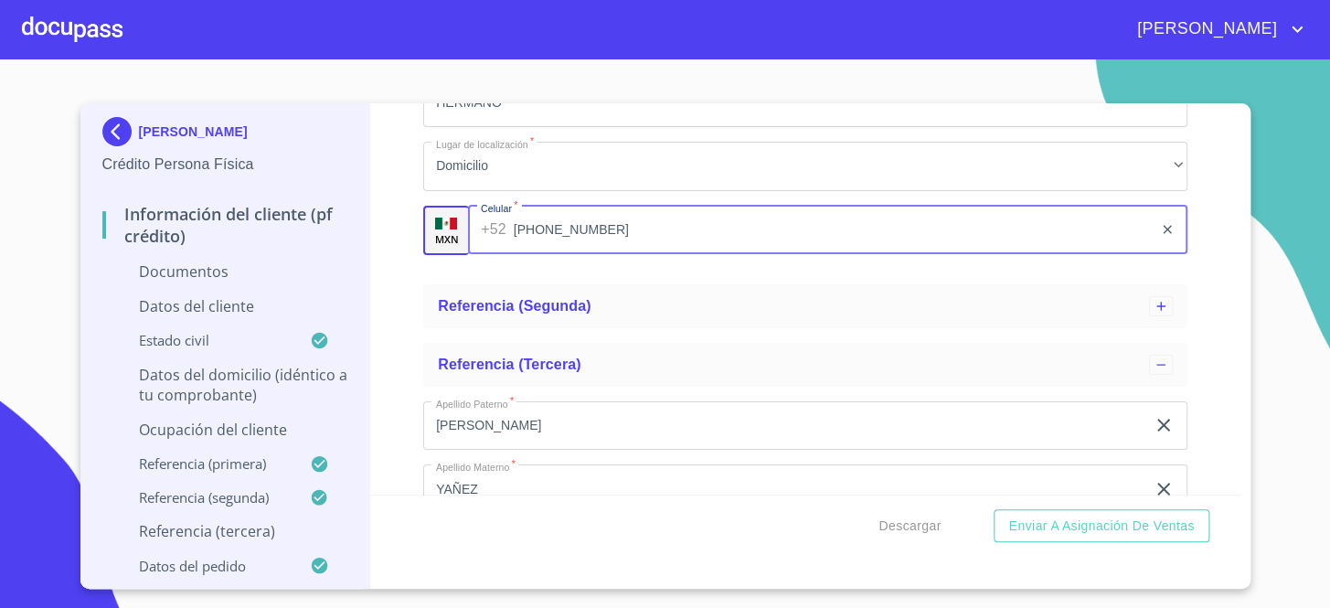
drag, startPoint x: 640, startPoint y: 227, endPoint x: 392, endPoint y: 233, distance: 247.9
click at [392, 233] on div "Información del cliente (PF crédito) Documentos Documento de identificación.   …" at bounding box center [805, 298] width 871 height 391
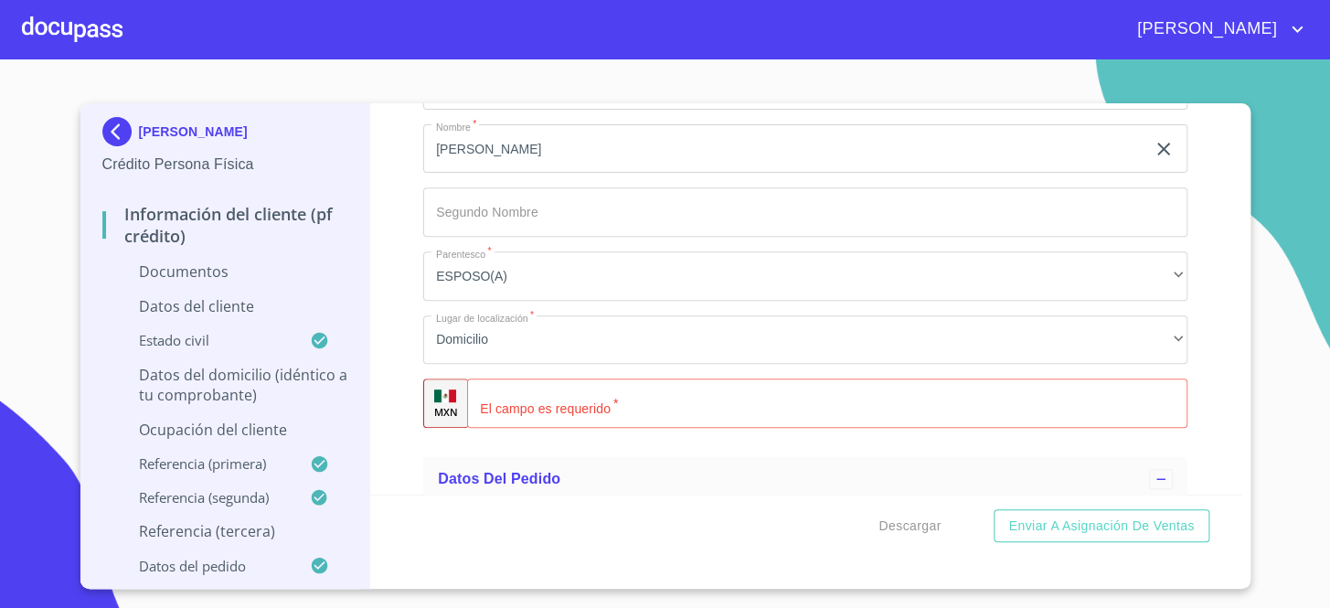
scroll to position [6227, 0]
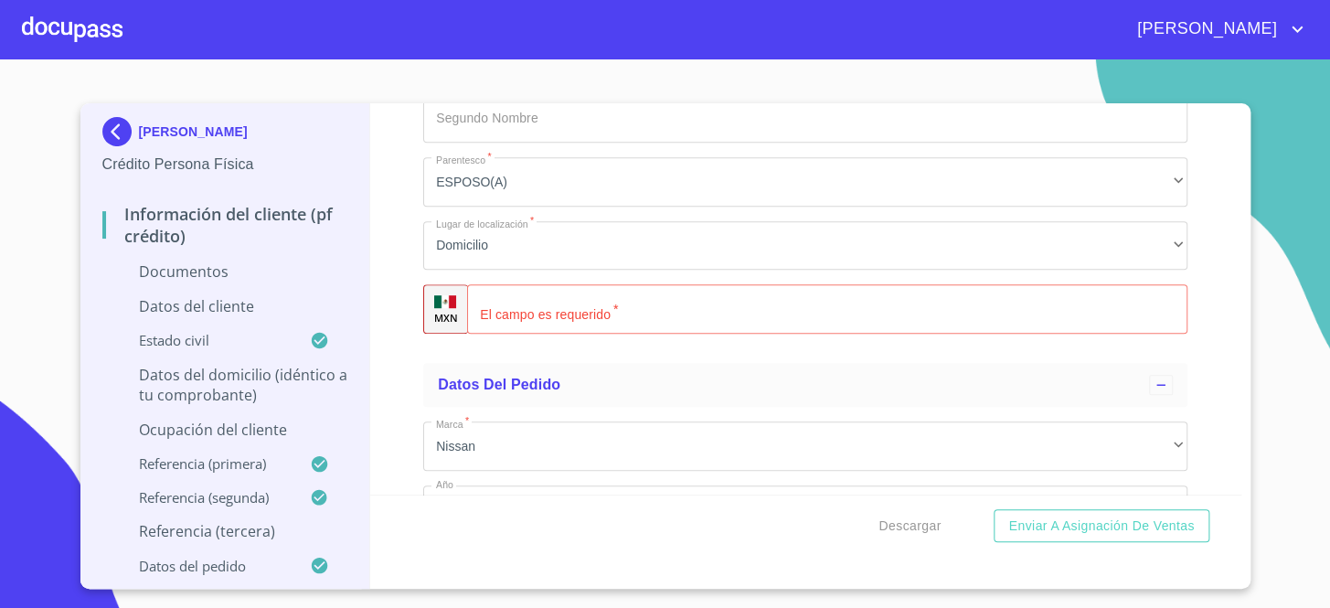
click at [624, 318] on input "Documento de identificación.   *" at bounding box center [827, 308] width 720 height 49
type input "[PHONE_NUMBER]"
click at [731, 357] on ul "Datos del pedido Marca   * Nissan ​ Año 2025 ​ Color   * BLANCO ​ No. Pedido ​ …" at bounding box center [805, 551] width 764 height 391
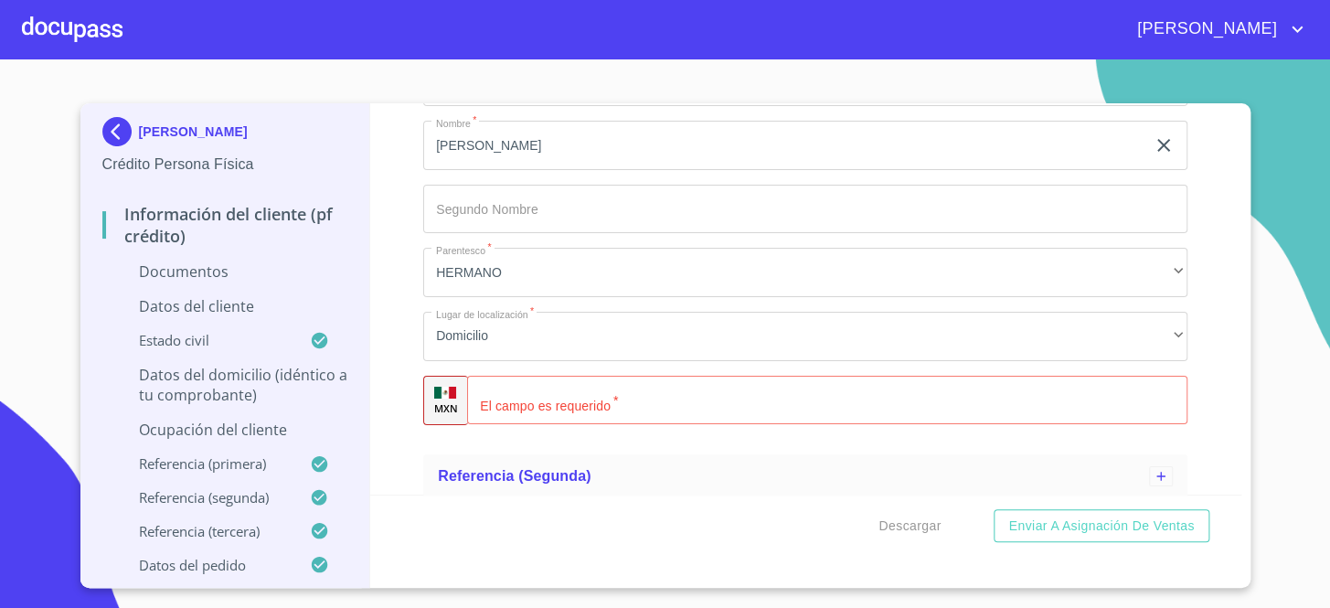
scroll to position [5562, 0]
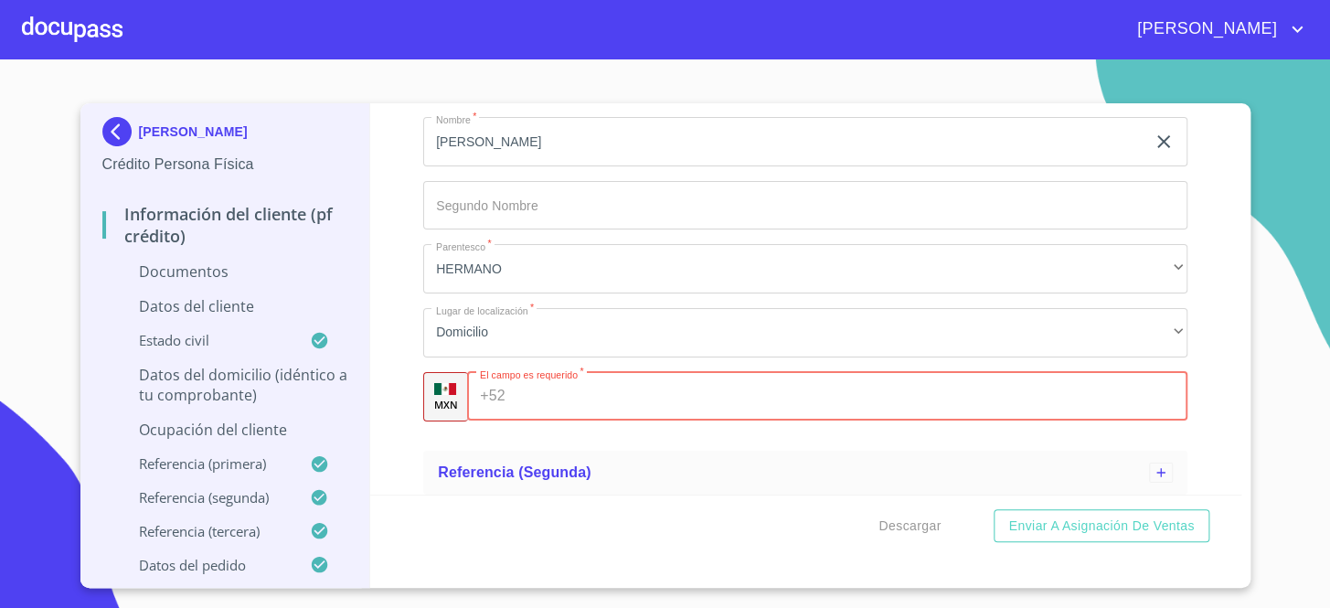
click at [618, 391] on input "Documento de identificación.   *" at bounding box center [851, 396] width 676 height 49
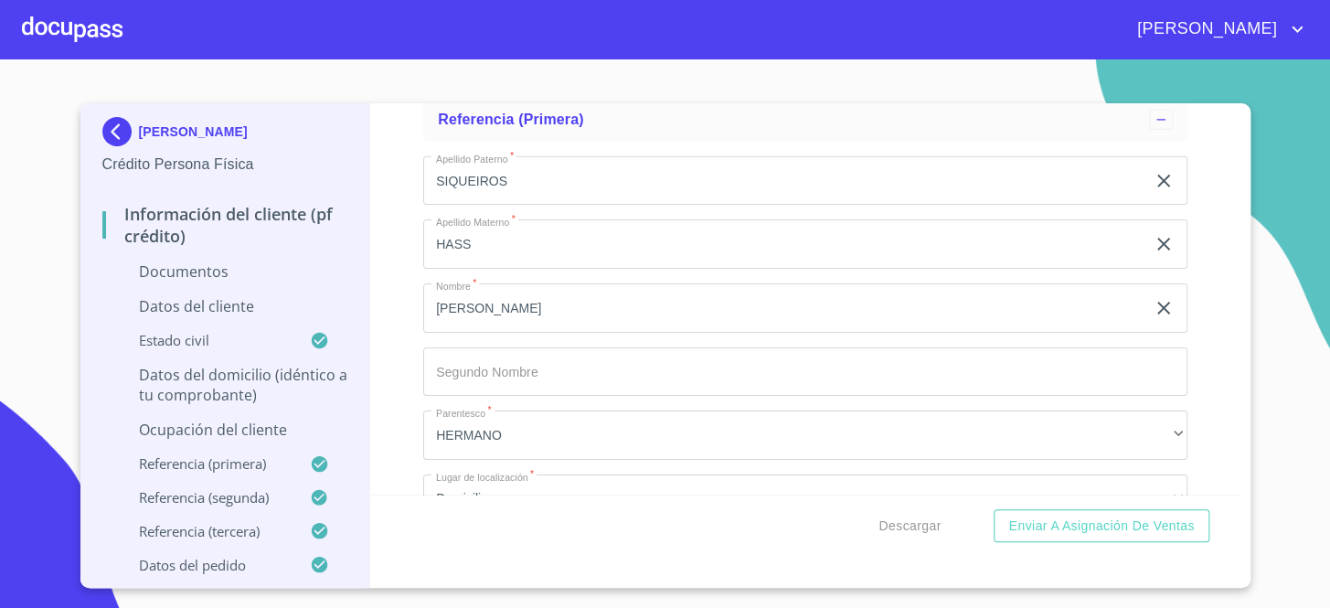
scroll to position [5645, 0]
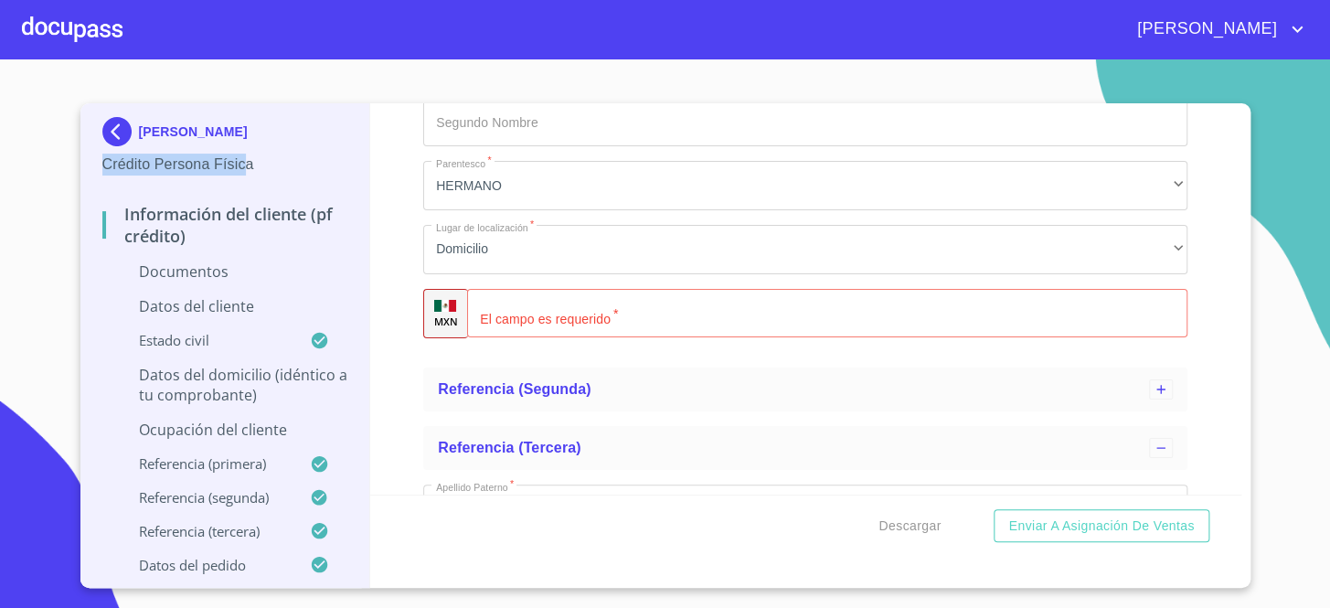
drag, startPoint x: 104, startPoint y: 168, endPoint x: 247, endPoint y: 181, distance: 143.2
click at [247, 181] on div "[PERSON_NAME] Crédito Persona Física" at bounding box center [225, 146] width 246 height 86
click at [255, 181] on div "[PERSON_NAME] Crédito Persona Física" at bounding box center [225, 146] width 246 height 86
click at [526, 293] on input "Documento de identificación.   *" at bounding box center [851, 313] width 676 height 49
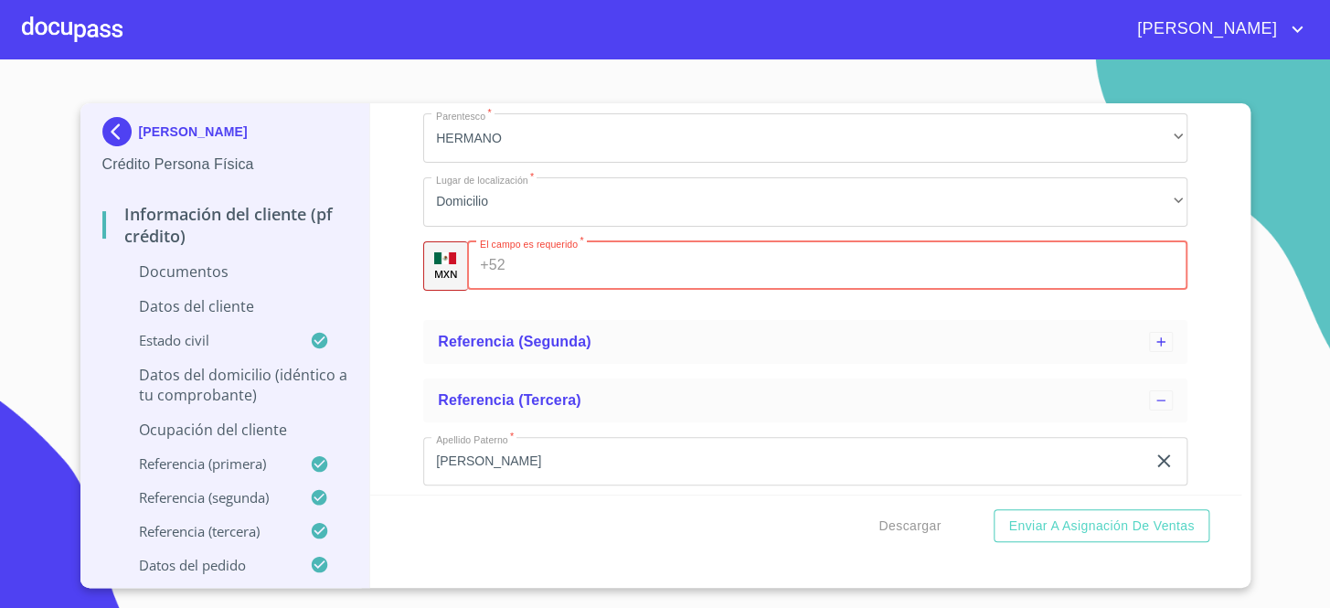
scroll to position [5728, 0]
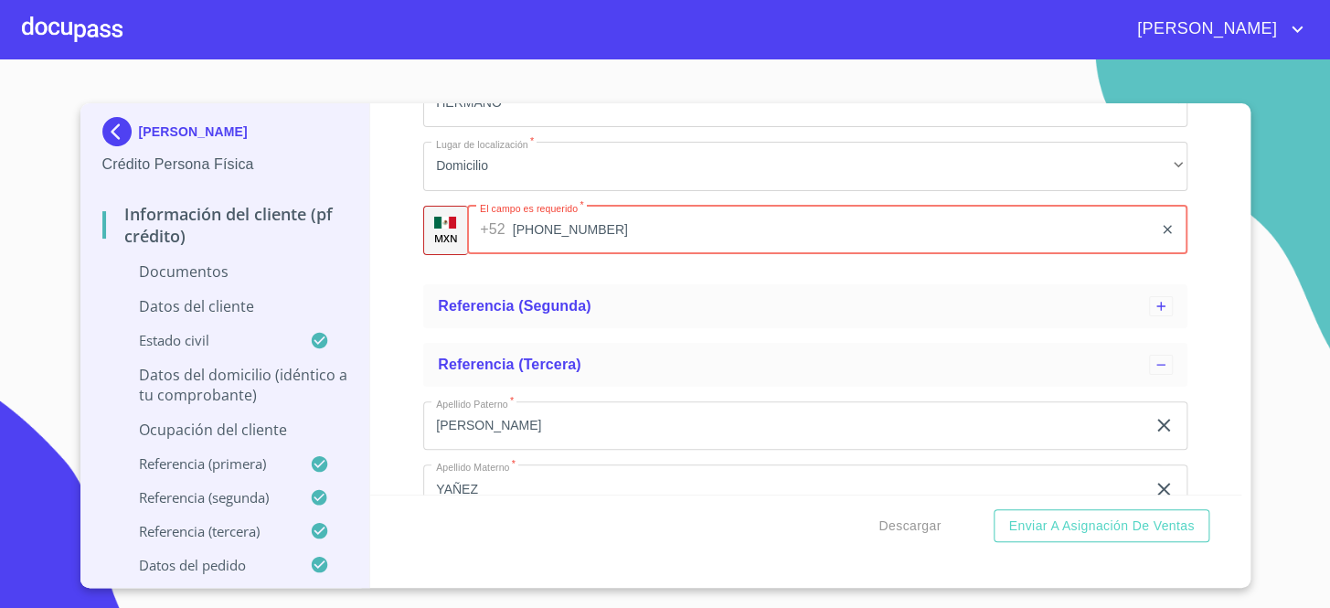
type input "[PHONE_NUMBER]"
click at [642, 263] on div "Apellido Paterno   * SIQUEIROS ​ Apellido Materno   * HASS ​ Nombre   * [PERSON…" at bounding box center [805, 39] width 764 height 461
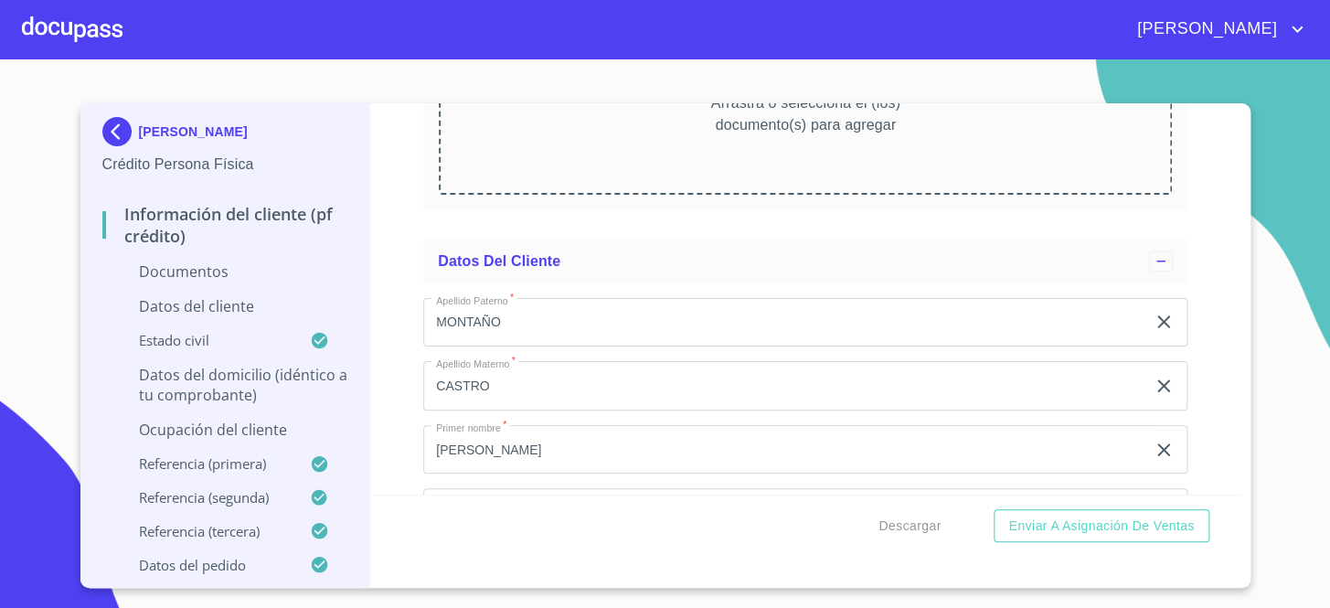
scroll to position [2161, 0]
